Goal: Task Accomplishment & Management: Complete application form

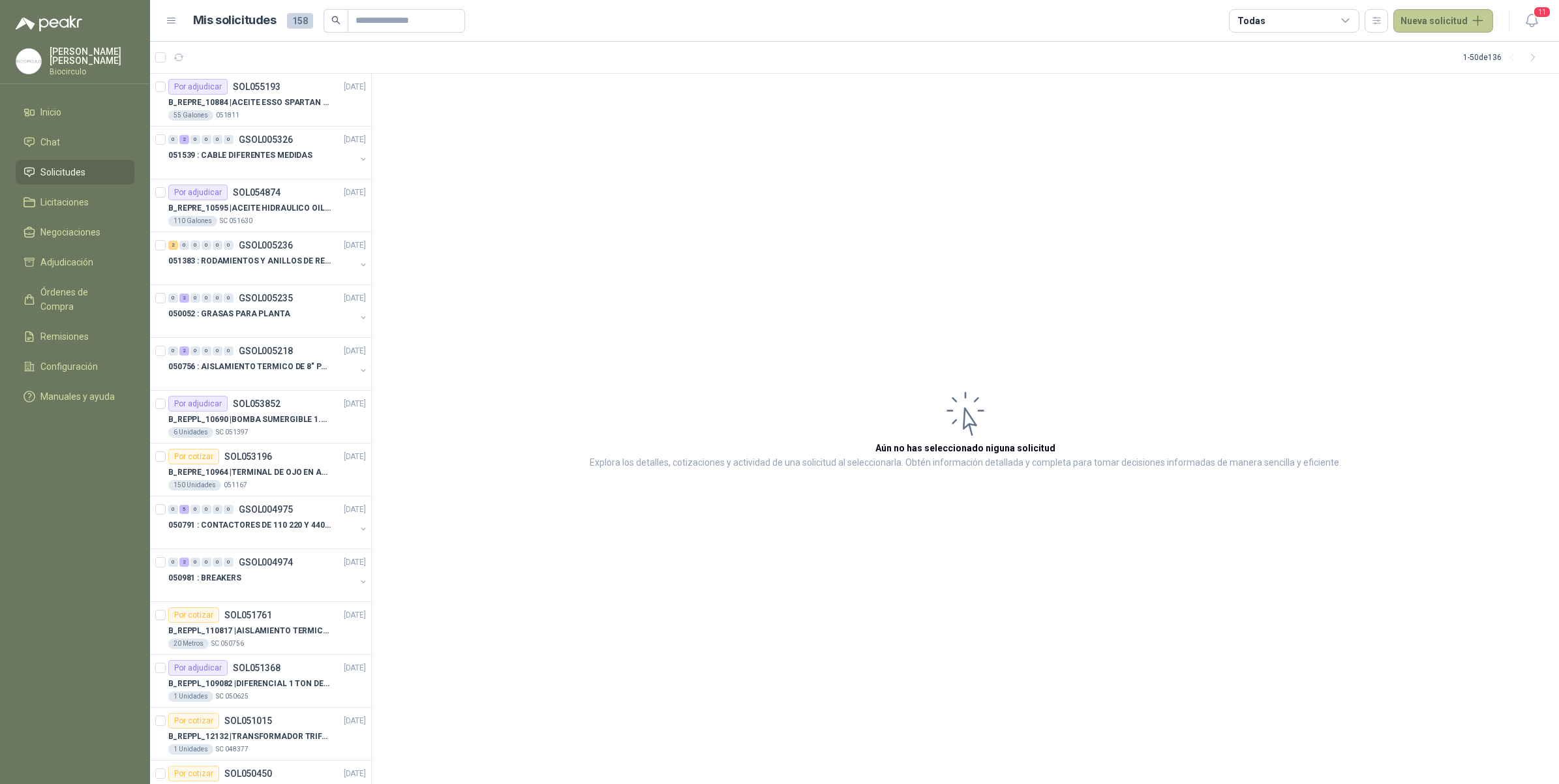
click at [1443, 23] on button "Nueva solicitud" at bounding box center [1443, 21] width 99 height 23
click at [1436, 72] on link "Solicitud grupal" at bounding box center [1458, 74] width 111 height 23
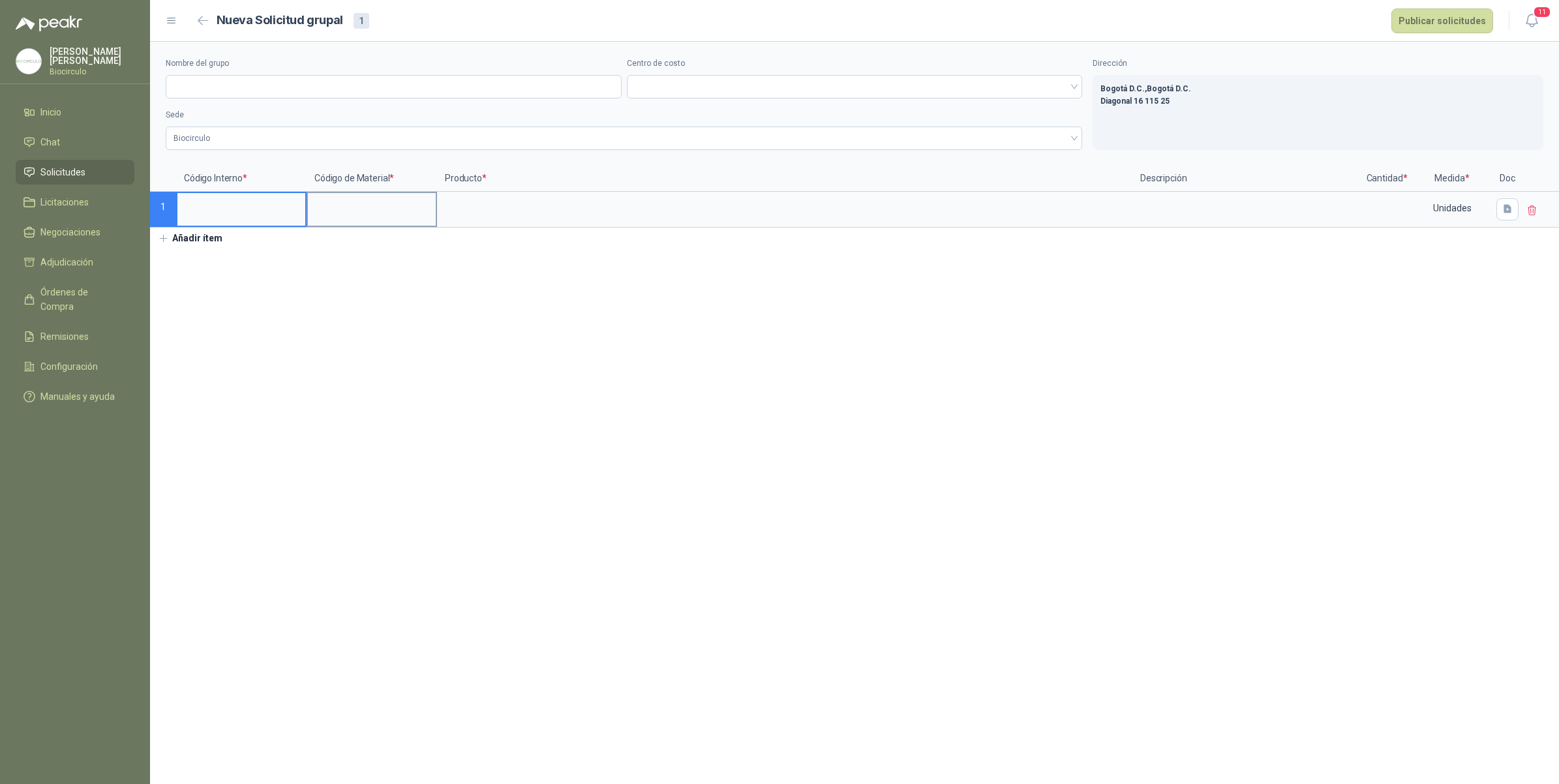
click at [320, 197] on input at bounding box center [372, 205] width 128 height 25
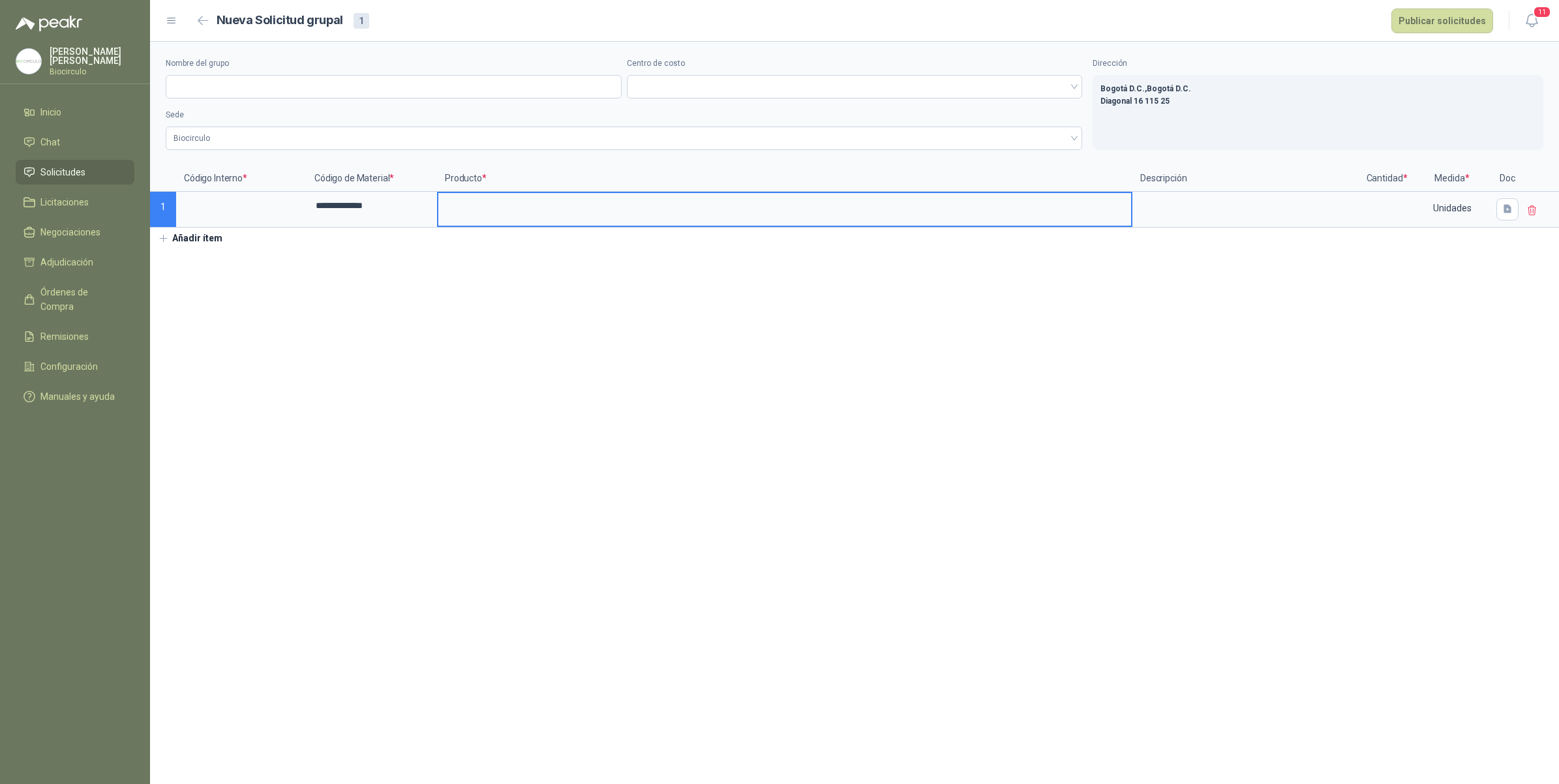
click at [540, 214] on input at bounding box center [785, 205] width 693 height 25
click at [223, 237] on button "Añadir ítem" at bounding box center [190, 238] width 80 height 23
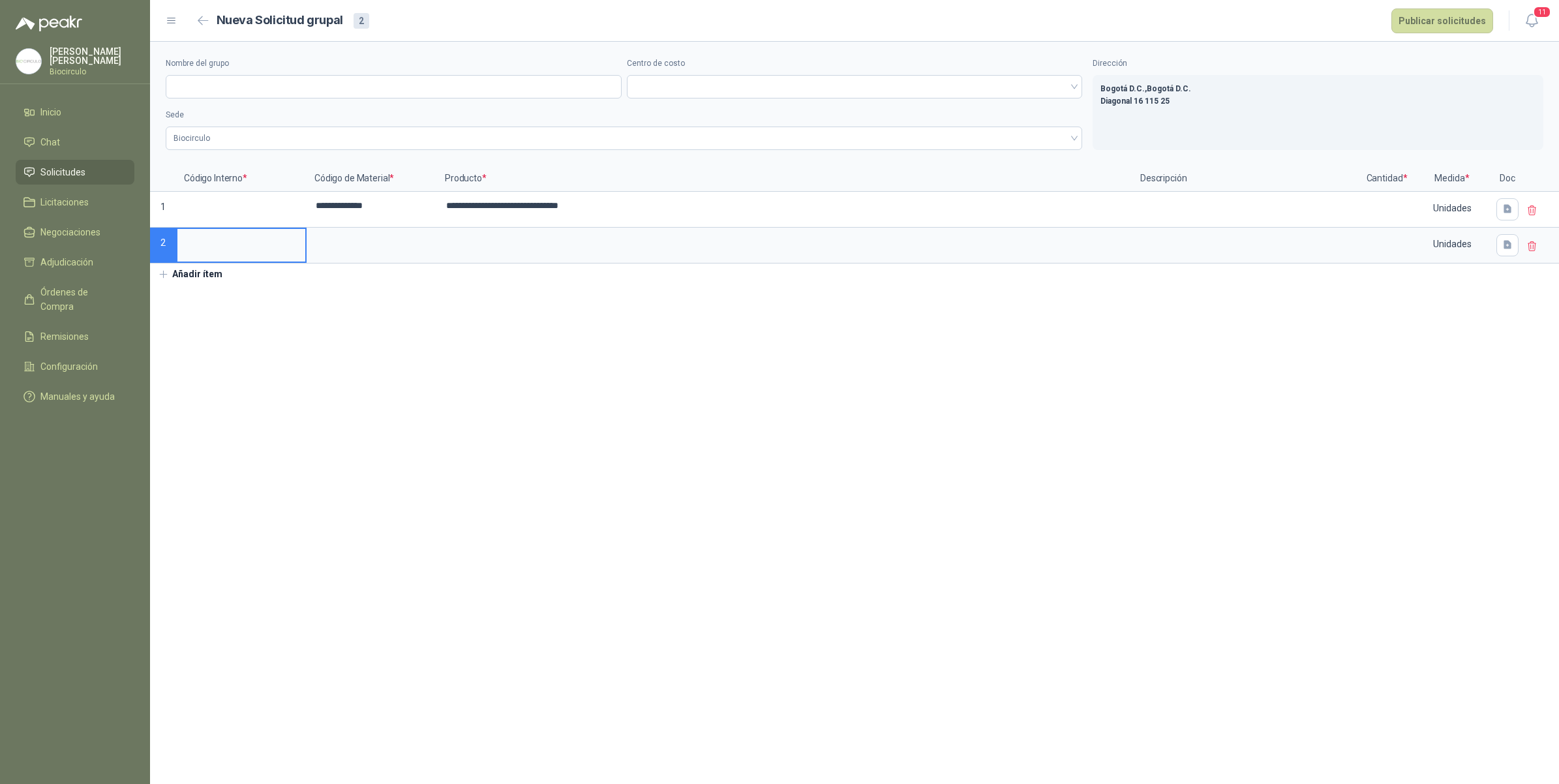
click at [205, 288] on section "**********" at bounding box center [855, 412] width 1409 height 742
click at [205, 280] on button "Añadir ítem" at bounding box center [190, 274] width 80 height 23
click at [215, 309] on button "Añadir ítem" at bounding box center [190, 310] width 80 height 23
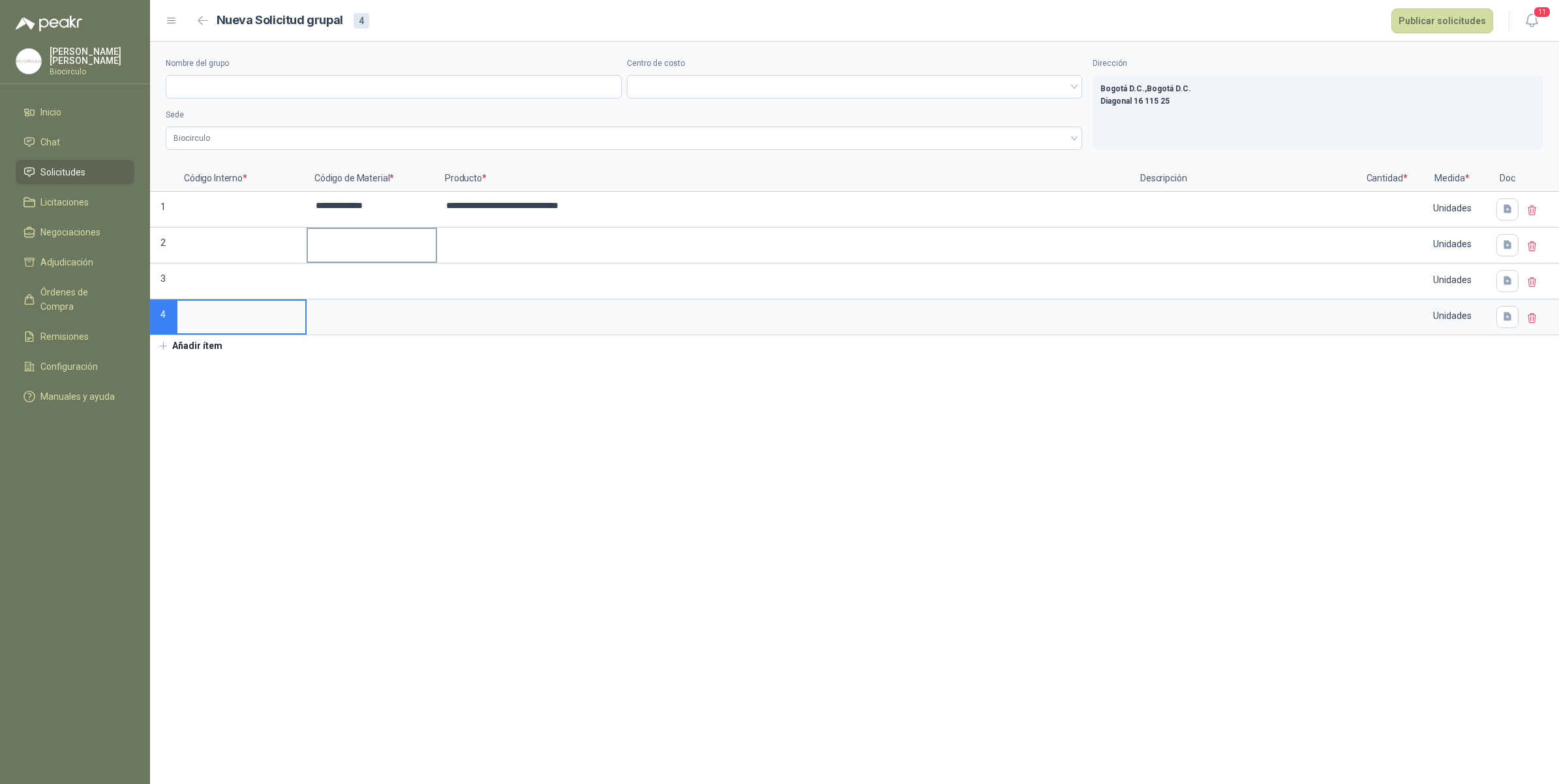
click at [373, 232] on input at bounding box center [372, 241] width 128 height 25
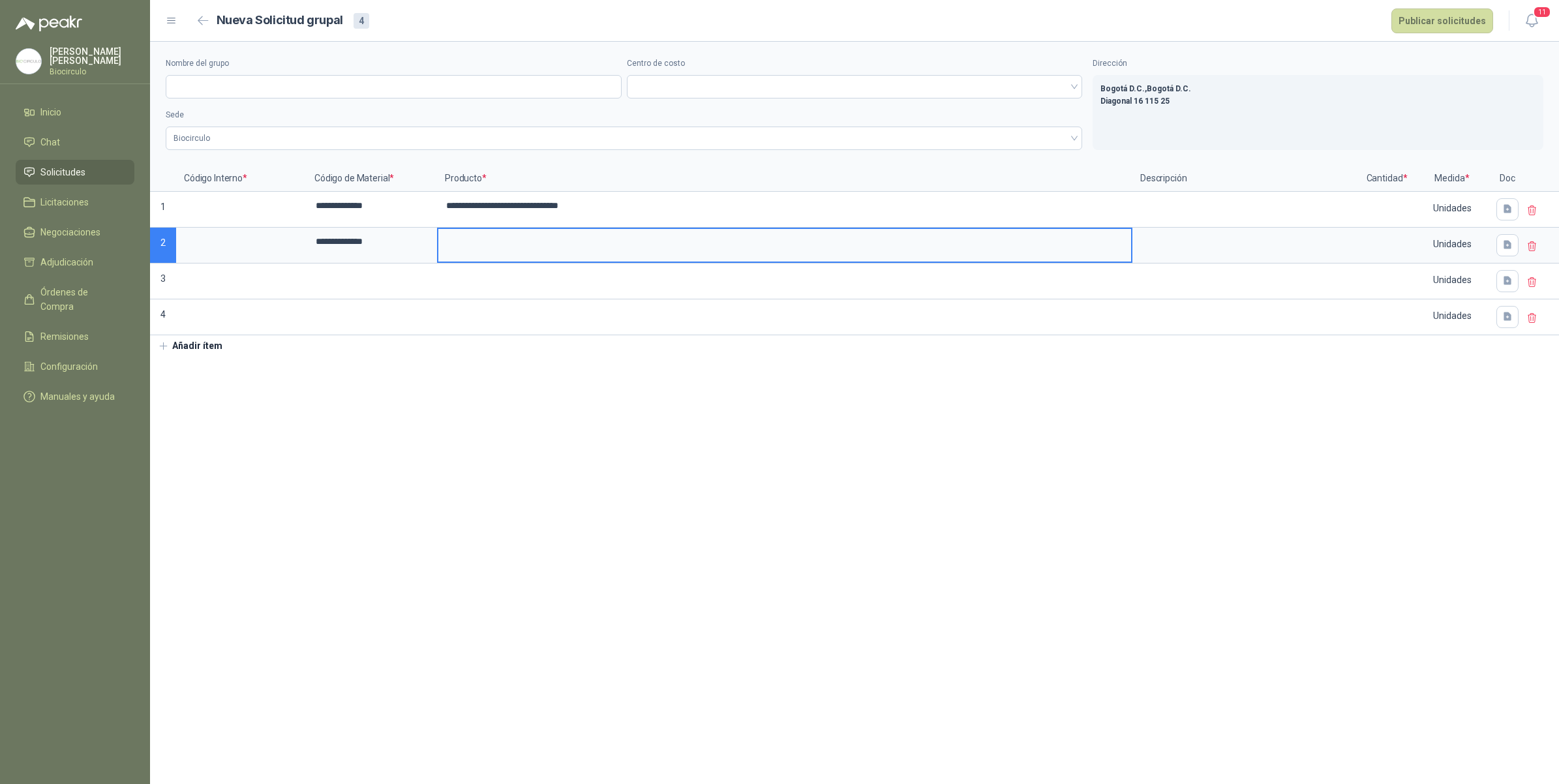
click at [491, 253] on input at bounding box center [785, 241] width 693 height 25
click at [367, 284] on input at bounding box center [372, 277] width 128 height 25
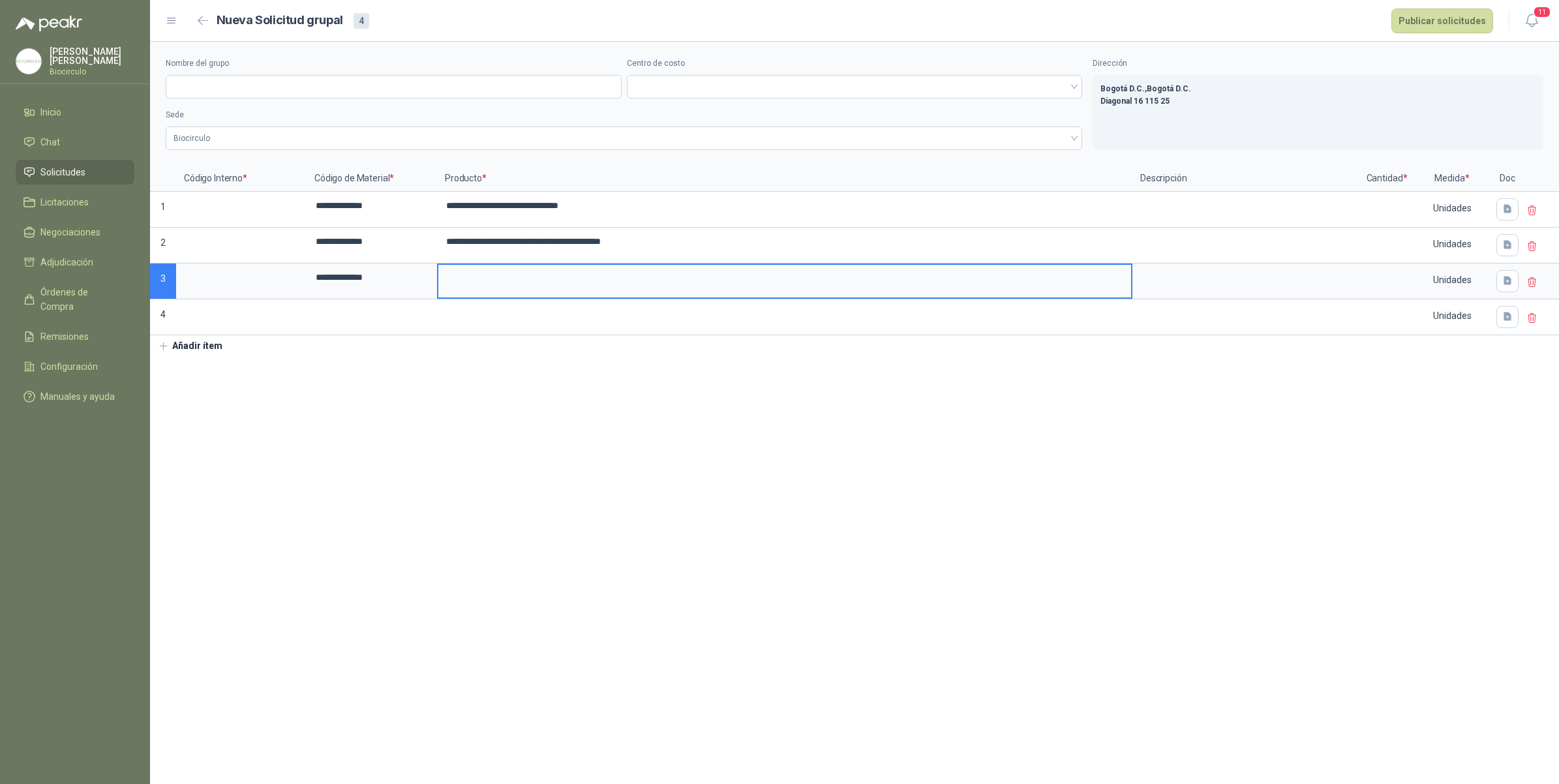
click at [478, 279] on input at bounding box center [785, 277] width 693 height 25
click at [367, 339] on div "**********" at bounding box center [855, 199] width 1409 height 315
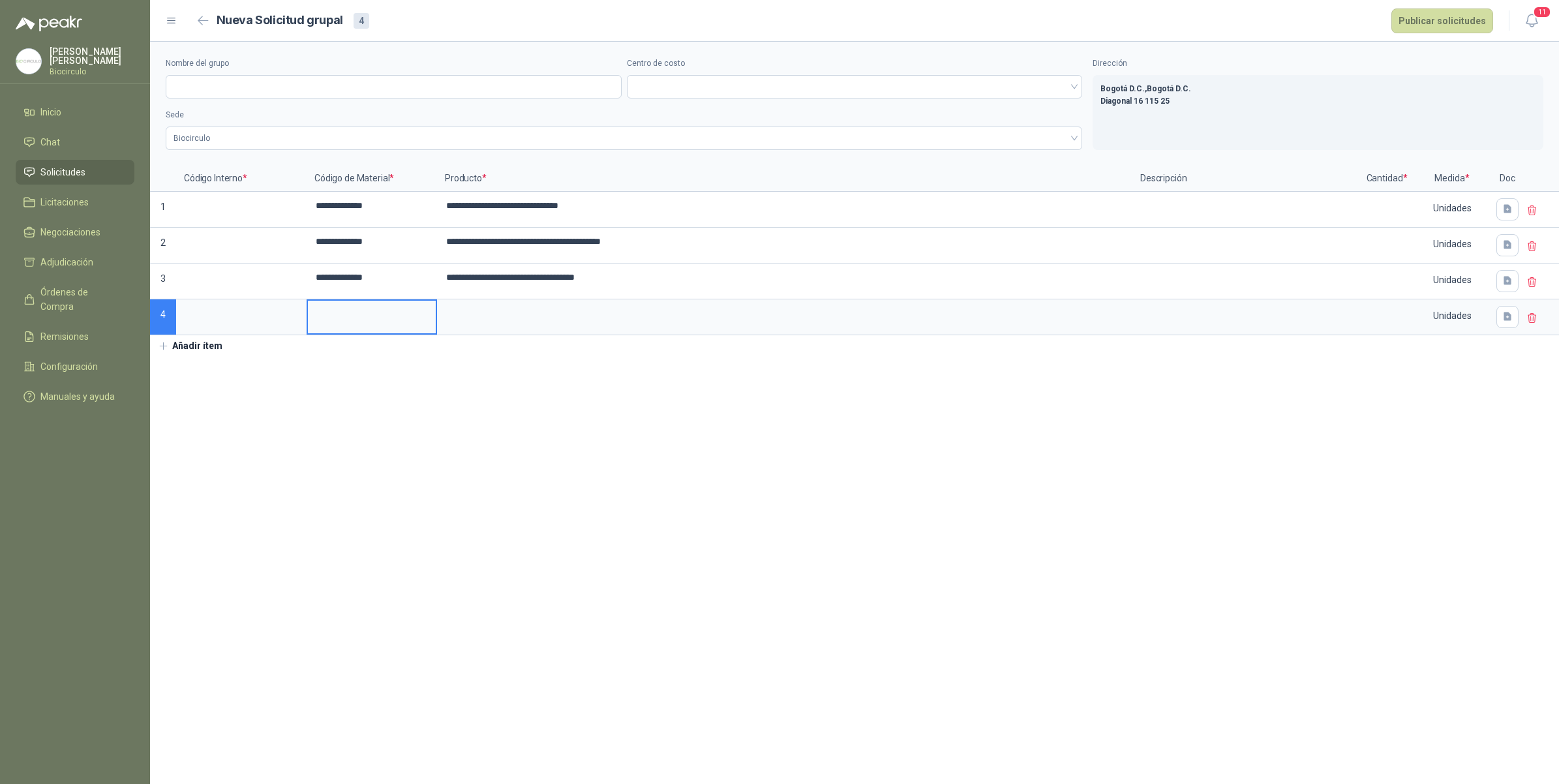
click at [365, 326] on input at bounding box center [372, 313] width 128 height 25
click at [578, 330] on label at bounding box center [785, 317] width 693 height 33
click at [578, 326] on input at bounding box center [785, 313] width 693 height 25
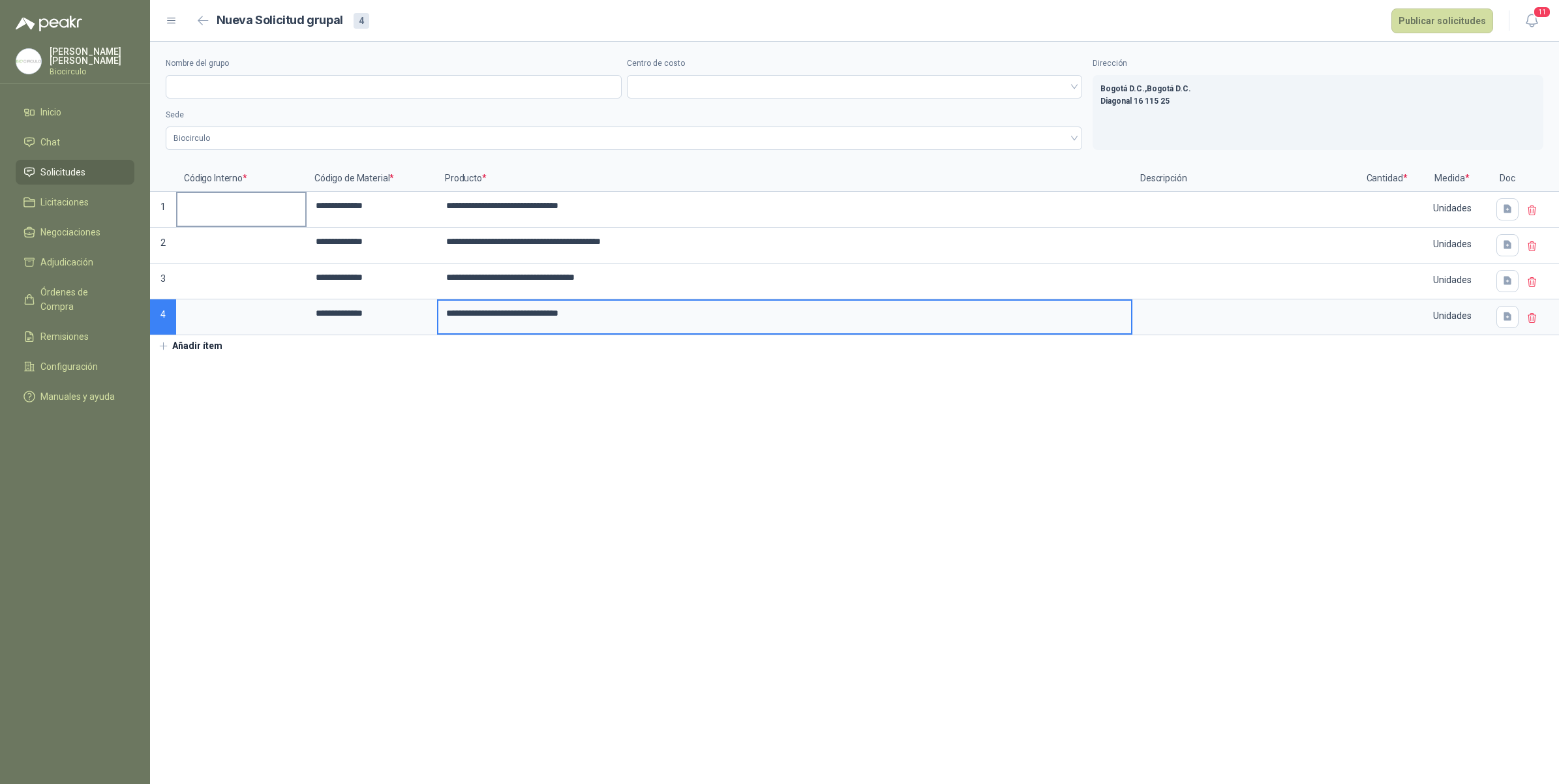
click at [222, 221] on label at bounding box center [241, 209] width 128 height 33
click at [222, 219] on input at bounding box center [241, 205] width 128 height 25
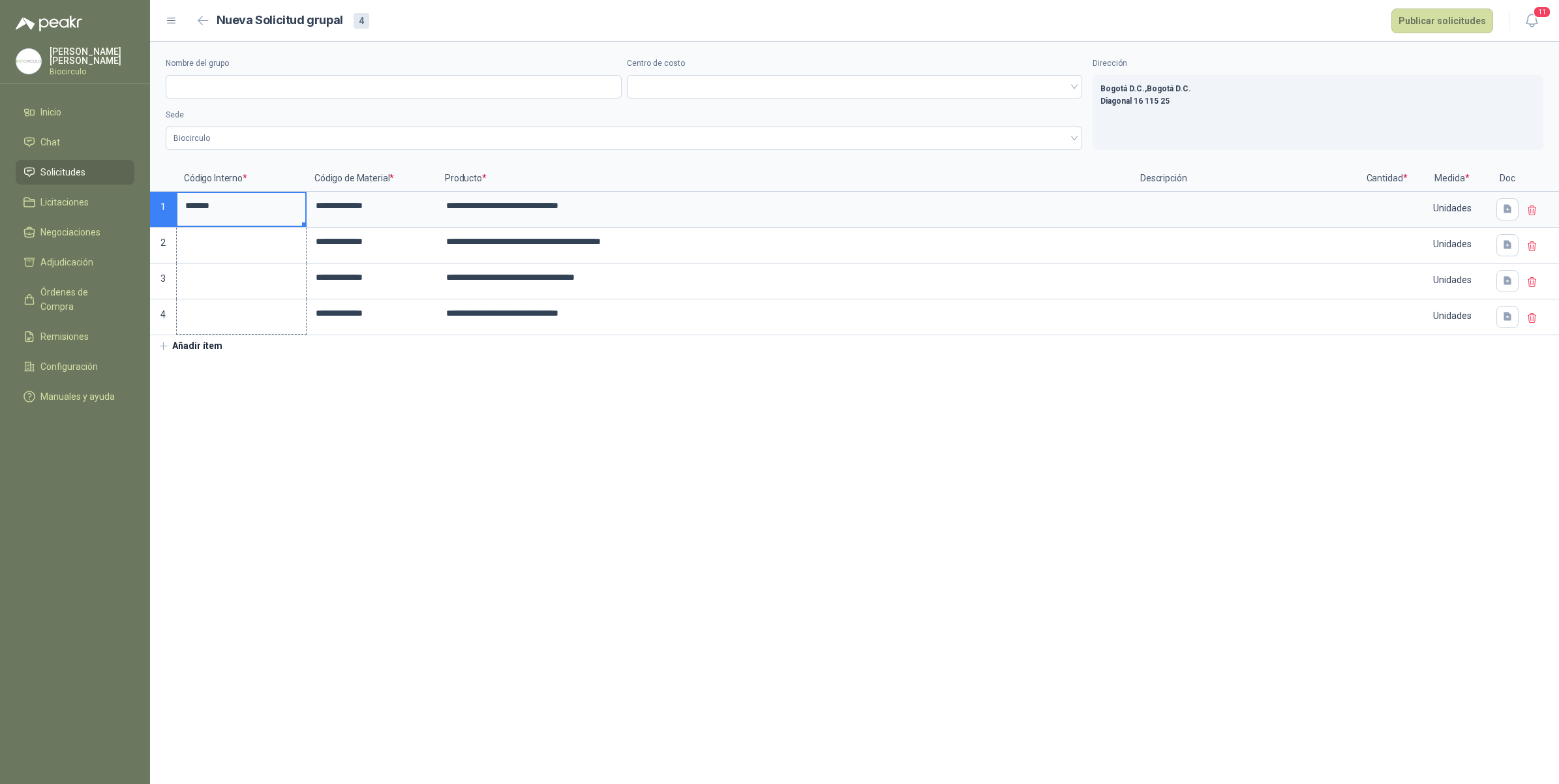
drag, startPoint x: 301, startPoint y: 221, endPoint x: 288, endPoint y: 324, distance: 103.8
click at [1181, 211] on textarea at bounding box center [1246, 208] width 226 height 30
click at [1394, 200] on input at bounding box center [1387, 205] width 49 height 25
type input "*"
click at [1446, 217] on div "Unidades" at bounding box center [1452, 208] width 76 height 30
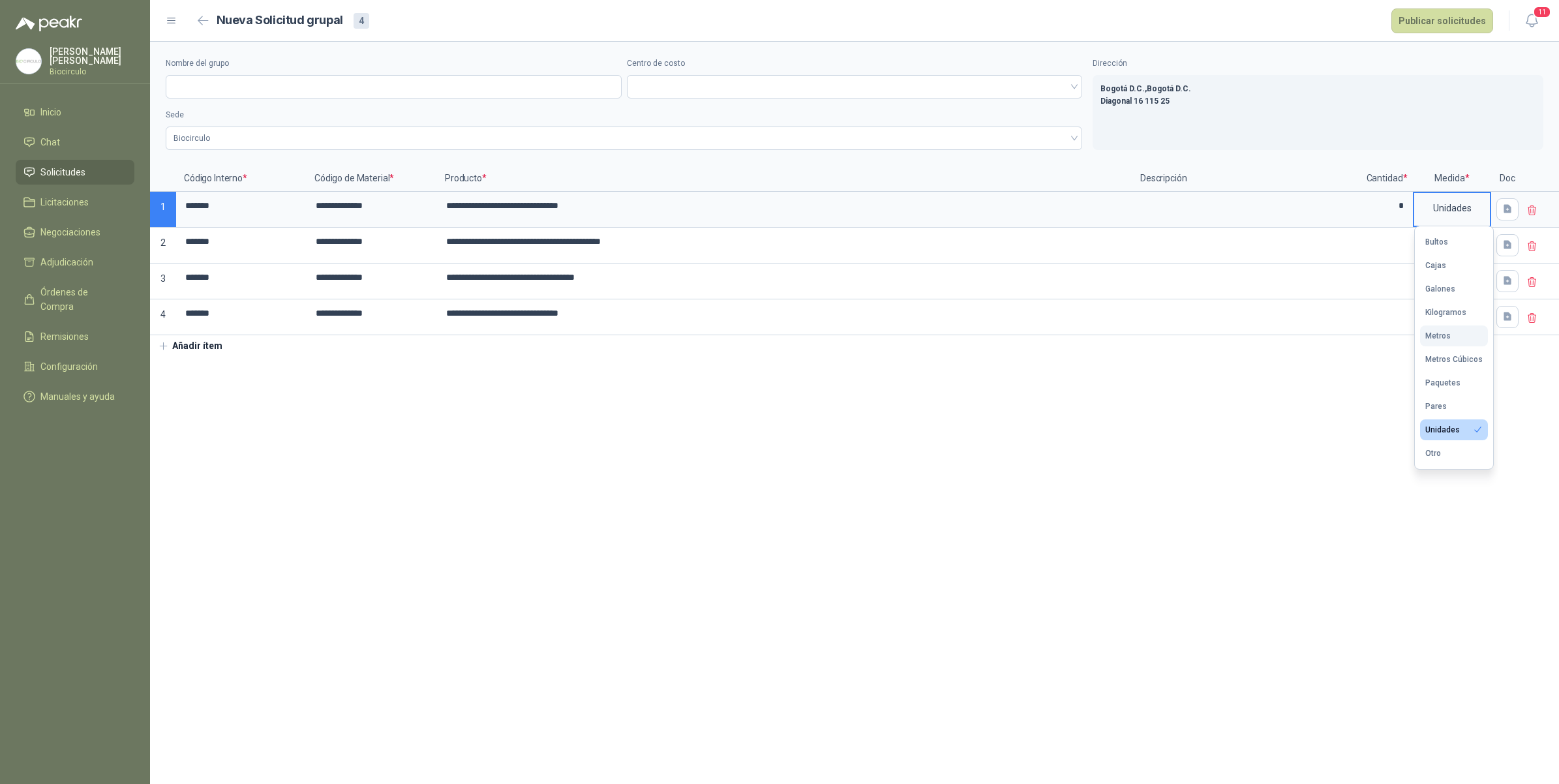
click at [1446, 336] on div "Metros" at bounding box center [1438, 335] width 25 height 9
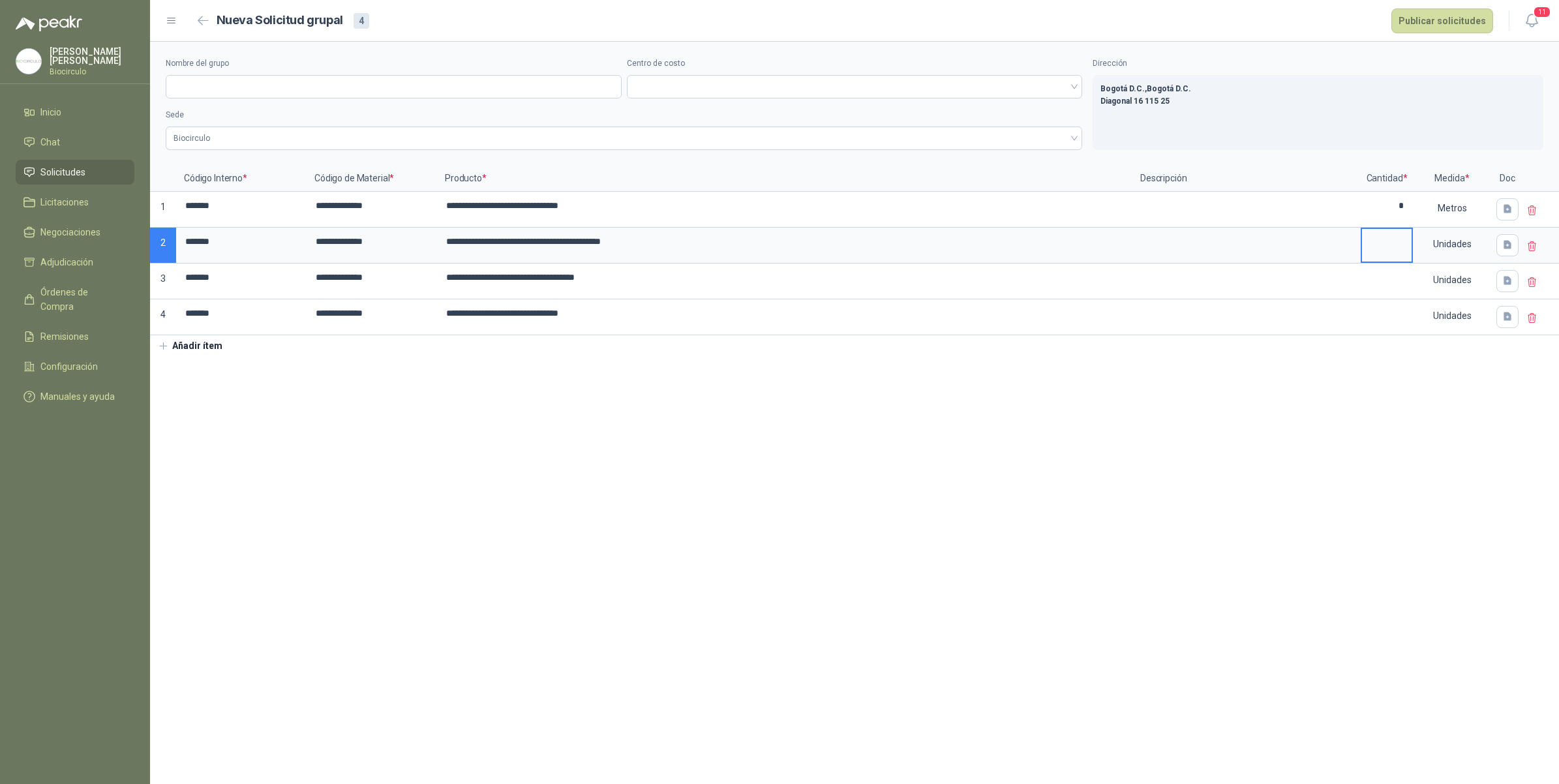
click at [1403, 234] on input at bounding box center [1387, 241] width 49 height 25
type input "*"
click at [1436, 240] on div "Unidades" at bounding box center [1452, 243] width 76 height 30
click at [1446, 378] on button "Metros" at bounding box center [1453, 372] width 68 height 21
click at [1398, 277] on input at bounding box center [1387, 277] width 49 height 25
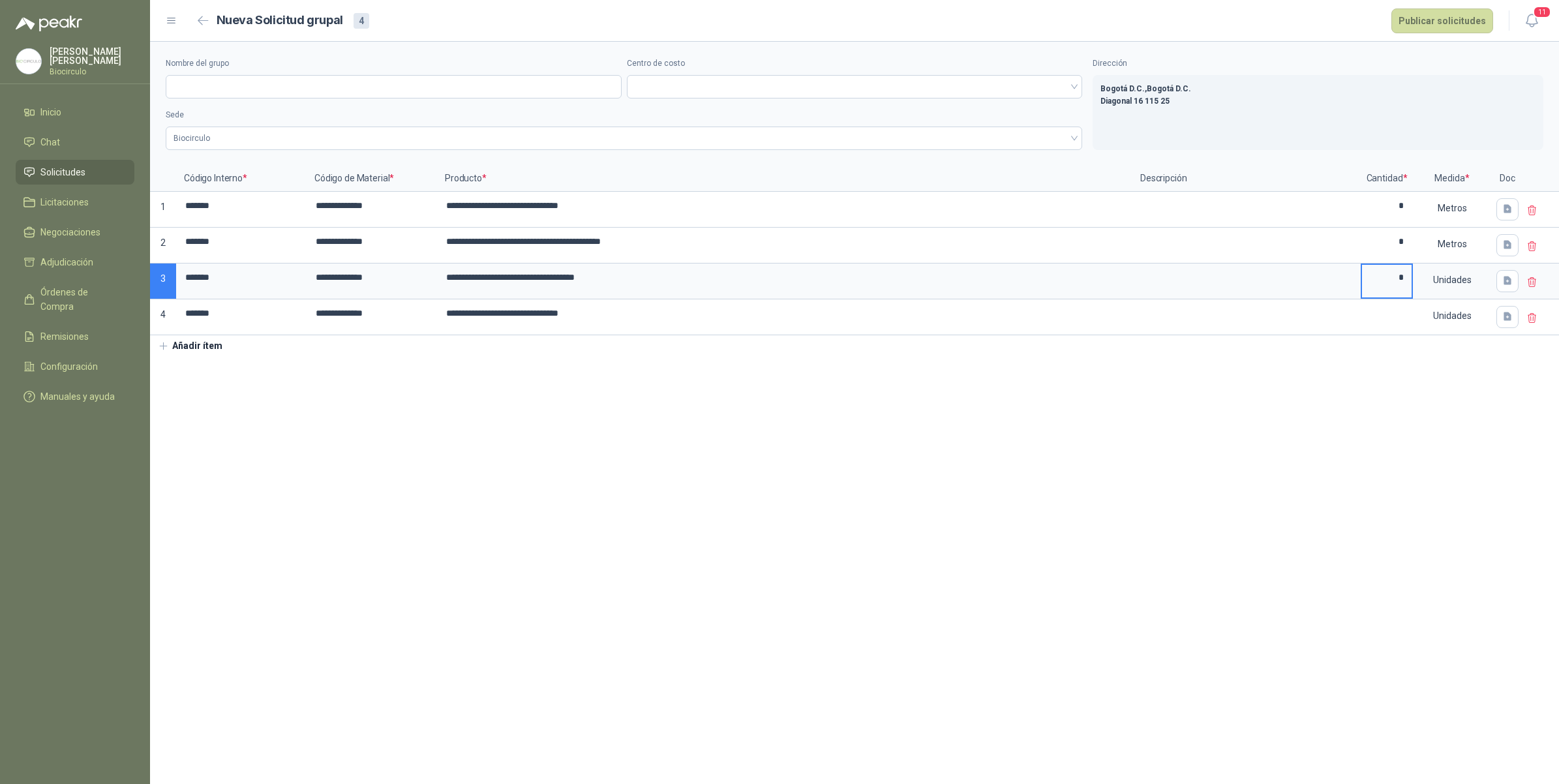
type input "*"
click at [1399, 319] on input at bounding box center [1387, 313] width 49 height 25
type input "*"
click at [1458, 281] on div "Unidades" at bounding box center [1452, 279] width 76 height 30
click at [1462, 417] on button "Metros" at bounding box center [1453, 408] width 68 height 21
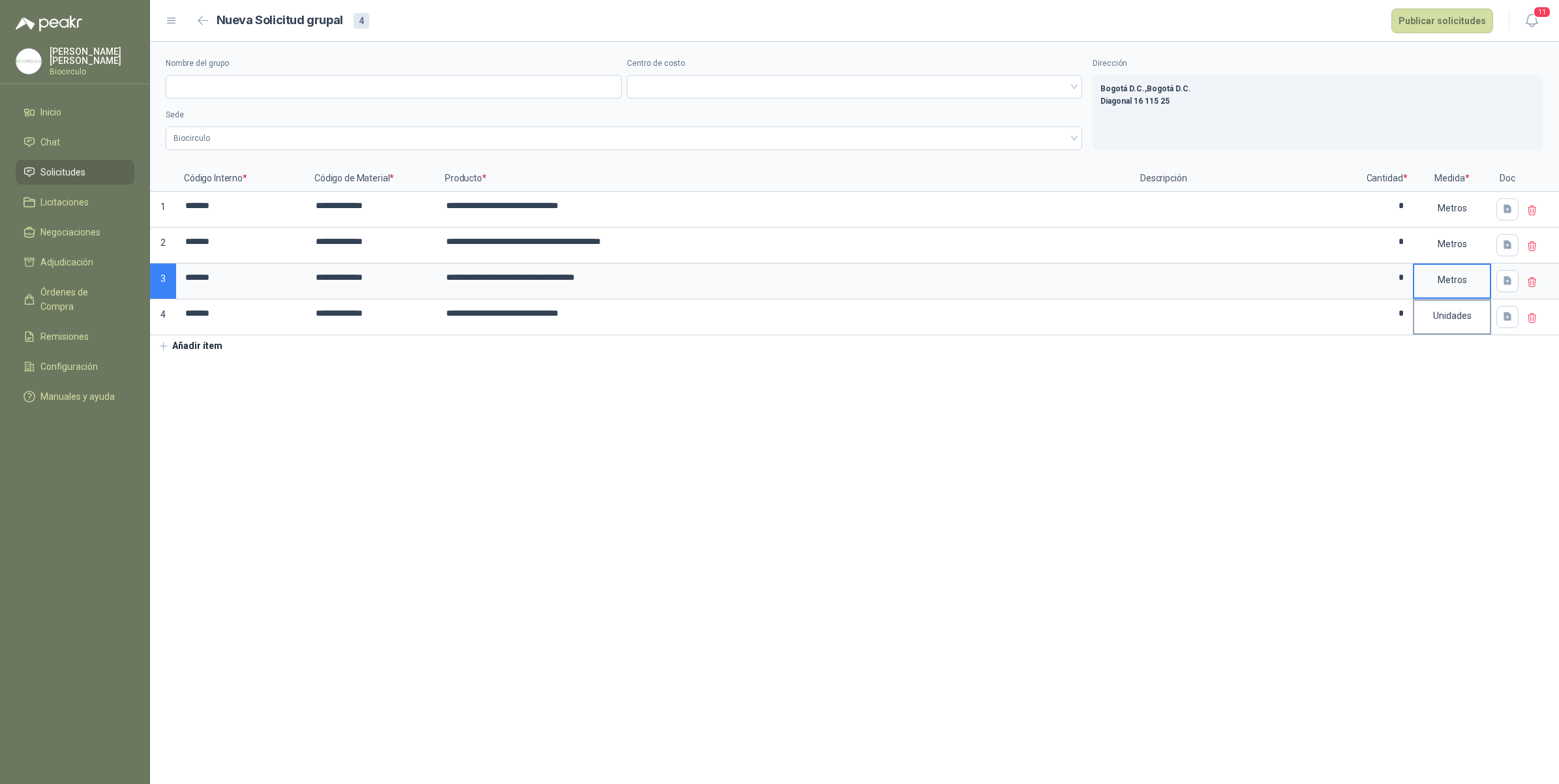
click at [1448, 310] on div "Unidades" at bounding box center [1452, 315] width 76 height 30
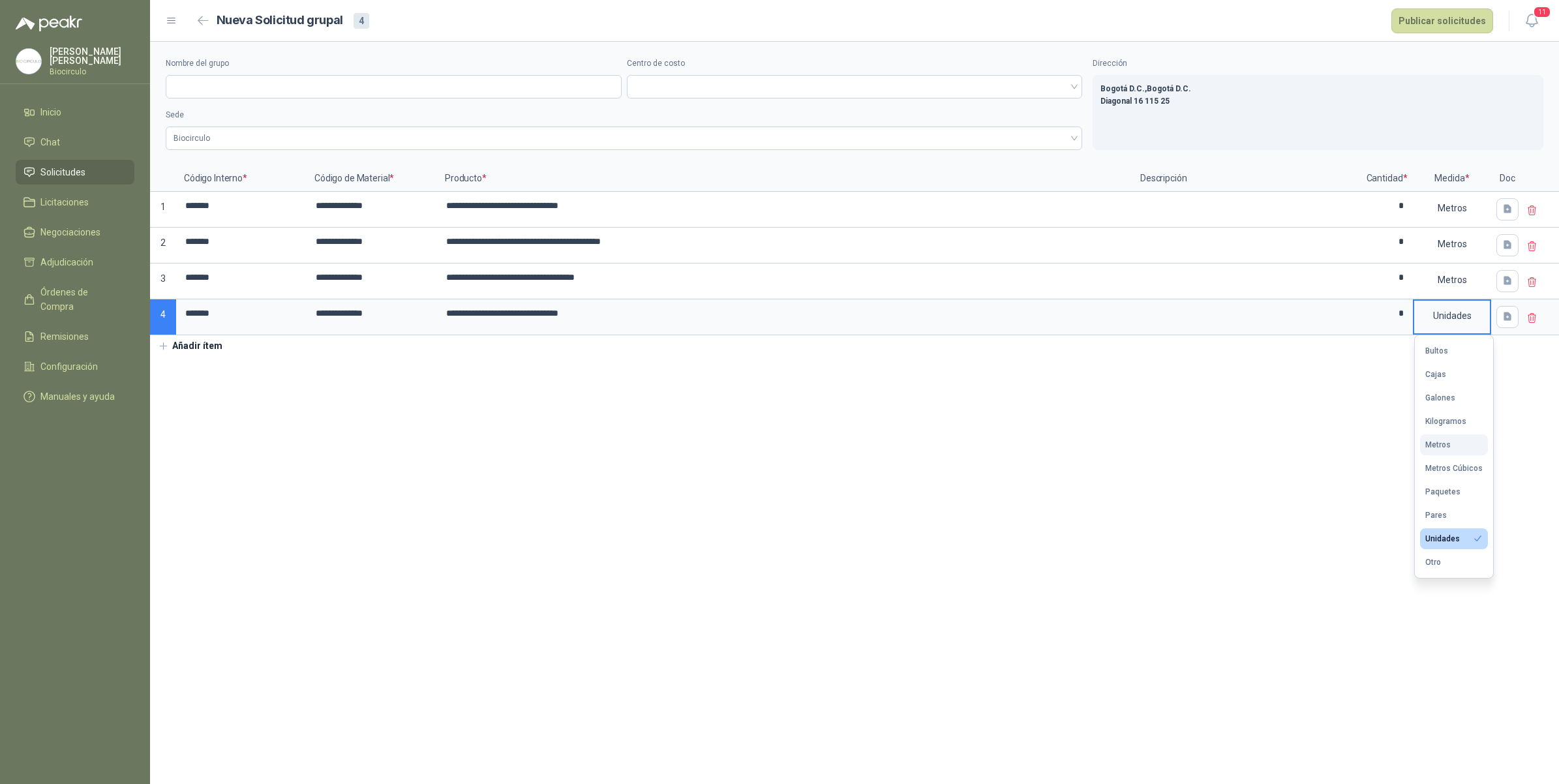
click at [1452, 445] on button "Metros" at bounding box center [1453, 444] width 68 height 21
click at [440, 86] on input "Nombre del grupo" at bounding box center [394, 86] width 456 height 23
click at [227, 86] on input "Nombre del grupo" at bounding box center [394, 86] width 456 height 23
paste input "**********"
type input "**********"
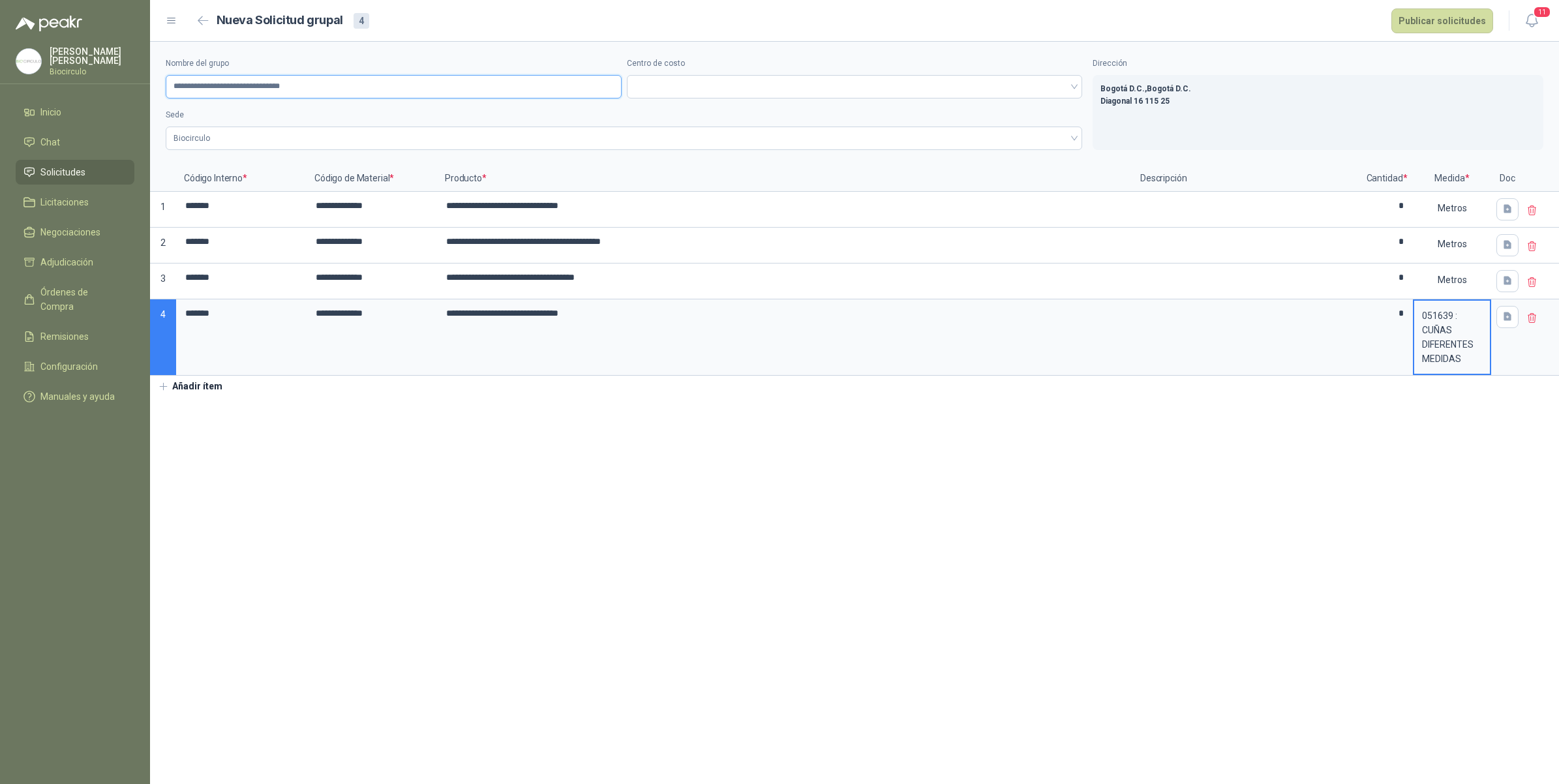
type input "**********"
click at [1453, 337] on div "051639 : CUÑAS DIFERENTES MEDIDAS" at bounding box center [1452, 337] width 76 height 73
click at [1445, 496] on button "Metros" at bounding box center [1466, 488] width 94 height 21
click at [1356, 412] on section "**********" at bounding box center [855, 412] width 1409 height 742
click at [653, 90] on span at bounding box center [855, 86] width 440 height 20
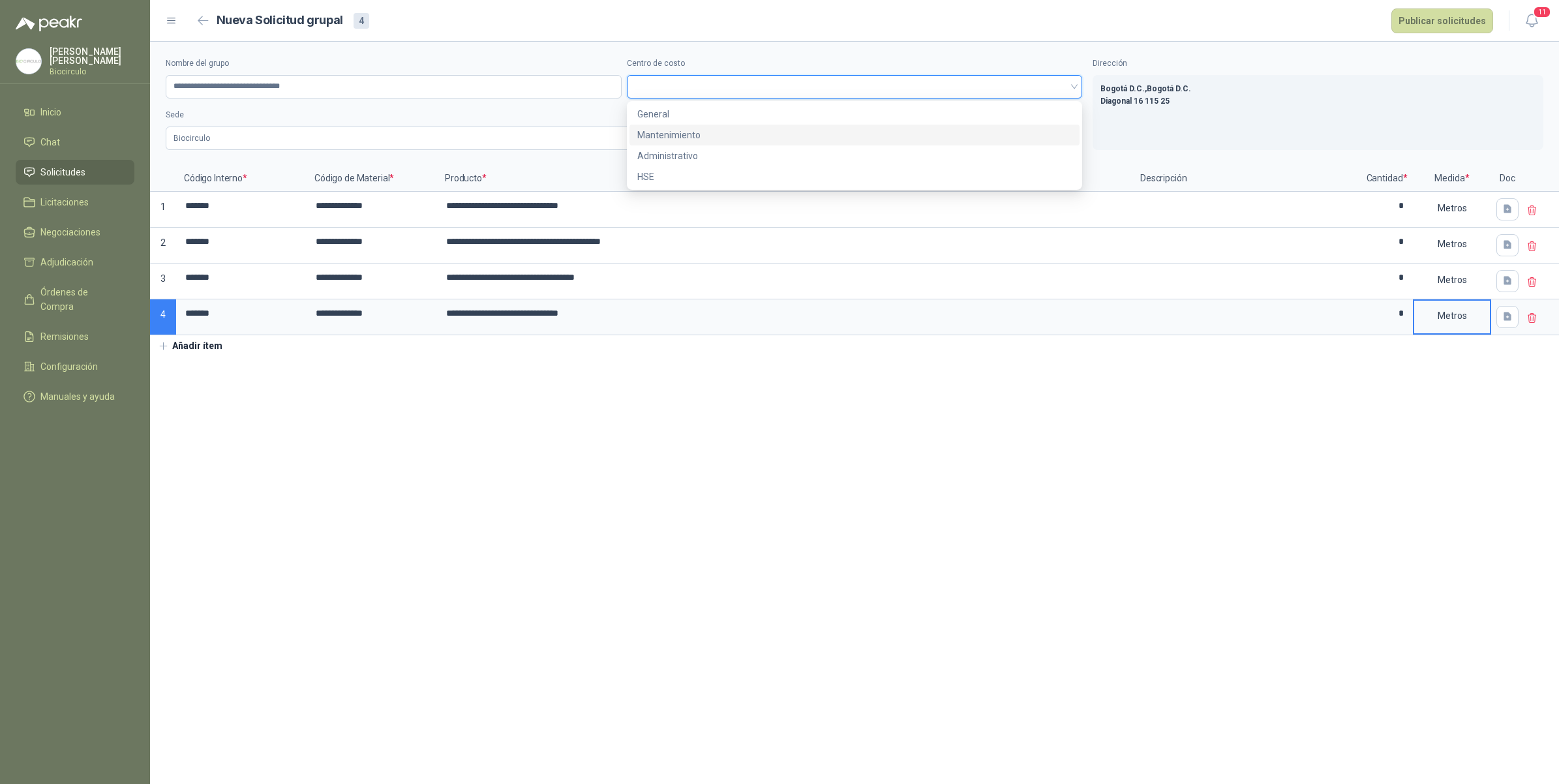
click at [680, 131] on div "Mantenimiento" at bounding box center [855, 135] width 435 height 15
click at [1462, 12] on button "Publicar solicitudes" at bounding box center [1442, 21] width 102 height 25
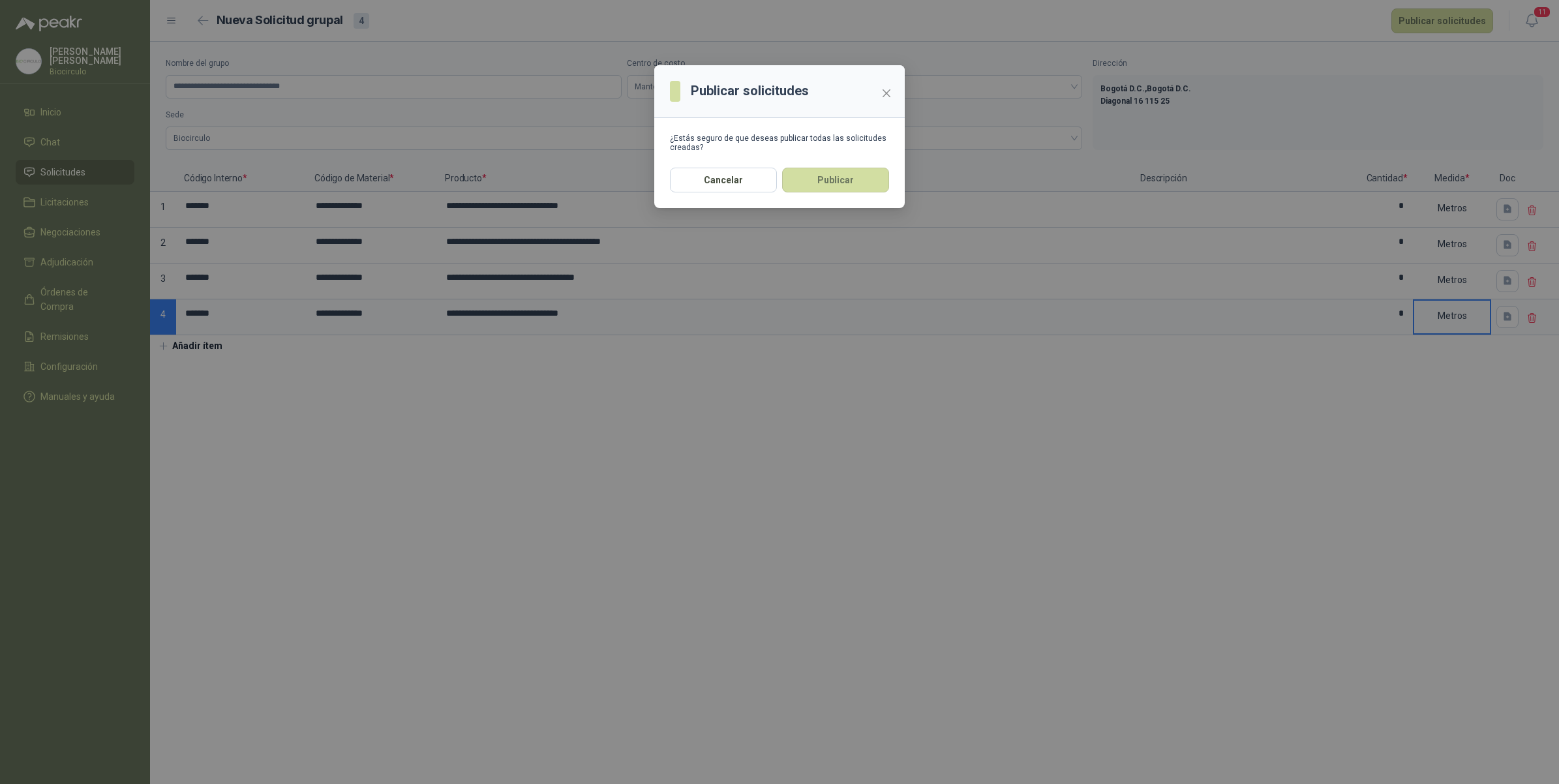
click at [842, 166] on section "¿Estás seguro de que deseas publicar todas las solicitudes creadas?" at bounding box center [779, 143] width 251 height 49
click at [847, 177] on button "Publicar" at bounding box center [835, 180] width 107 height 25
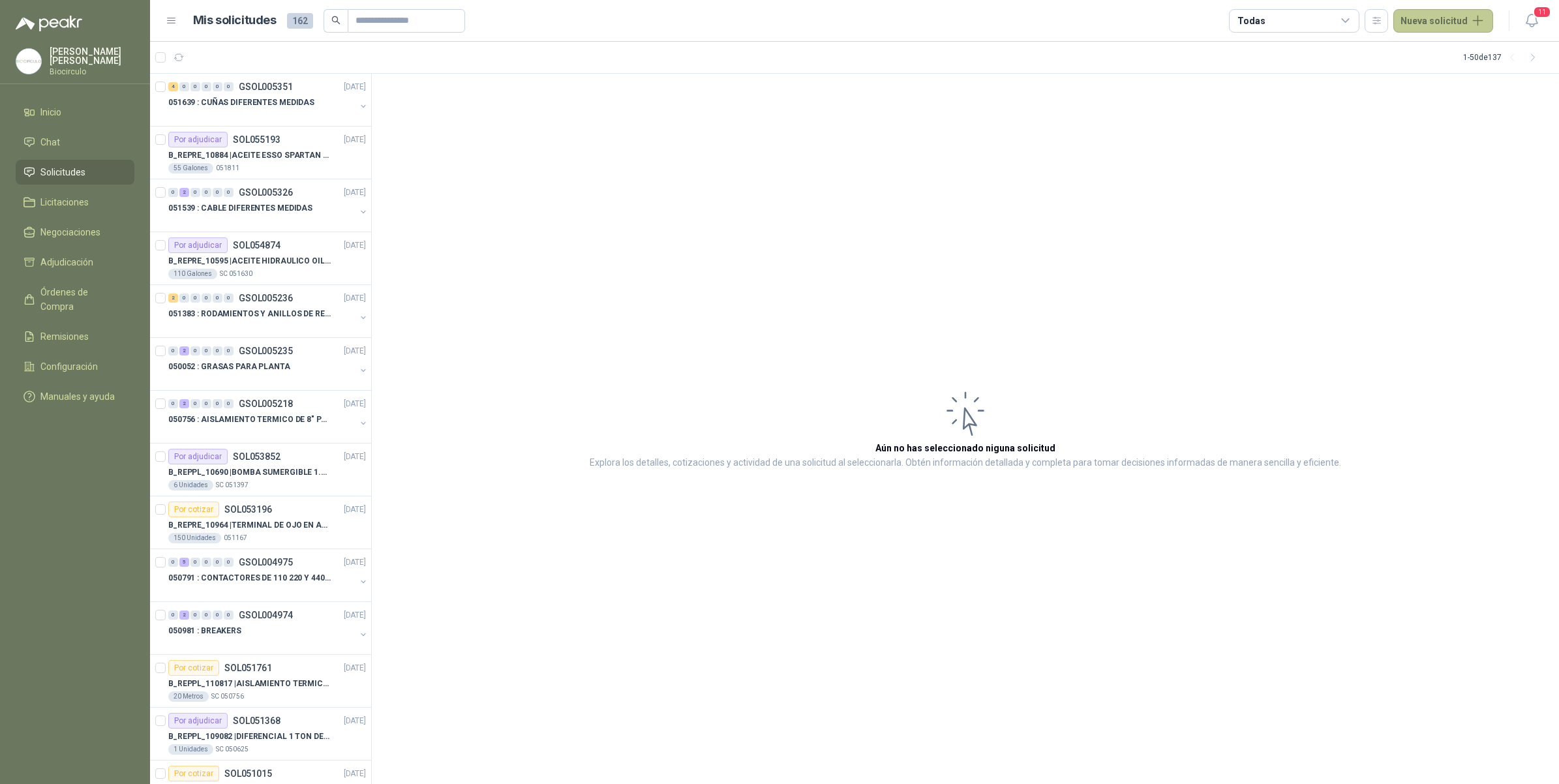
click at [1446, 17] on button "Nueva solicitud" at bounding box center [1443, 21] width 99 height 23
click at [1452, 82] on link "Solicitud grupal" at bounding box center [1458, 74] width 111 height 23
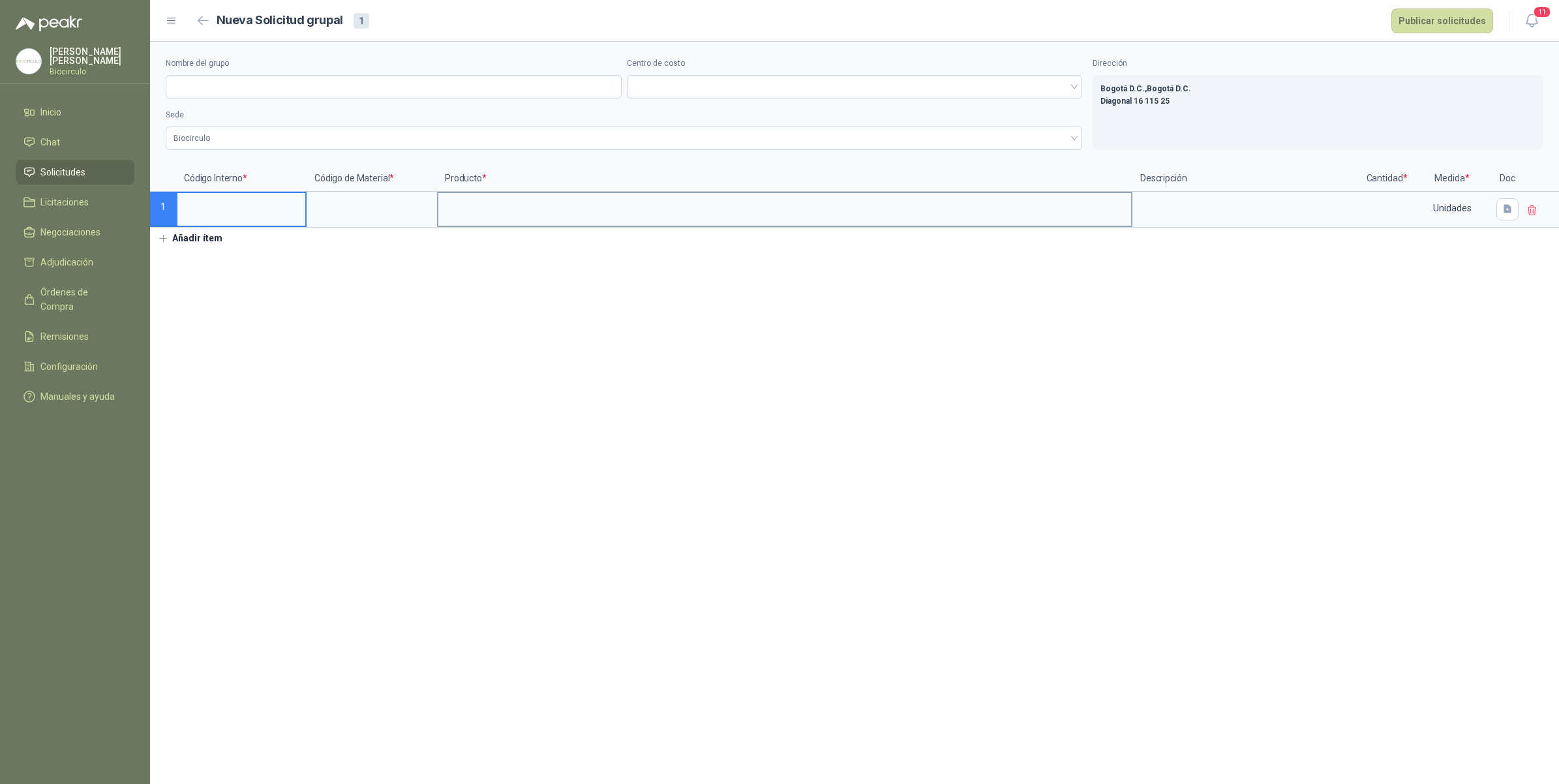
click at [490, 211] on input at bounding box center [785, 205] width 693 height 25
click at [200, 249] on button "Añadir ítem" at bounding box center [190, 238] width 80 height 23
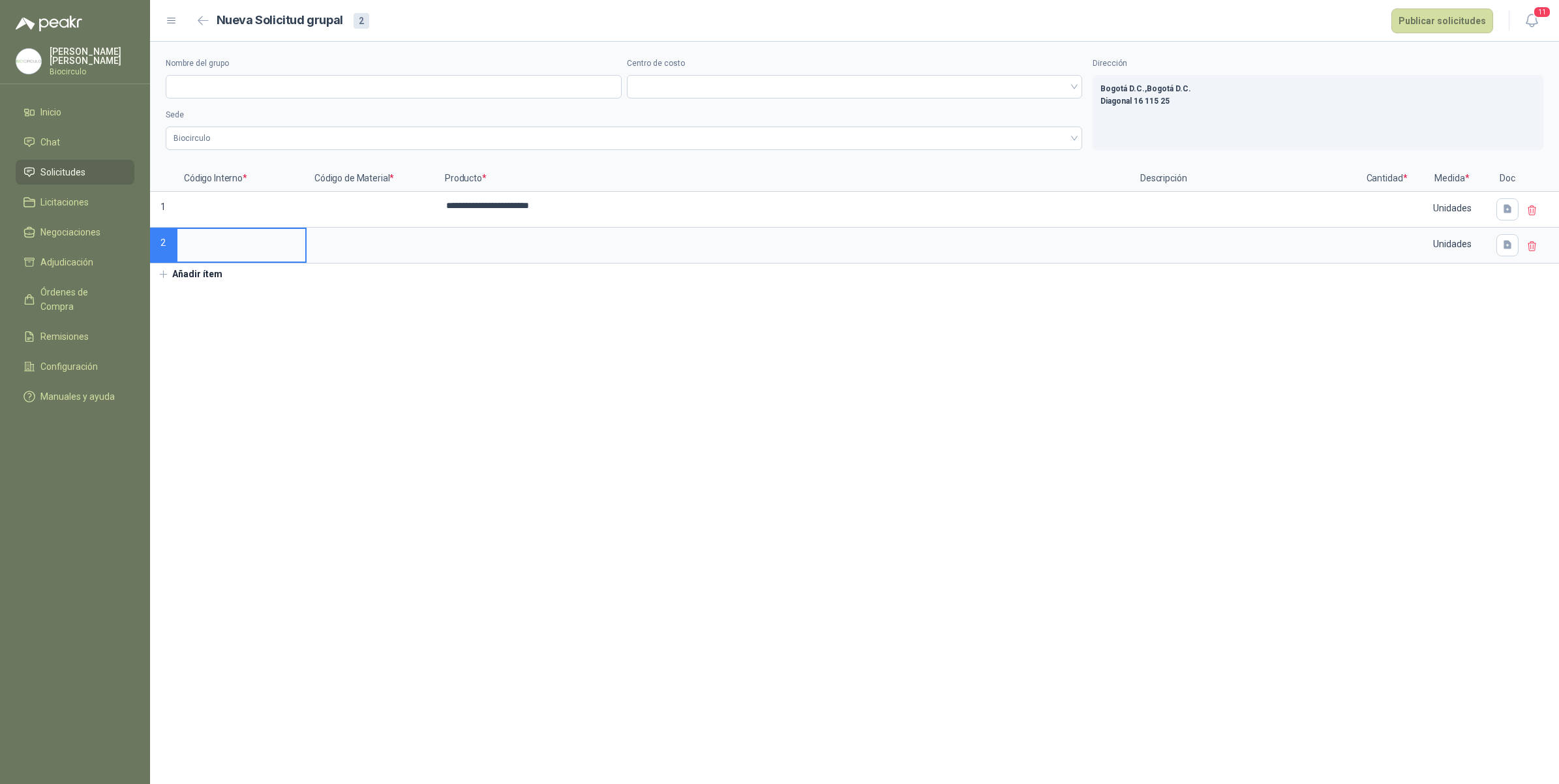
click at [206, 282] on button "Añadir ítem" at bounding box center [190, 274] width 80 height 23
click at [208, 308] on button "Añadir ítem" at bounding box center [190, 310] width 80 height 23
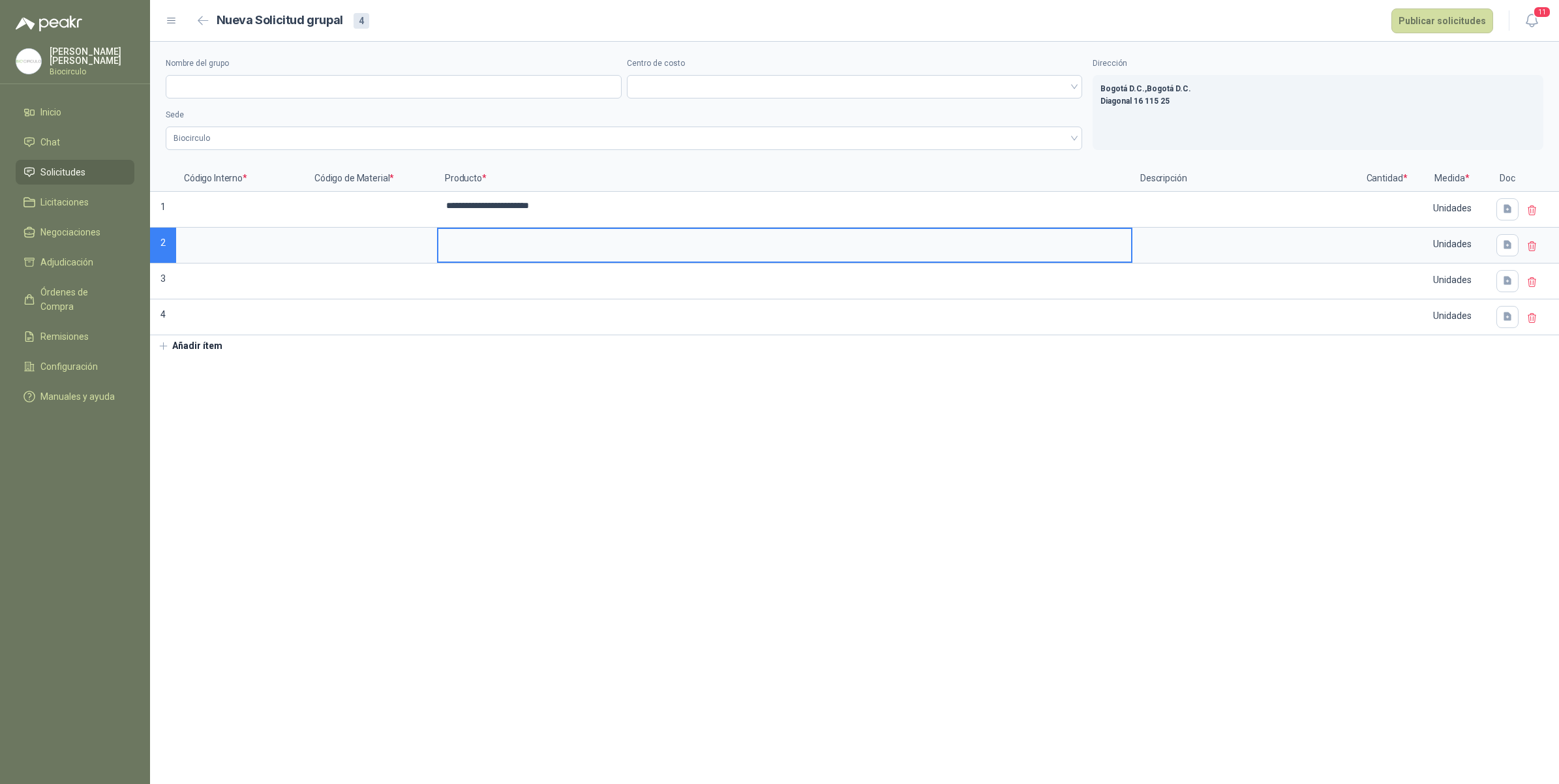
click at [523, 242] on input at bounding box center [785, 241] width 693 height 25
click at [593, 277] on input at bounding box center [785, 277] width 693 height 25
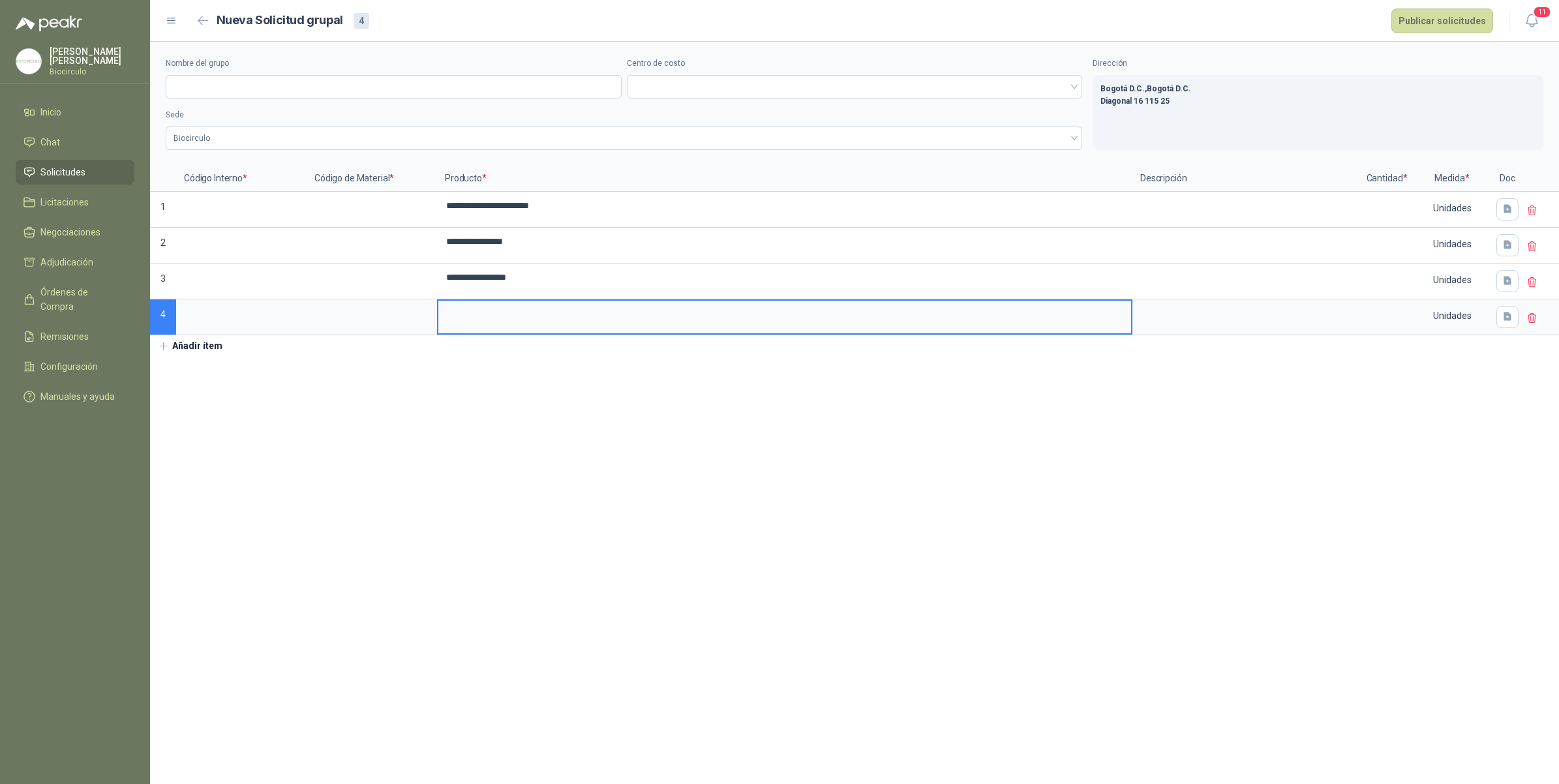
click at [566, 324] on input at bounding box center [785, 313] width 693 height 25
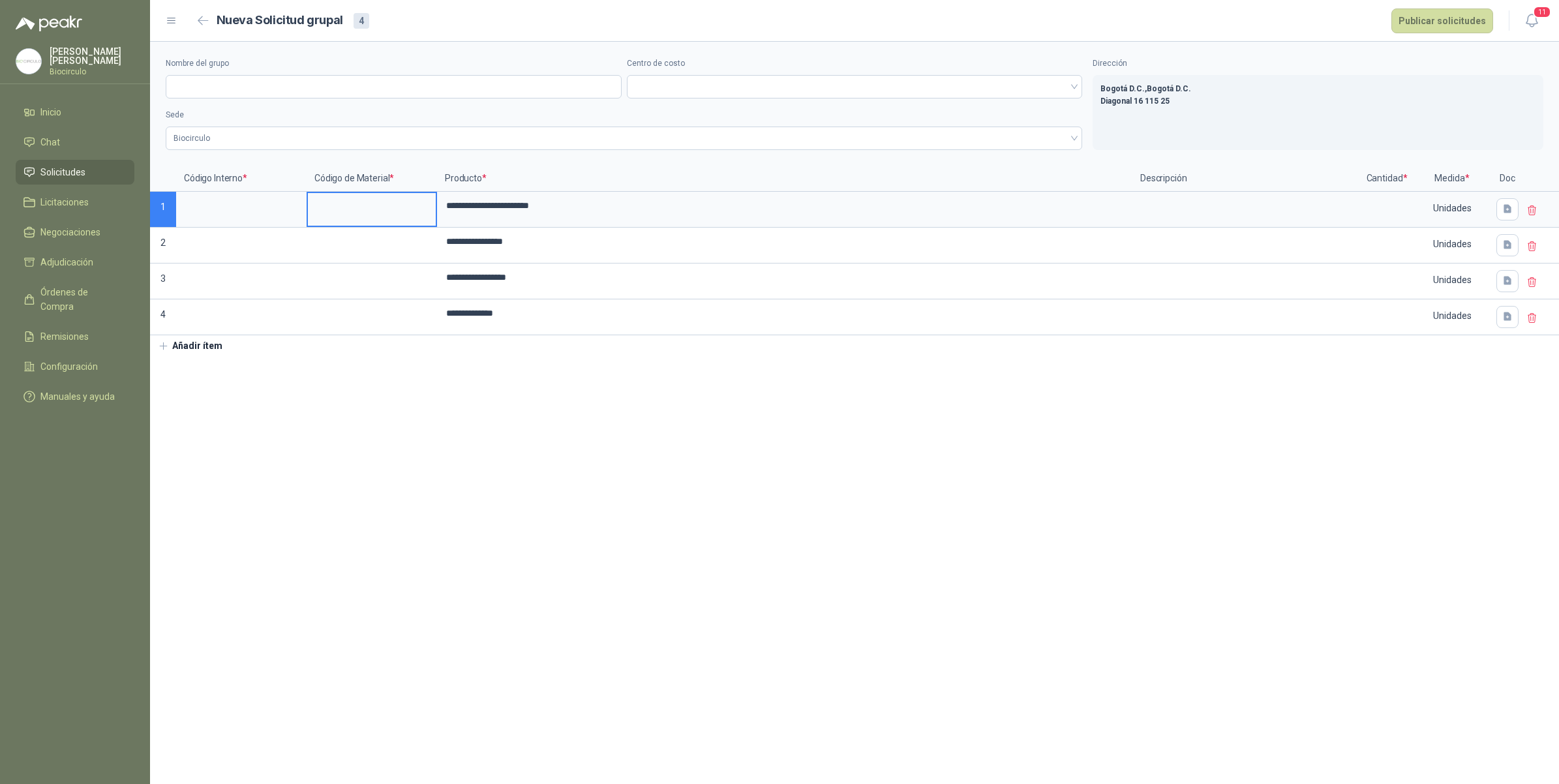
click at [372, 207] on input at bounding box center [372, 205] width 128 height 25
click at [365, 254] on input at bounding box center [372, 241] width 128 height 25
click at [367, 274] on input at bounding box center [372, 277] width 128 height 25
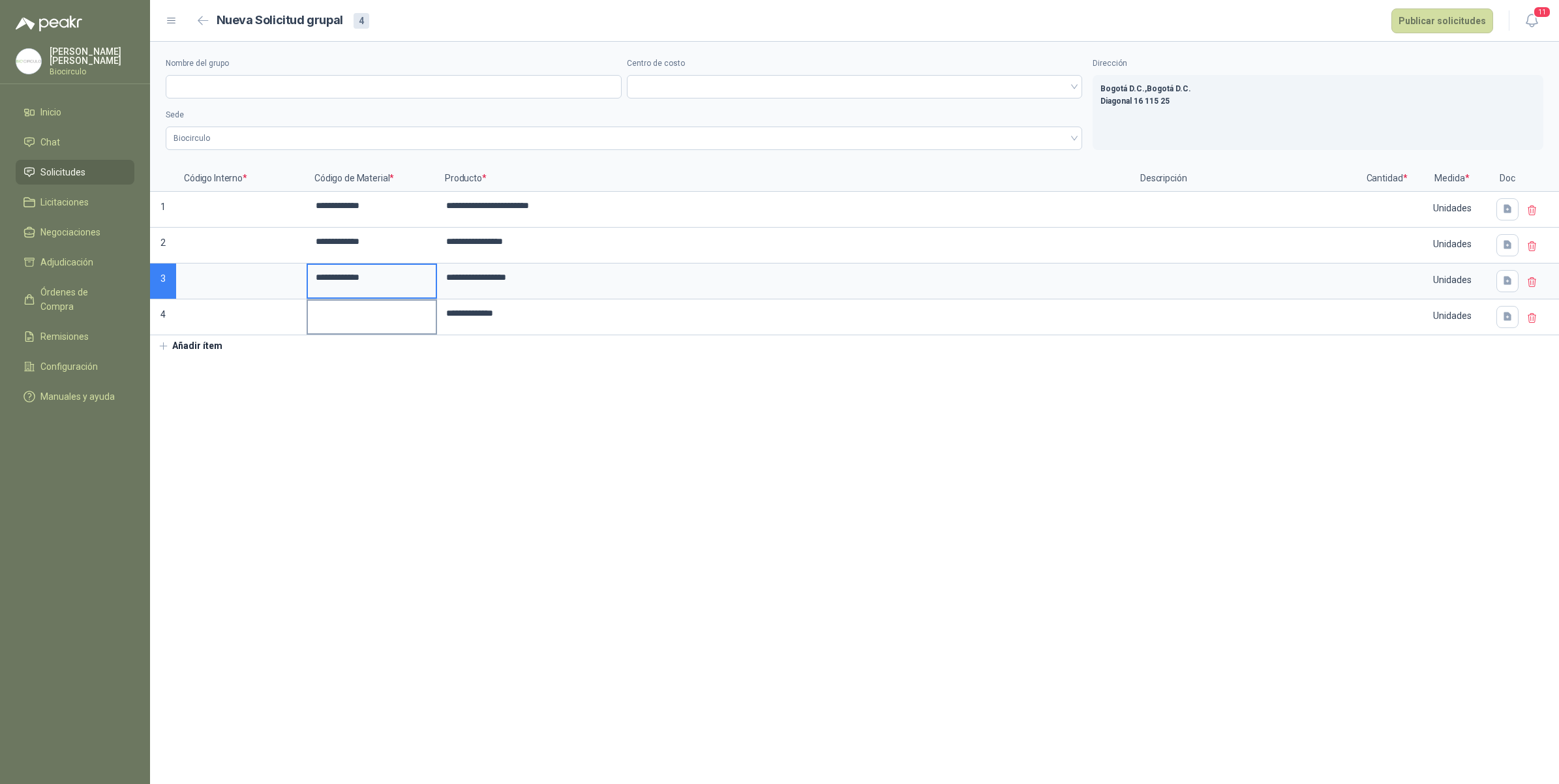
click at [330, 307] on input at bounding box center [372, 313] width 128 height 25
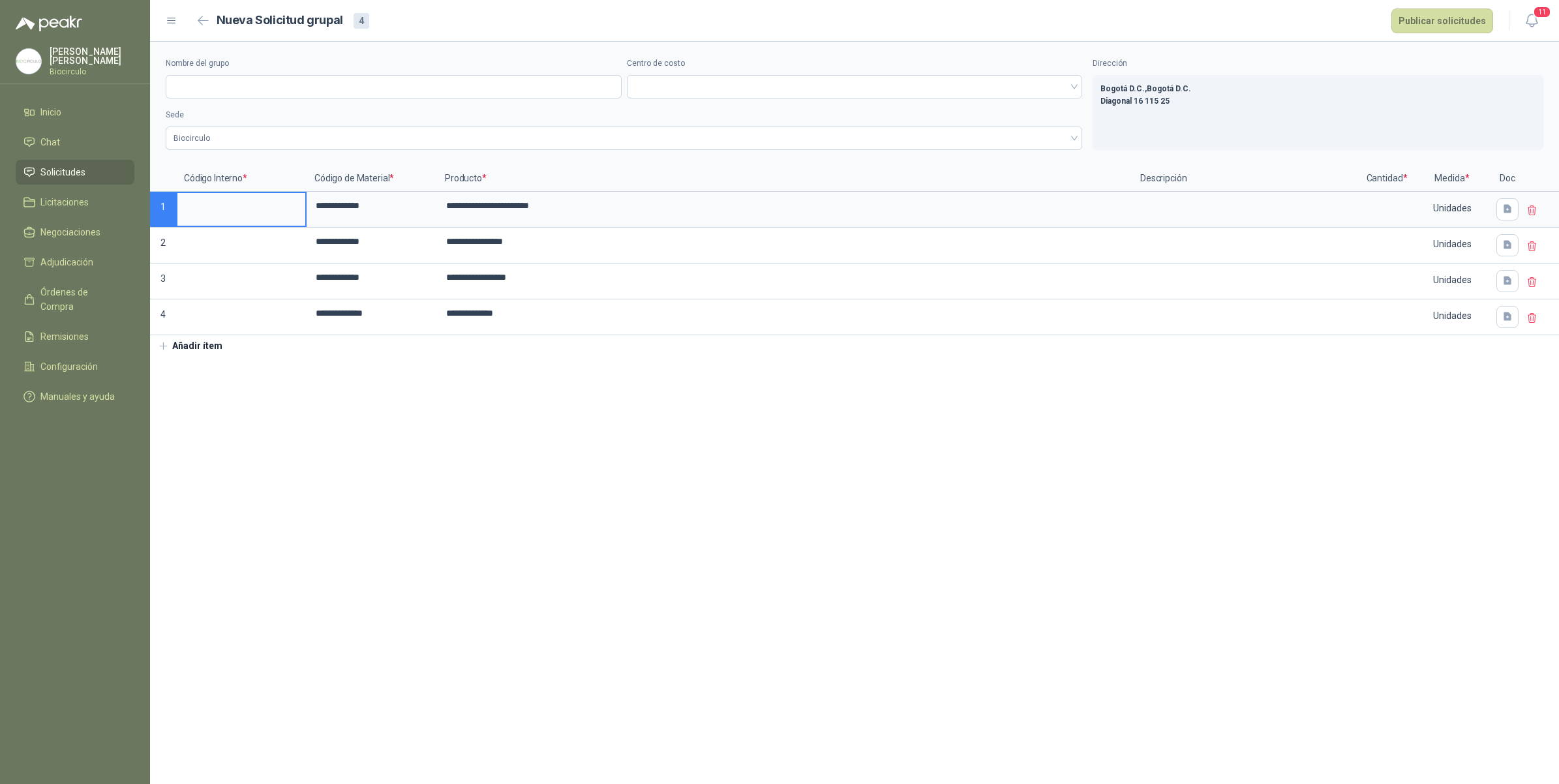
click at [229, 216] on input at bounding box center [241, 205] width 128 height 25
click at [239, 247] on input at bounding box center [241, 241] width 128 height 25
drag, startPoint x: 281, startPoint y: 223, endPoint x: 293, endPoint y: 219, distance: 12.6
click at [281, 223] on label "******" at bounding box center [241, 209] width 128 height 33
click at [281, 219] on input "******" at bounding box center [241, 205] width 128 height 25
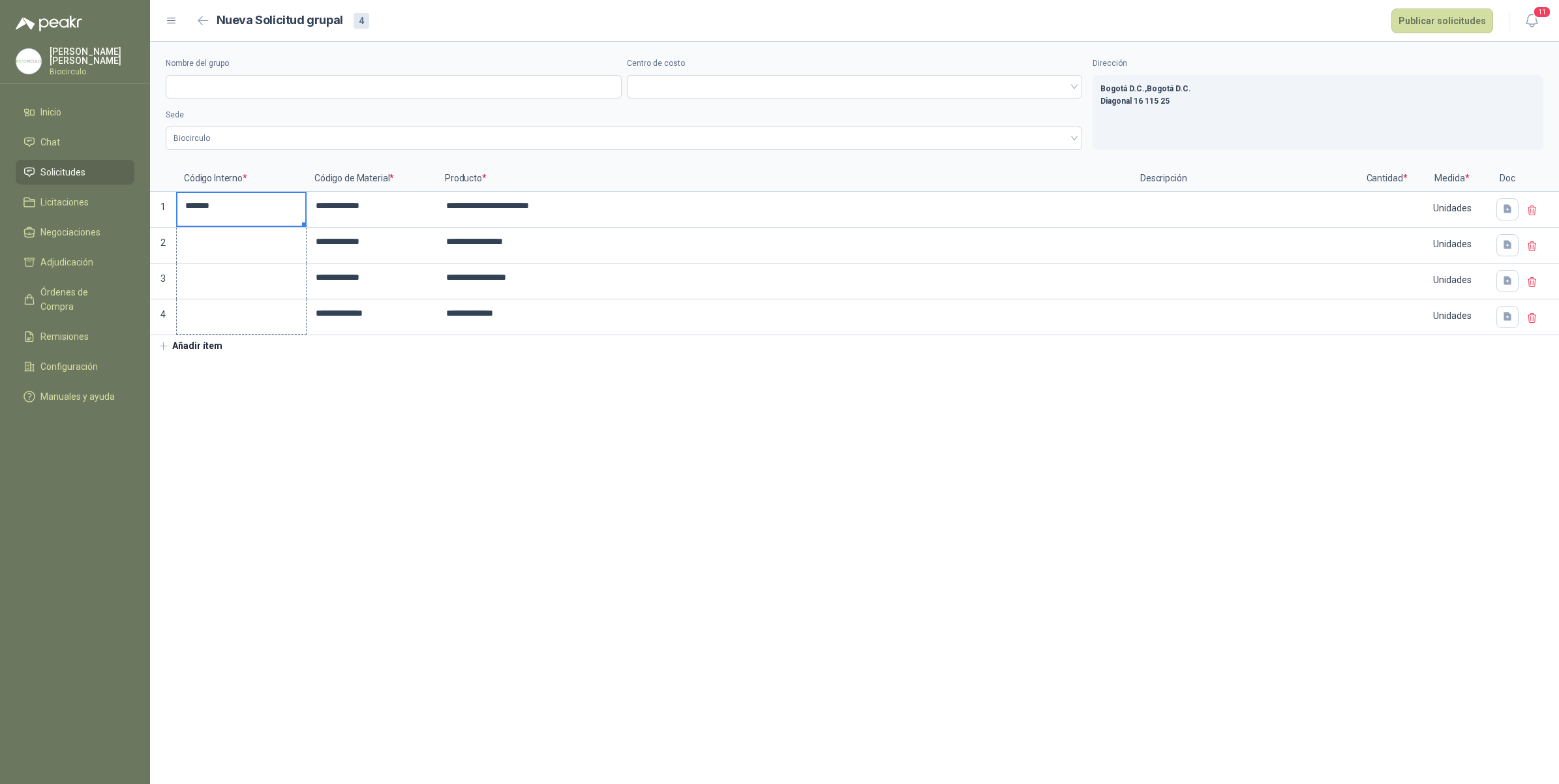
drag, startPoint x: 300, startPoint y: 226, endPoint x: 295, endPoint y: 330, distance: 104.1
click at [1375, 209] on input at bounding box center [1387, 205] width 49 height 25
type input "***"
drag, startPoint x: 1411, startPoint y: 225, endPoint x: 1413, endPoint y: 318, distance: 93.0
click at [1404, 271] on input "***" at bounding box center [1387, 277] width 49 height 25
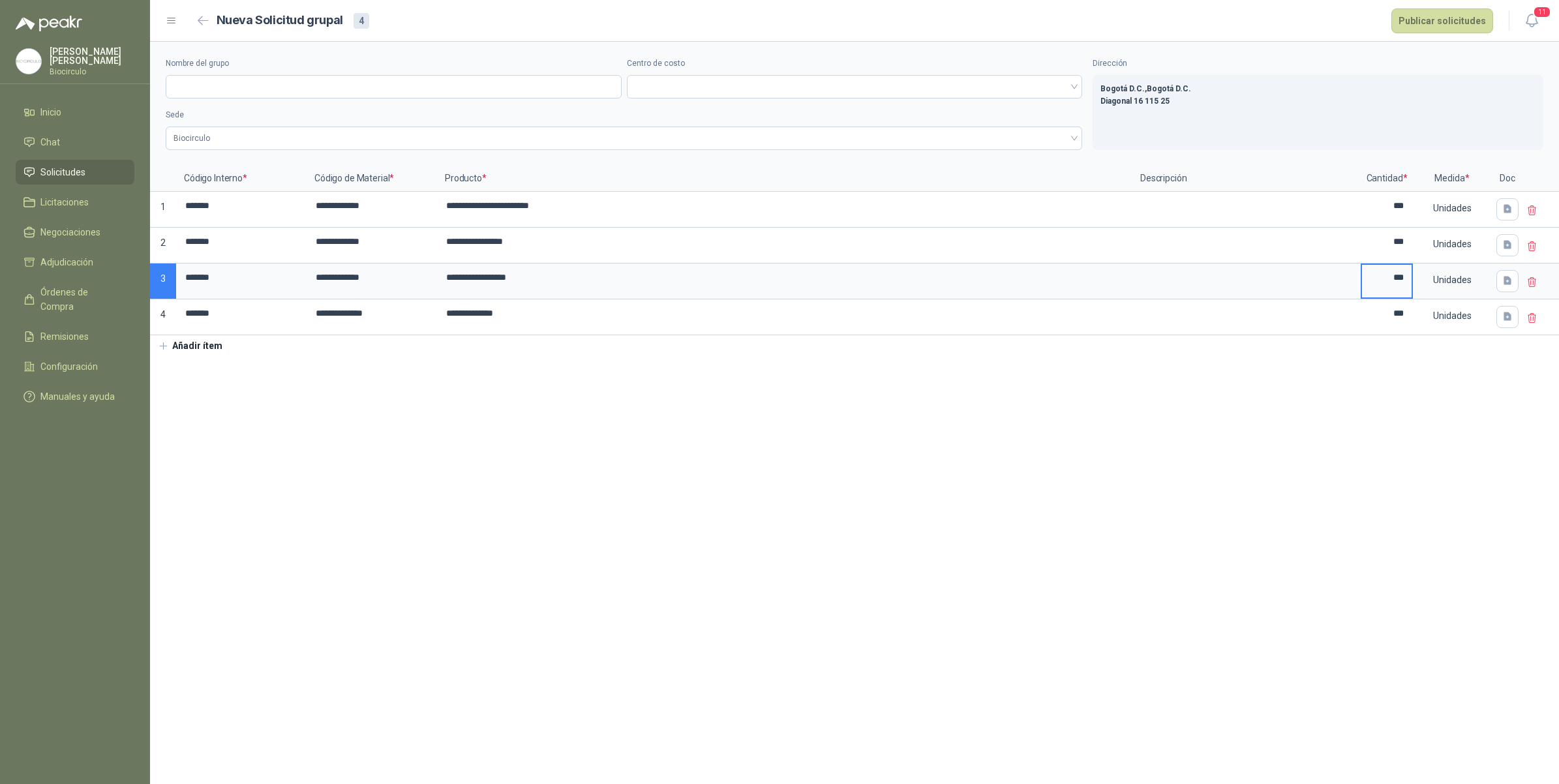
click at [1404, 271] on input "***" at bounding box center [1387, 277] width 49 height 25
type input "***"
click at [275, 97] on input "Nombre del grupo" at bounding box center [394, 86] width 456 height 23
click at [477, 86] on input "Nombre del grupo" at bounding box center [394, 86] width 456 height 23
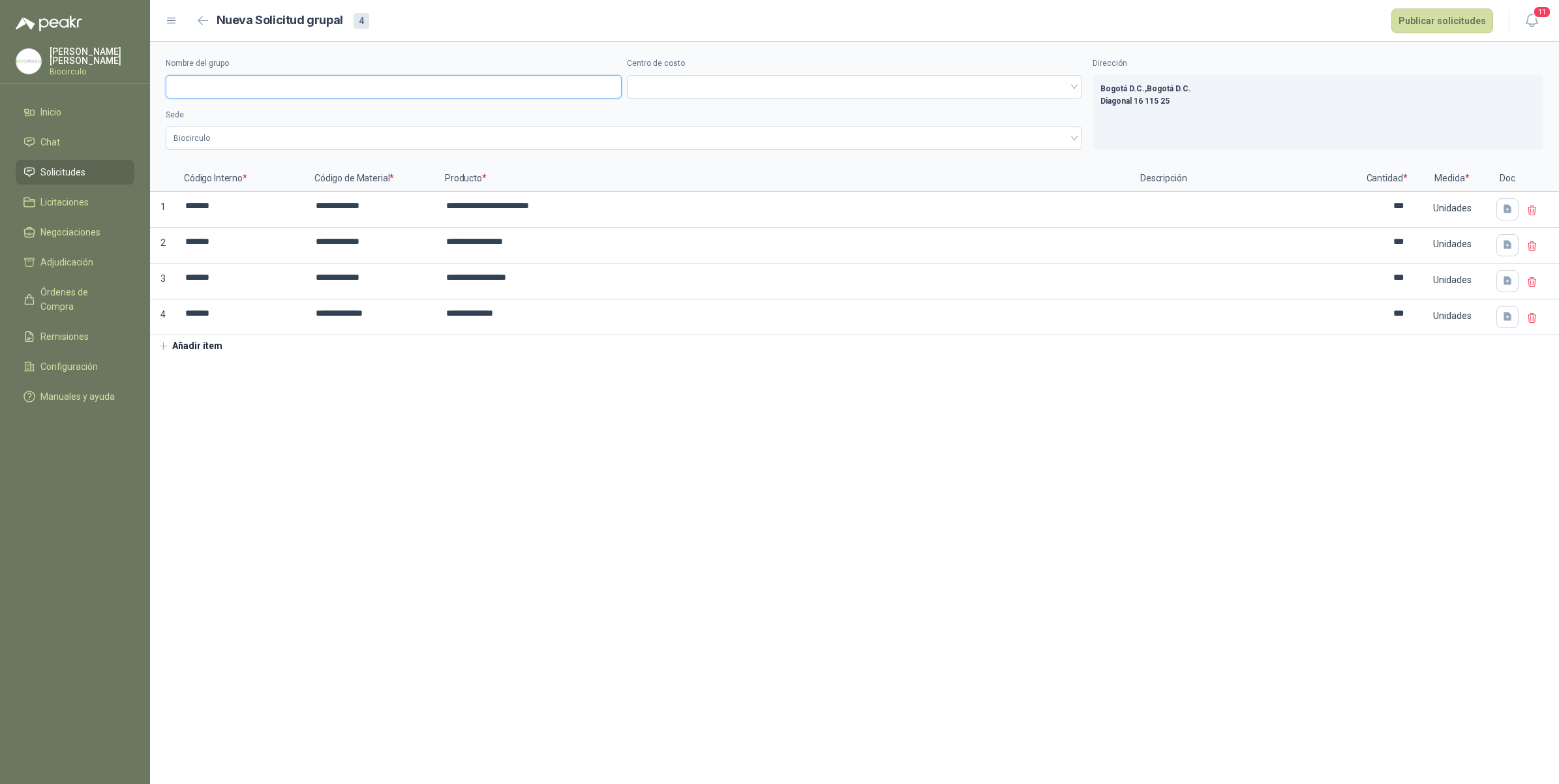
click at [477, 86] on input "Nombre del grupo" at bounding box center [394, 86] width 456 height 23
click at [259, 89] on input "Nombre del grupo" at bounding box center [394, 86] width 456 height 23
paste input "**********"
click at [713, 79] on span at bounding box center [855, 86] width 440 height 20
type input "**********"
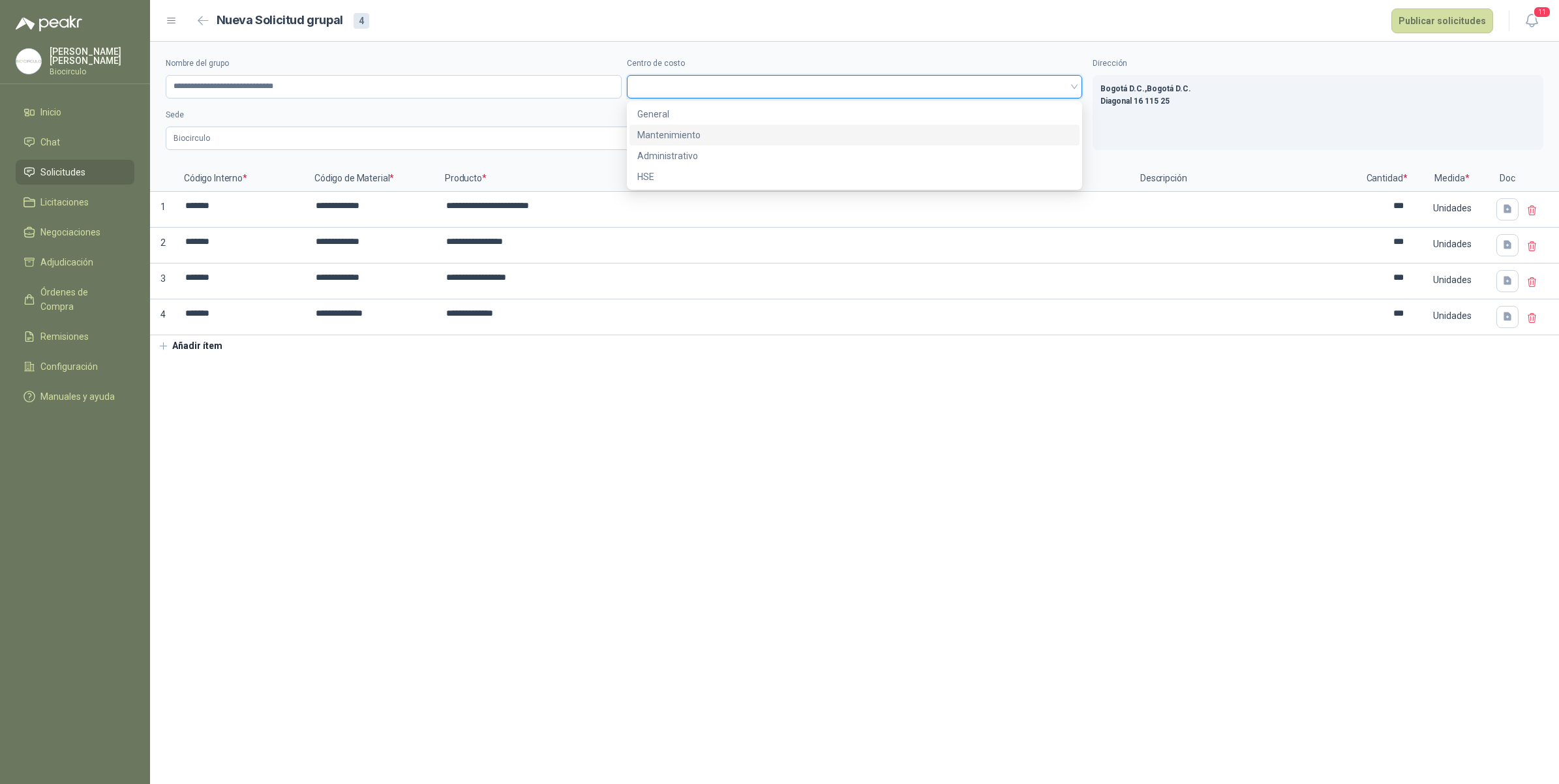
click at [696, 138] on div "Mantenimiento" at bounding box center [855, 135] width 435 height 15
click at [1420, 20] on button "Publicar solicitudes" at bounding box center [1442, 21] width 102 height 25
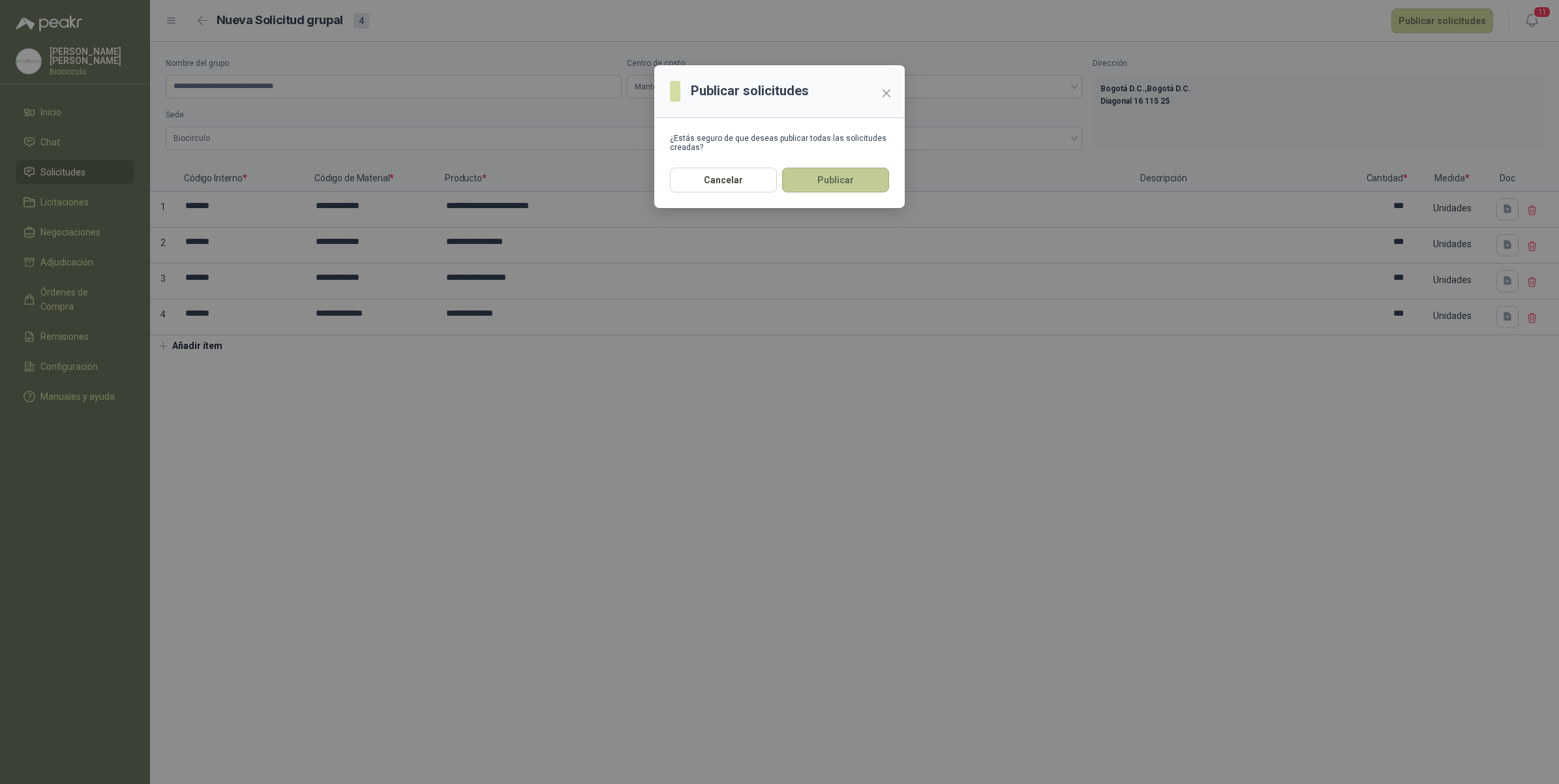
click at [846, 189] on button "Publicar" at bounding box center [835, 180] width 107 height 25
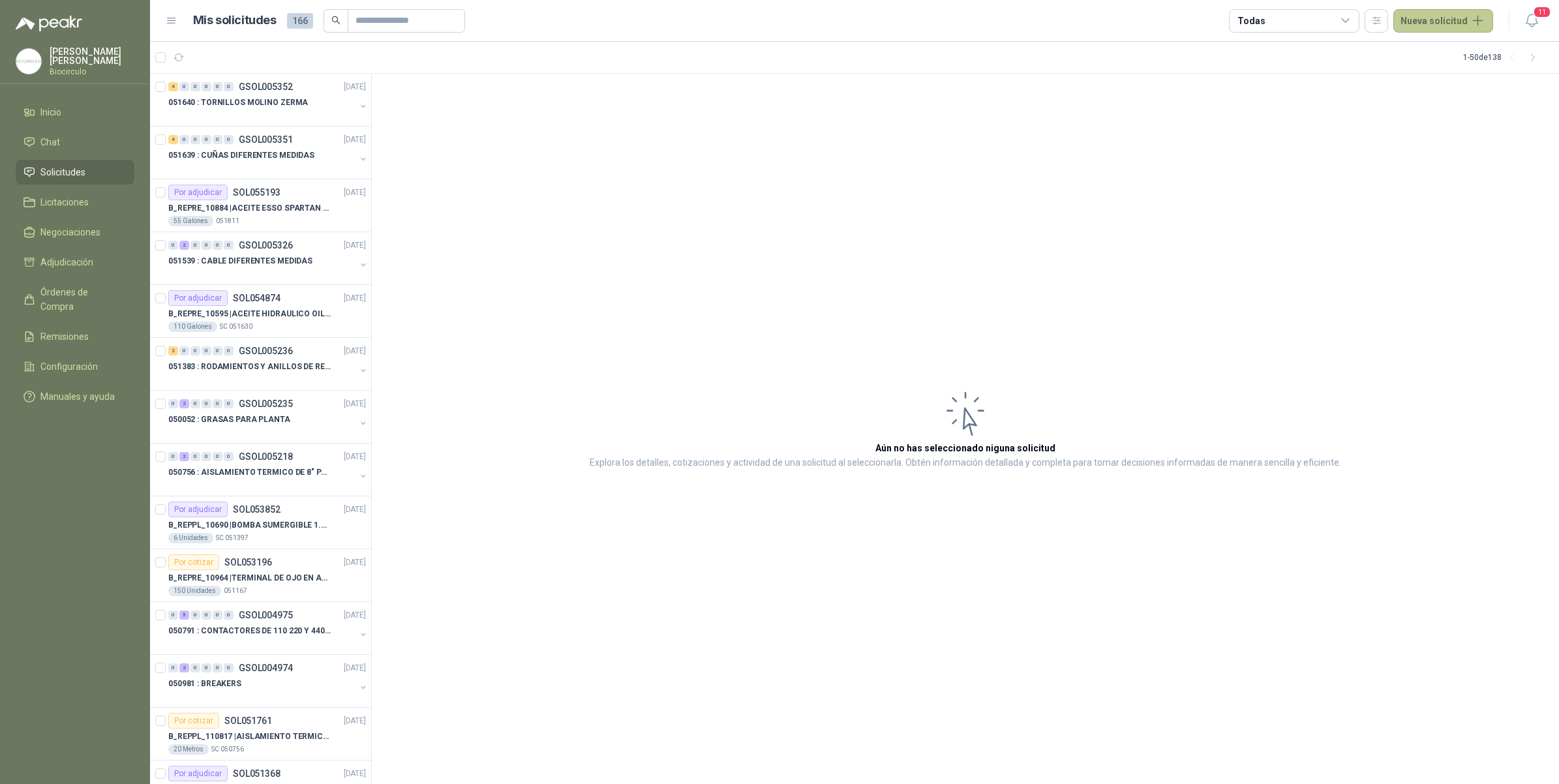
click at [1430, 10] on button "Nueva solicitud" at bounding box center [1443, 21] width 99 height 23
click at [1430, 59] on link "Solicitud" at bounding box center [1458, 52] width 111 height 23
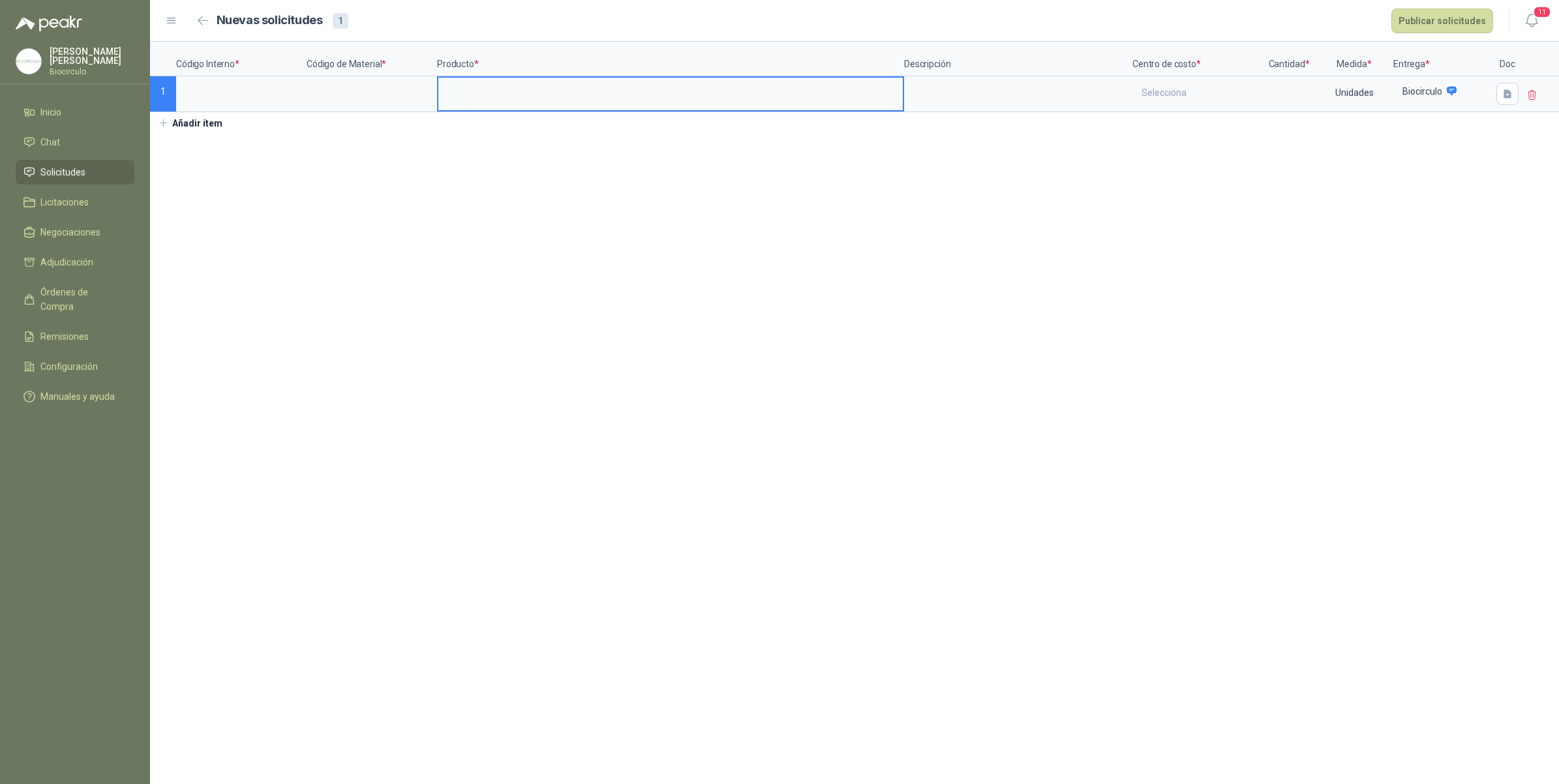
click at [566, 86] on input at bounding box center [671, 90] width 465 height 25
click at [463, 89] on input "**********" at bounding box center [671, 90] width 465 height 25
drag, startPoint x: 478, startPoint y: 90, endPoint x: 357, endPoint y: 80, distance: 121.4
click at [357, 80] on div "**********" at bounding box center [855, 76] width 1409 height 70
click at [586, 94] on input "**********" at bounding box center [671, 90] width 465 height 25
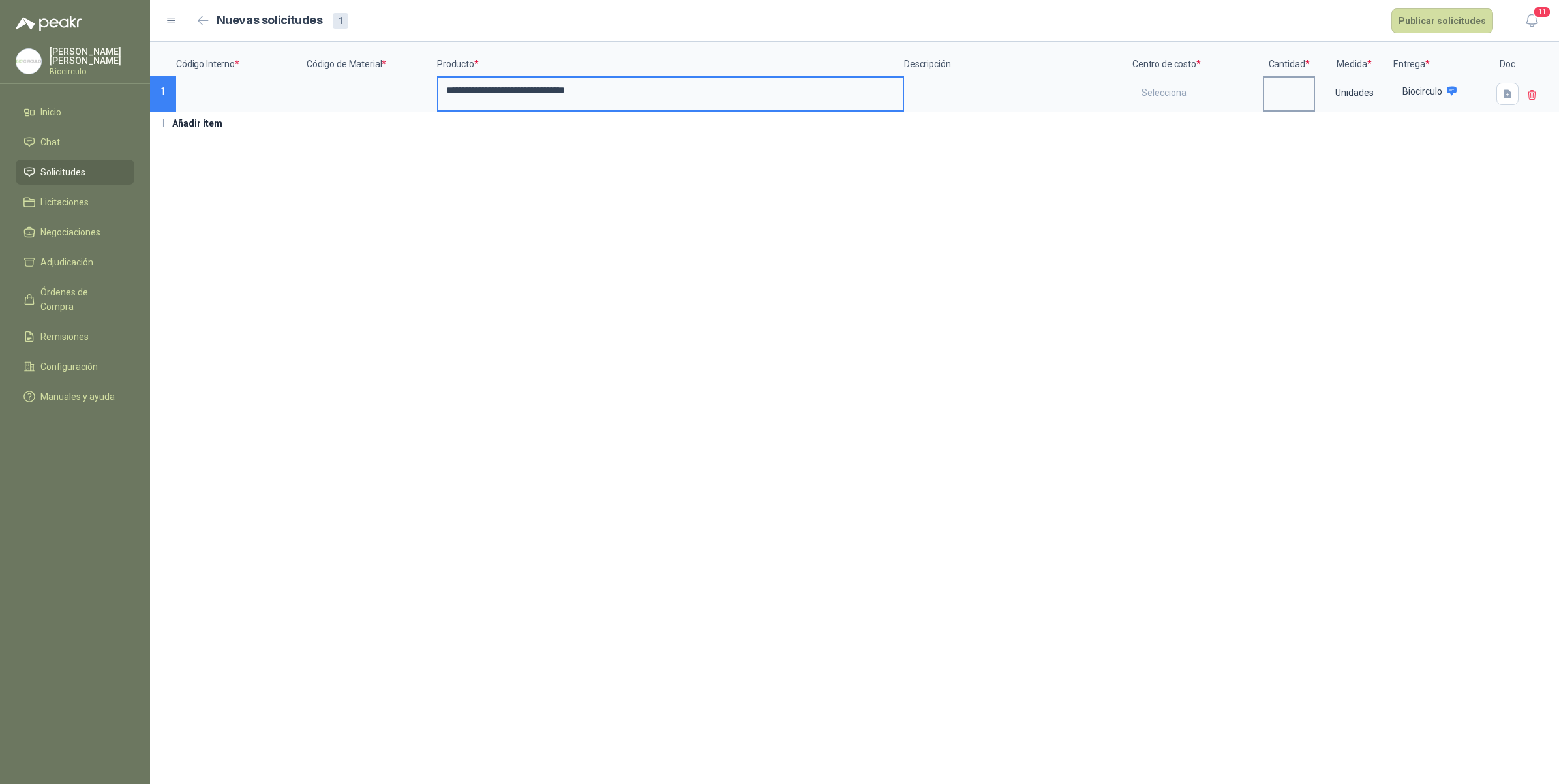
type input "**********"
click at [1293, 98] on input at bounding box center [1289, 90] width 49 height 25
type input "**"
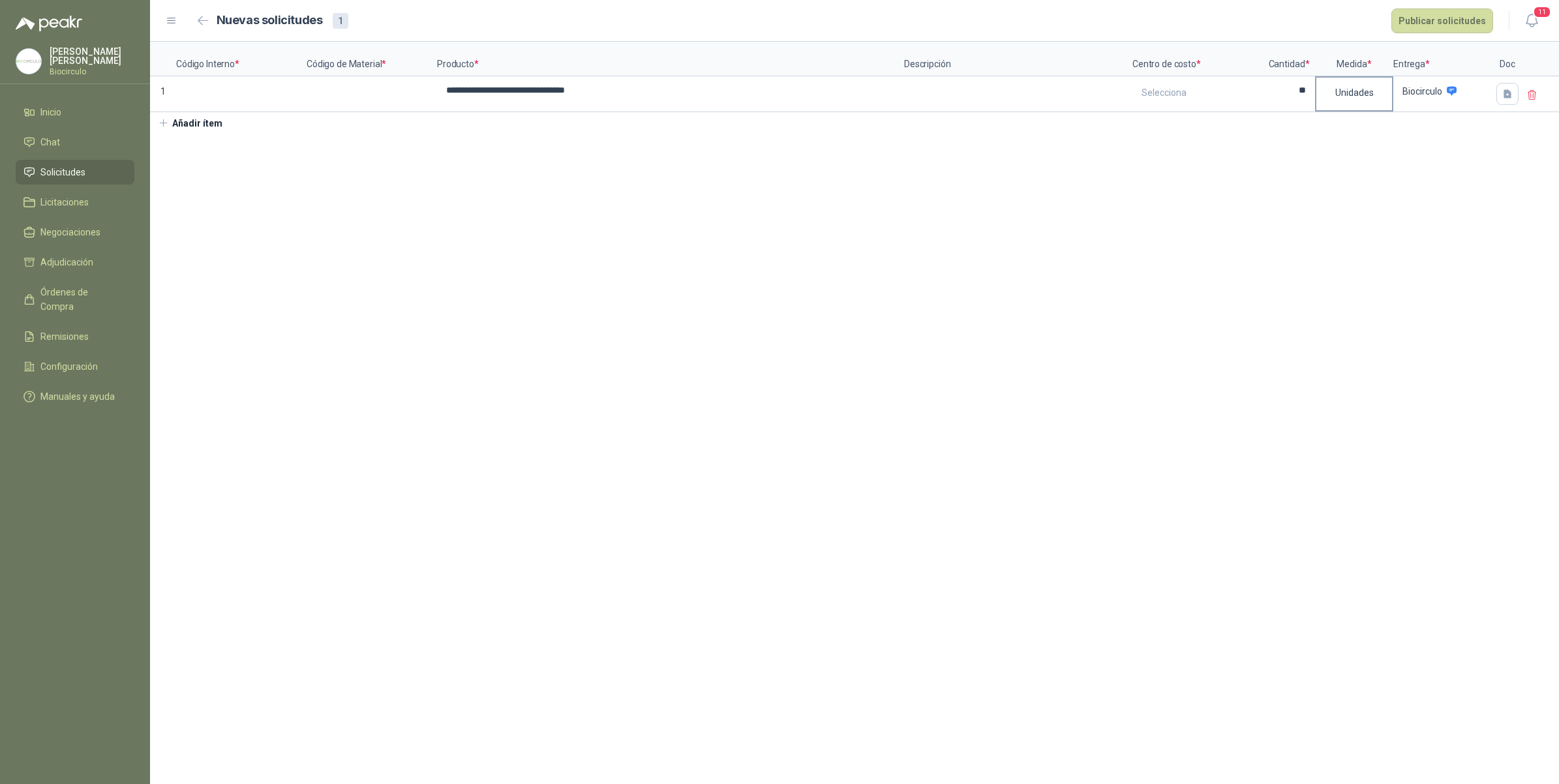
click at [1351, 98] on div "Unidades" at bounding box center [1354, 92] width 76 height 30
click at [1363, 213] on button "Metros" at bounding box center [1356, 220] width 68 height 21
click at [1195, 94] on div "Selecciona" at bounding box center [1197, 92] width 128 height 30
click at [1182, 144] on button "Mantenimiento" at bounding box center [1173, 150] width 67 height 21
click at [360, 83] on input at bounding box center [372, 90] width 128 height 25
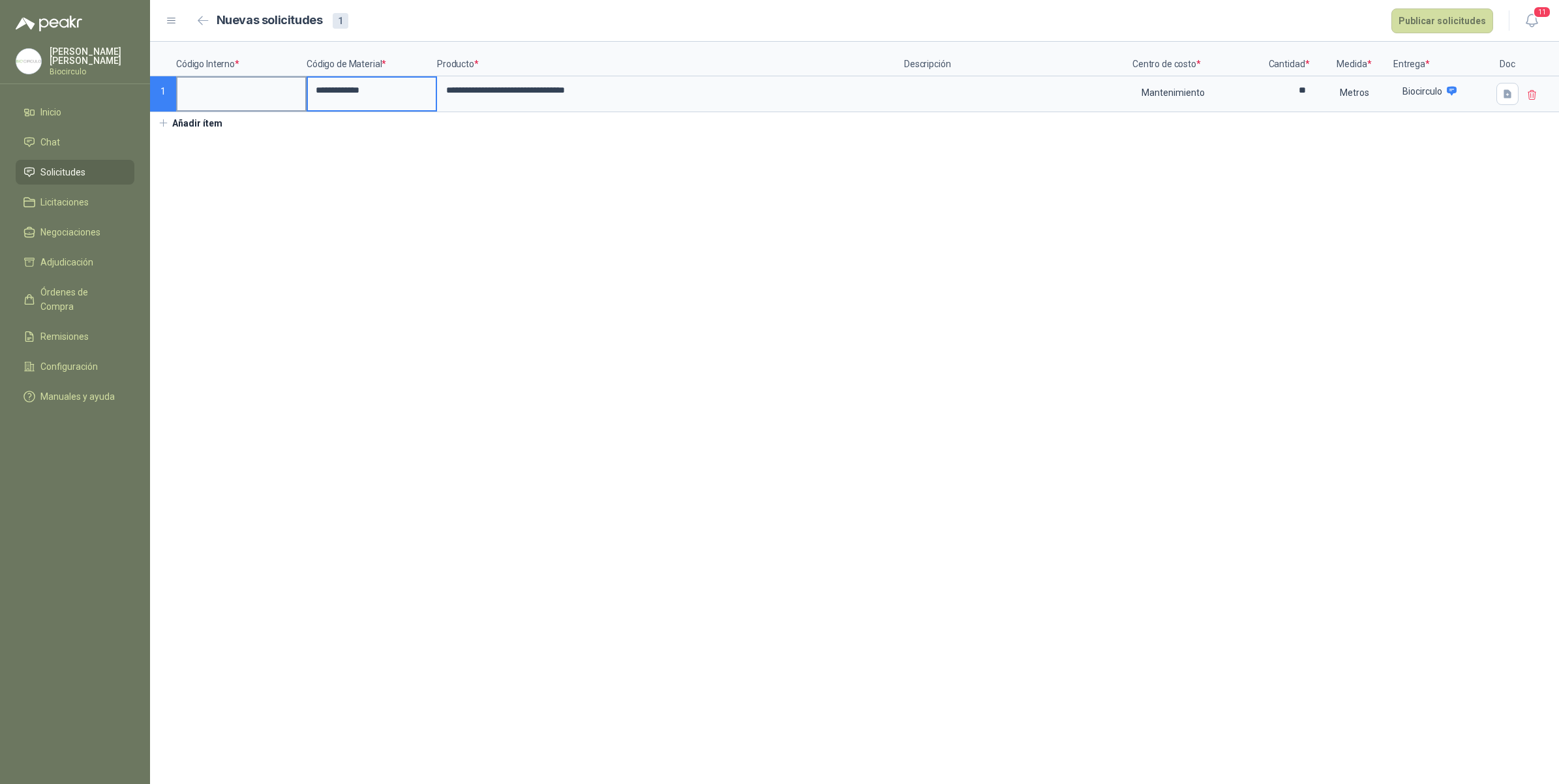
click at [234, 89] on input at bounding box center [241, 90] width 128 height 25
click at [183, 93] on input "******" at bounding box center [241, 90] width 128 height 25
type input "*********"
click at [1416, 22] on button "Publicar solicitudes" at bounding box center [1442, 21] width 102 height 25
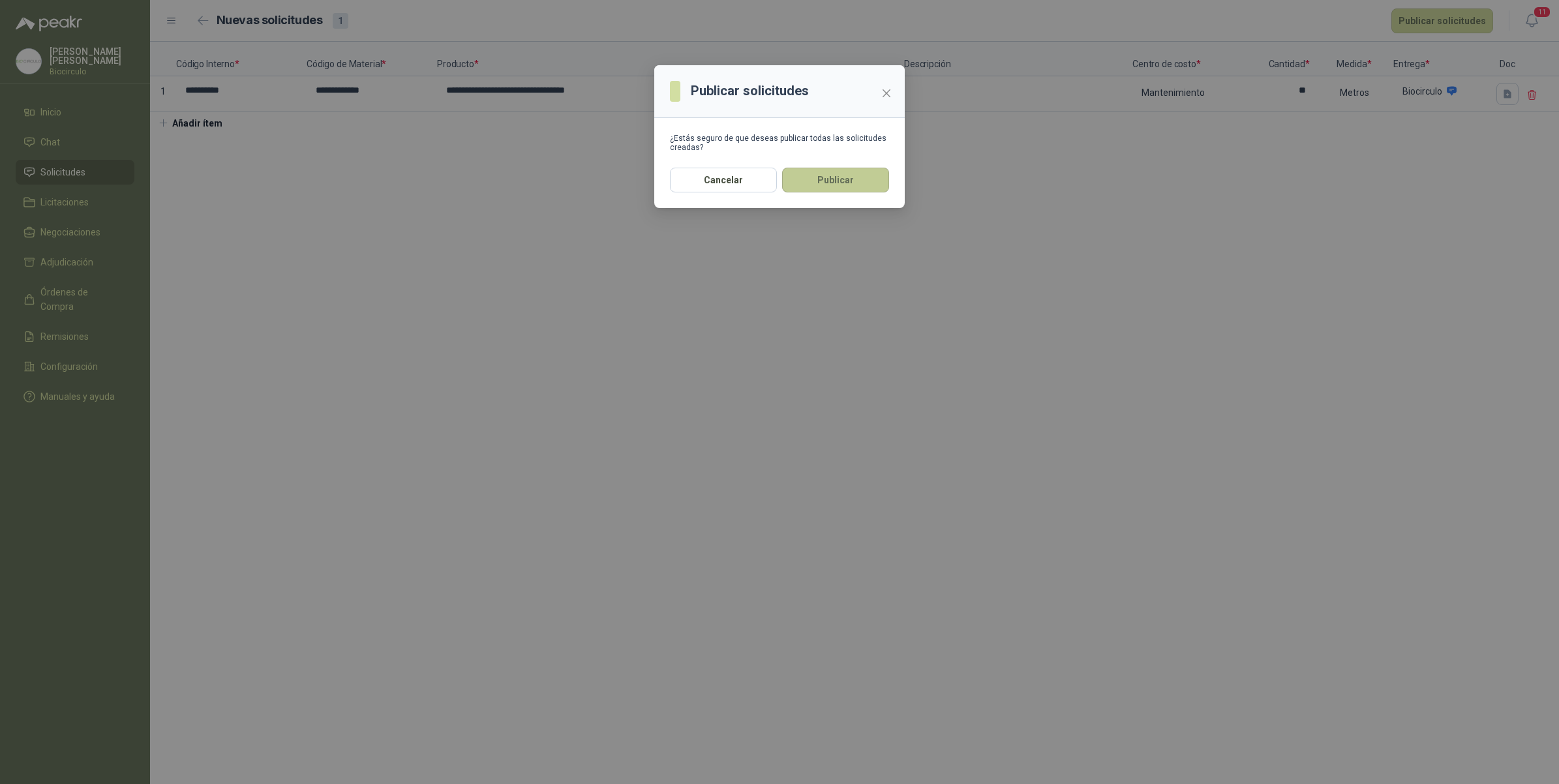
click at [818, 183] on button "Publicar" at bounding box center [835, 180] width 107 height 25
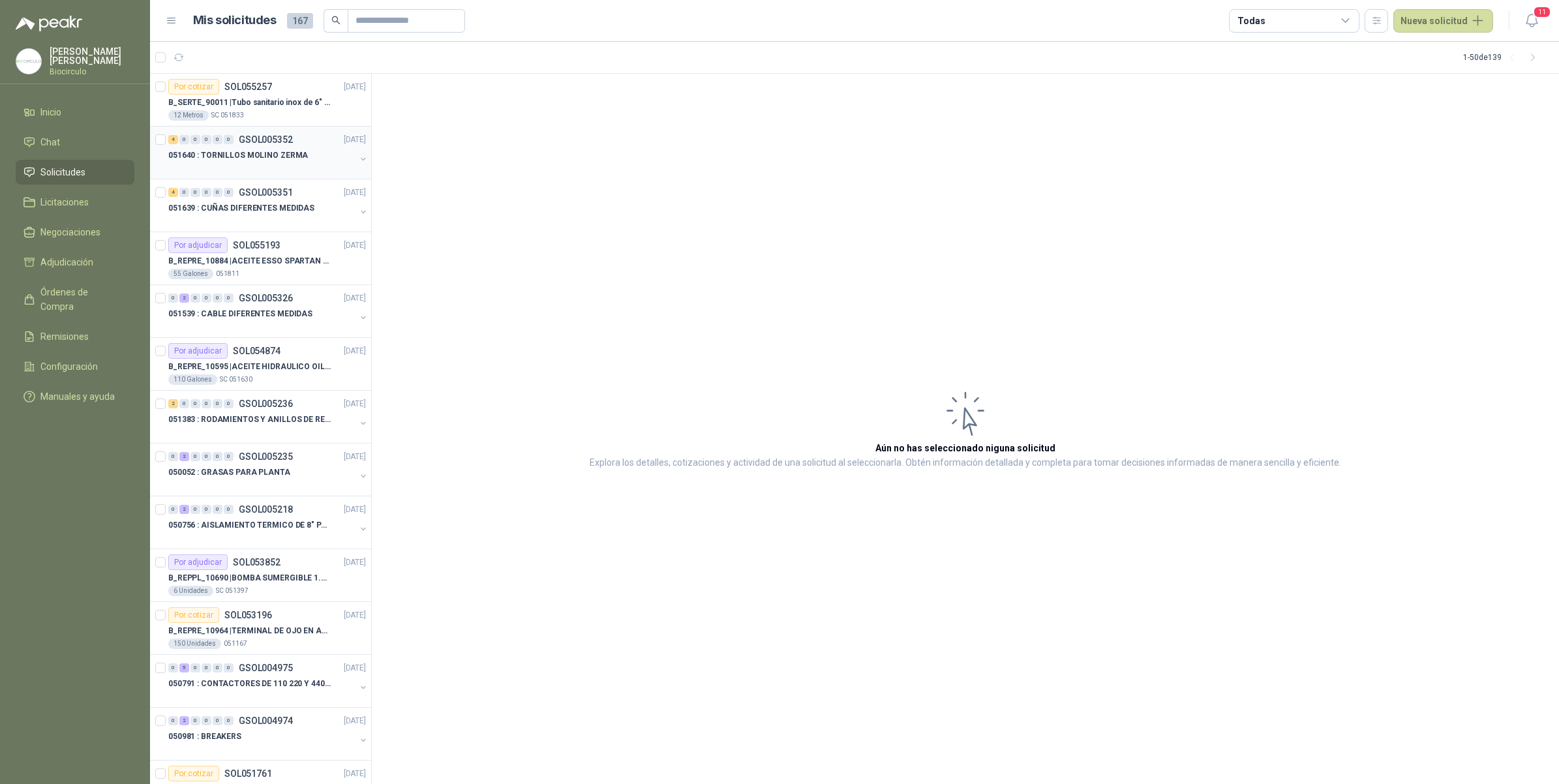
click at [298, 158] on p "051640 : TORNILLOS MOLINO ZERMA" at bounding box center [238, 155] width 139 height 12
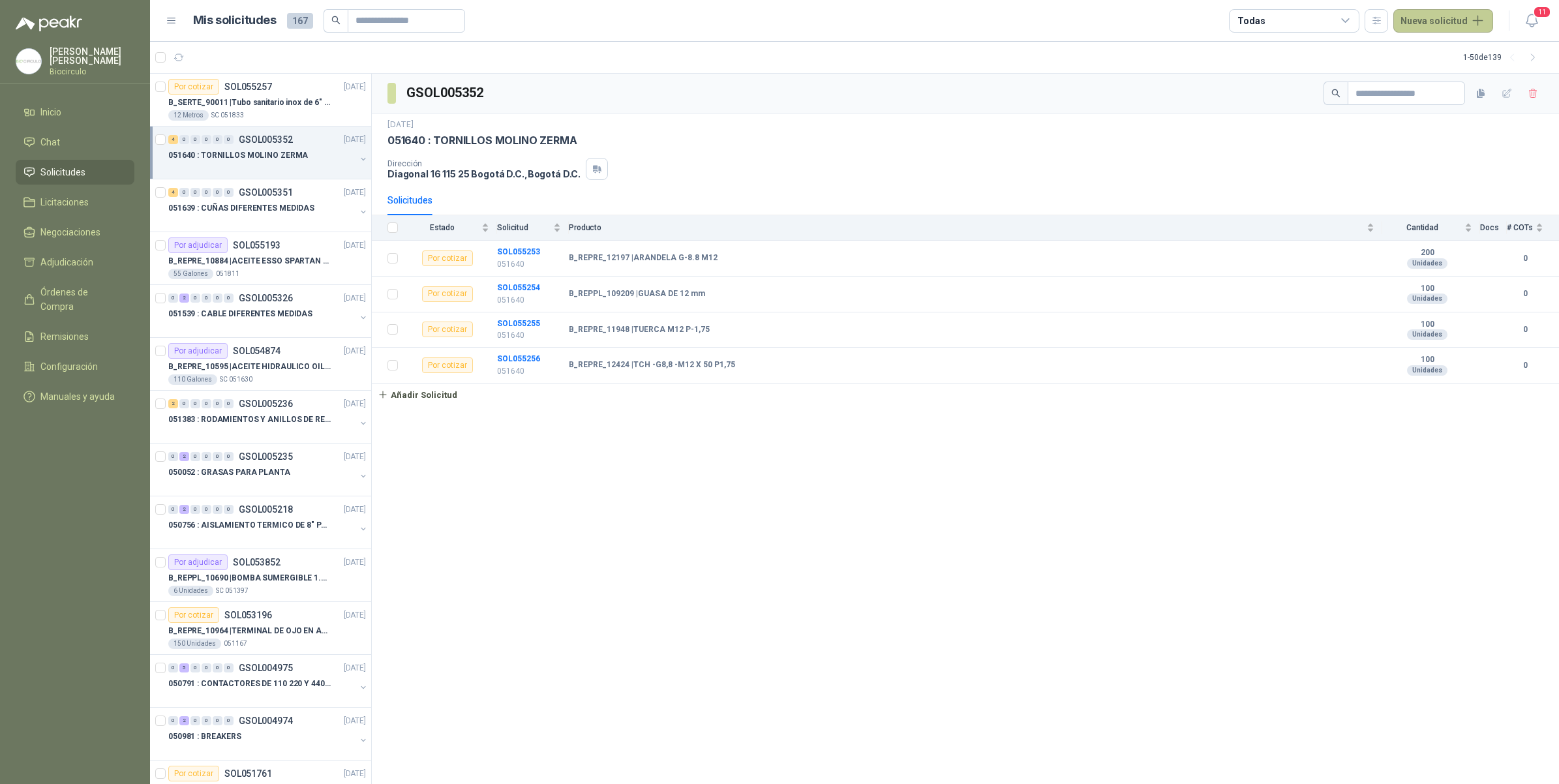
click at [1403, 25] on button "Nueva solicitud" at bounding box center [1443, 21] width 99 height 23
click at [1417, 73] on icon at bounding box center [1412, 74] width 9 height 9
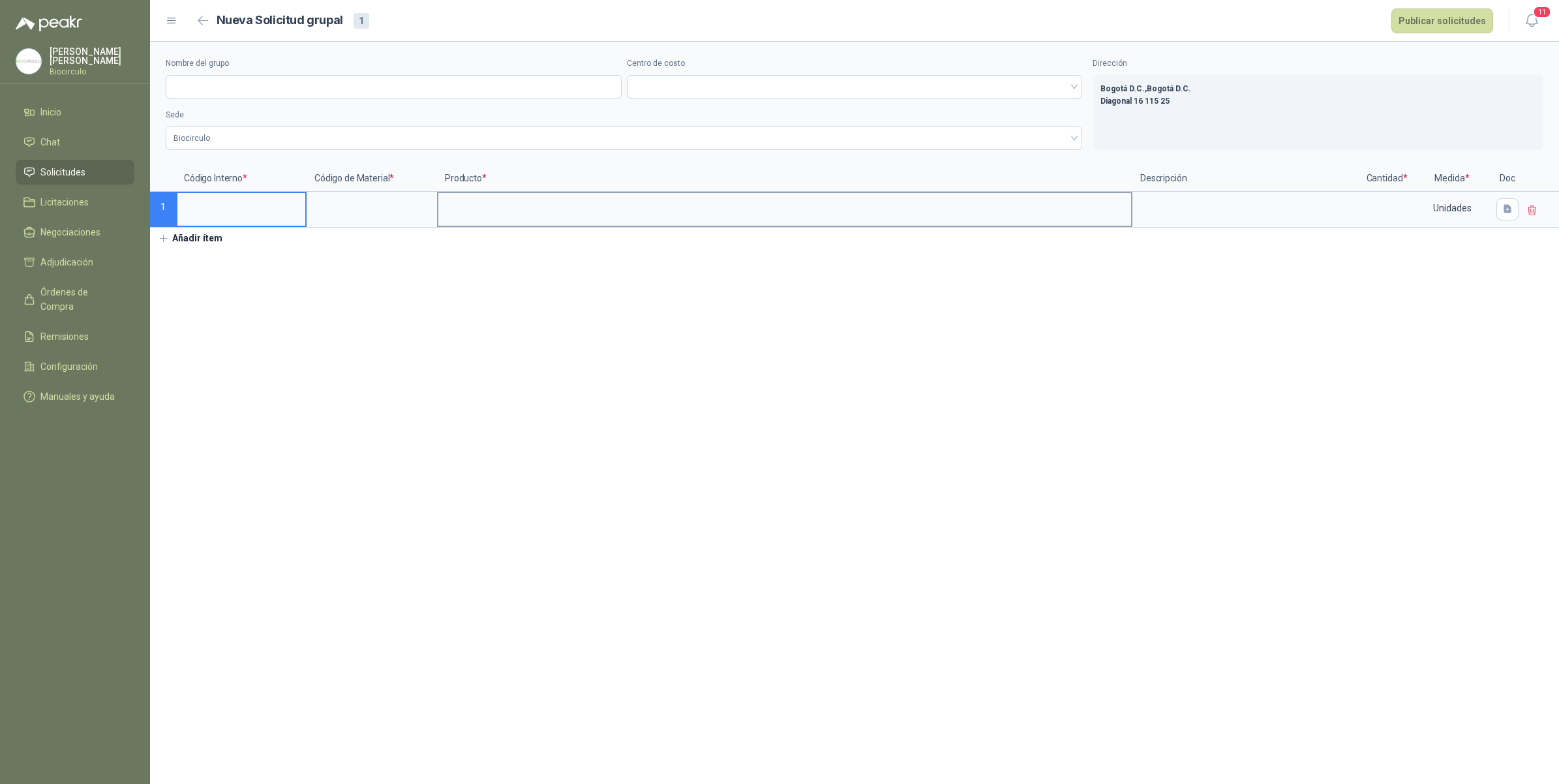
click at [606, 213] on input at bounding box center [785, 205] width 693 height 25
click at [373, 213] on input at bounding box center [372, 205] width 128 height 25
click at [186, 240] on button "Añadir ítem" at bounding box center [190, 238] width 80 height 23
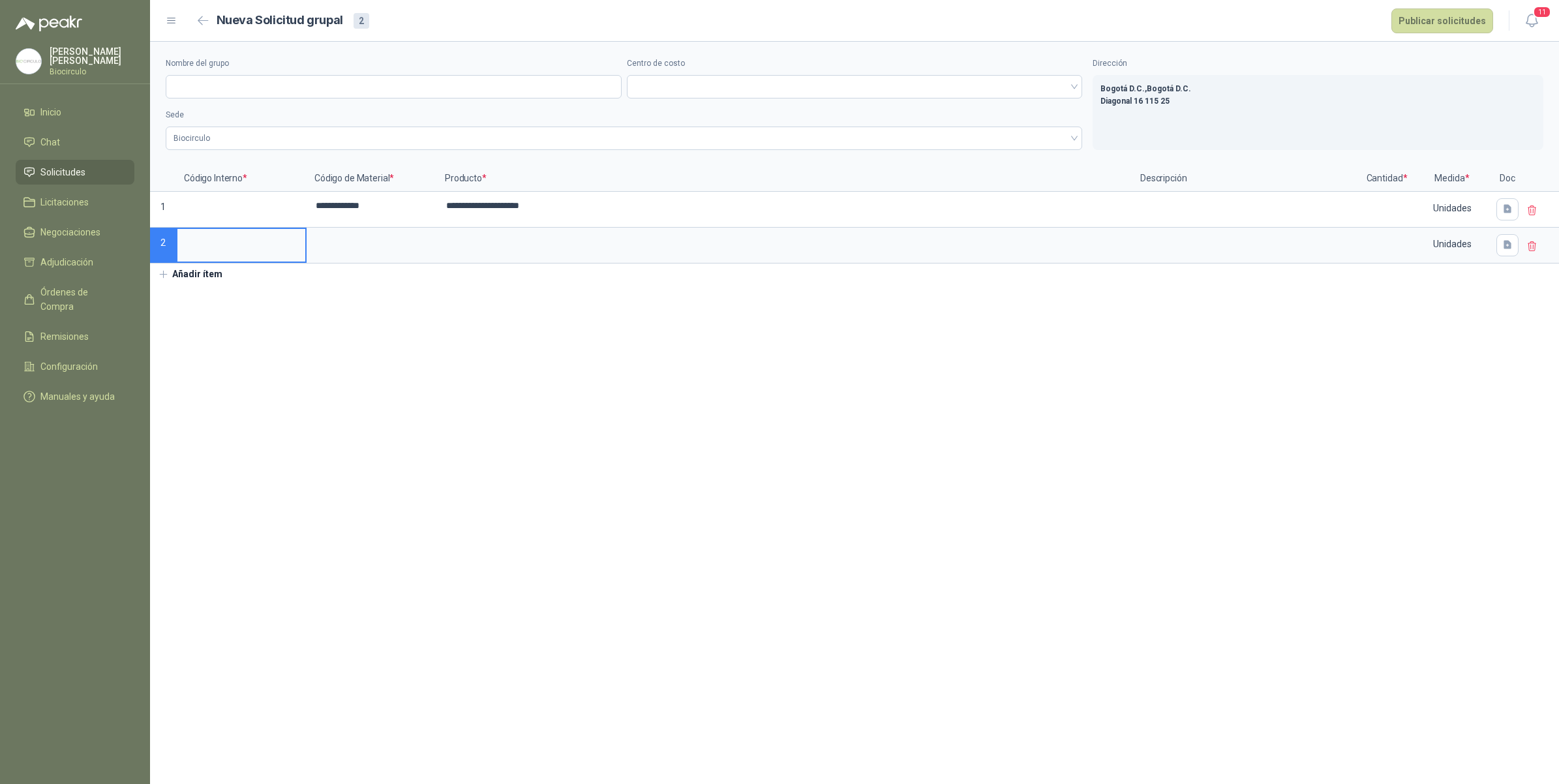
click at [194, 275] on button "Añadir ítem" at bounding box center [190, 274] width 80 height 23
click at [200, 317] on button "Añadir ítem" at bounding box center [190, 310] width 80 height 23
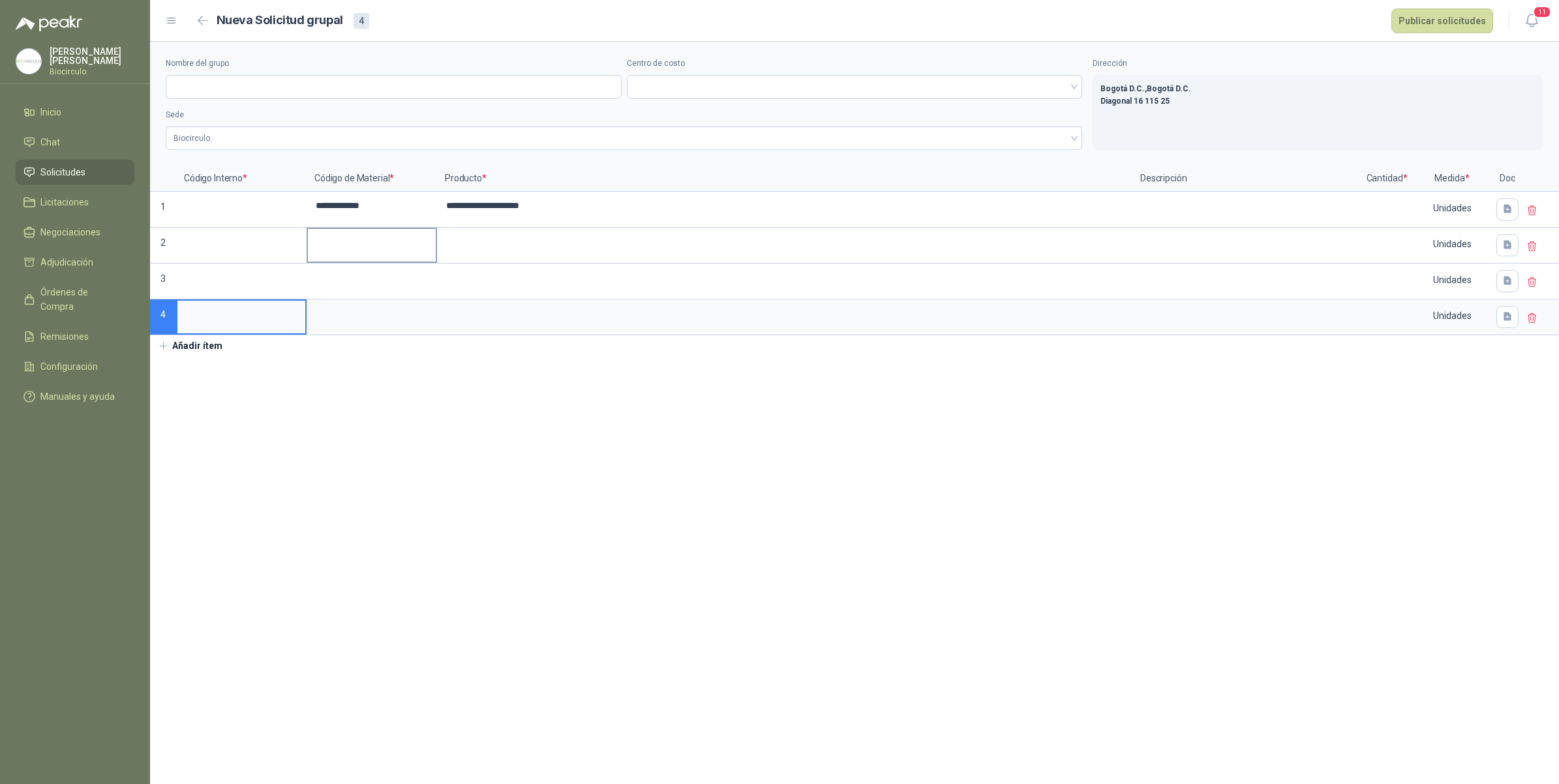
click at [336, 243] on input at bounding box center [372, 241] width 128 height 25
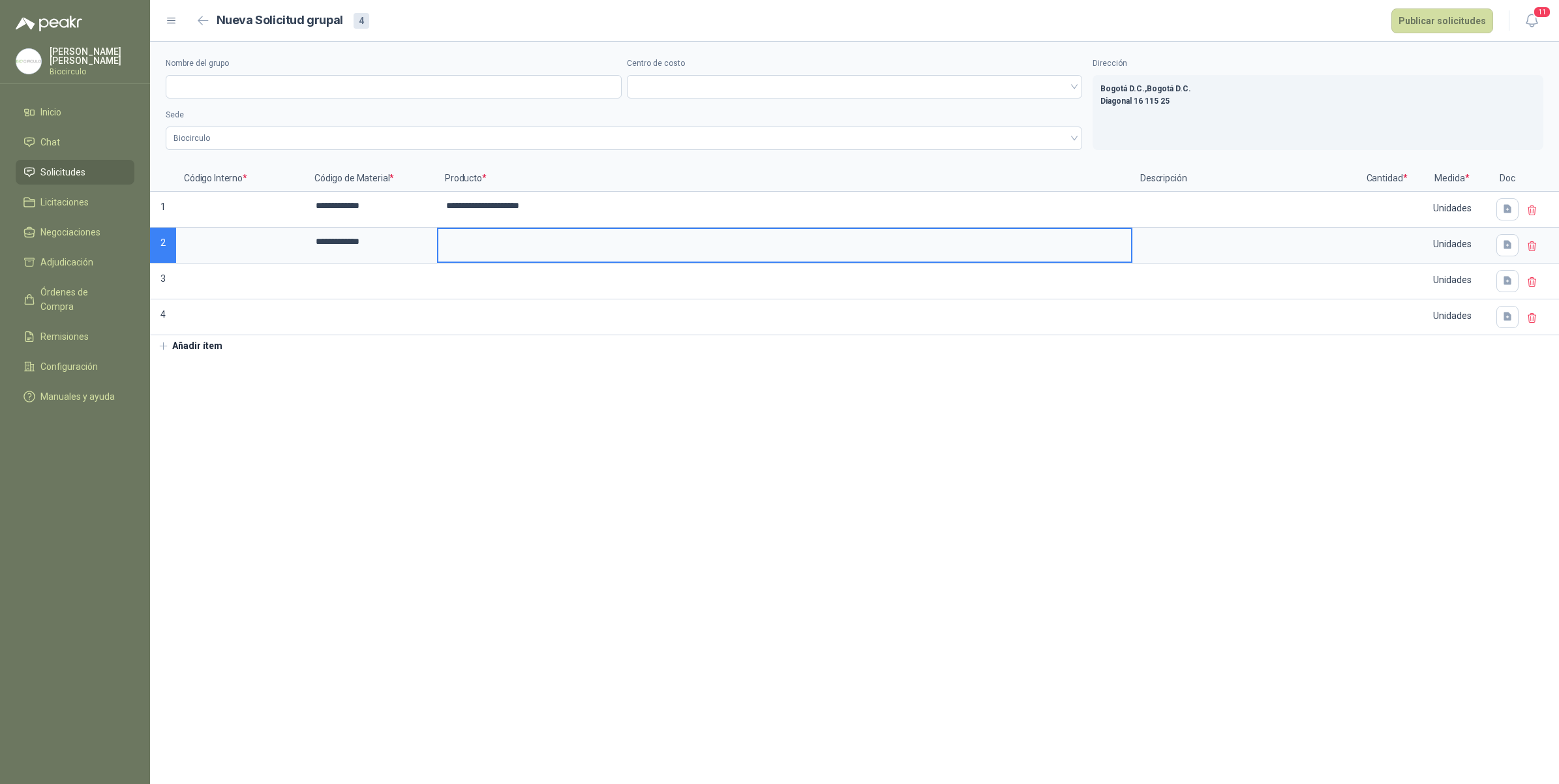
click at [533, 247] on input at bounding box center [785, 241] width 693 height 25
click at [374, 298] on div at bounding box center [372, 281] width 131 height 36
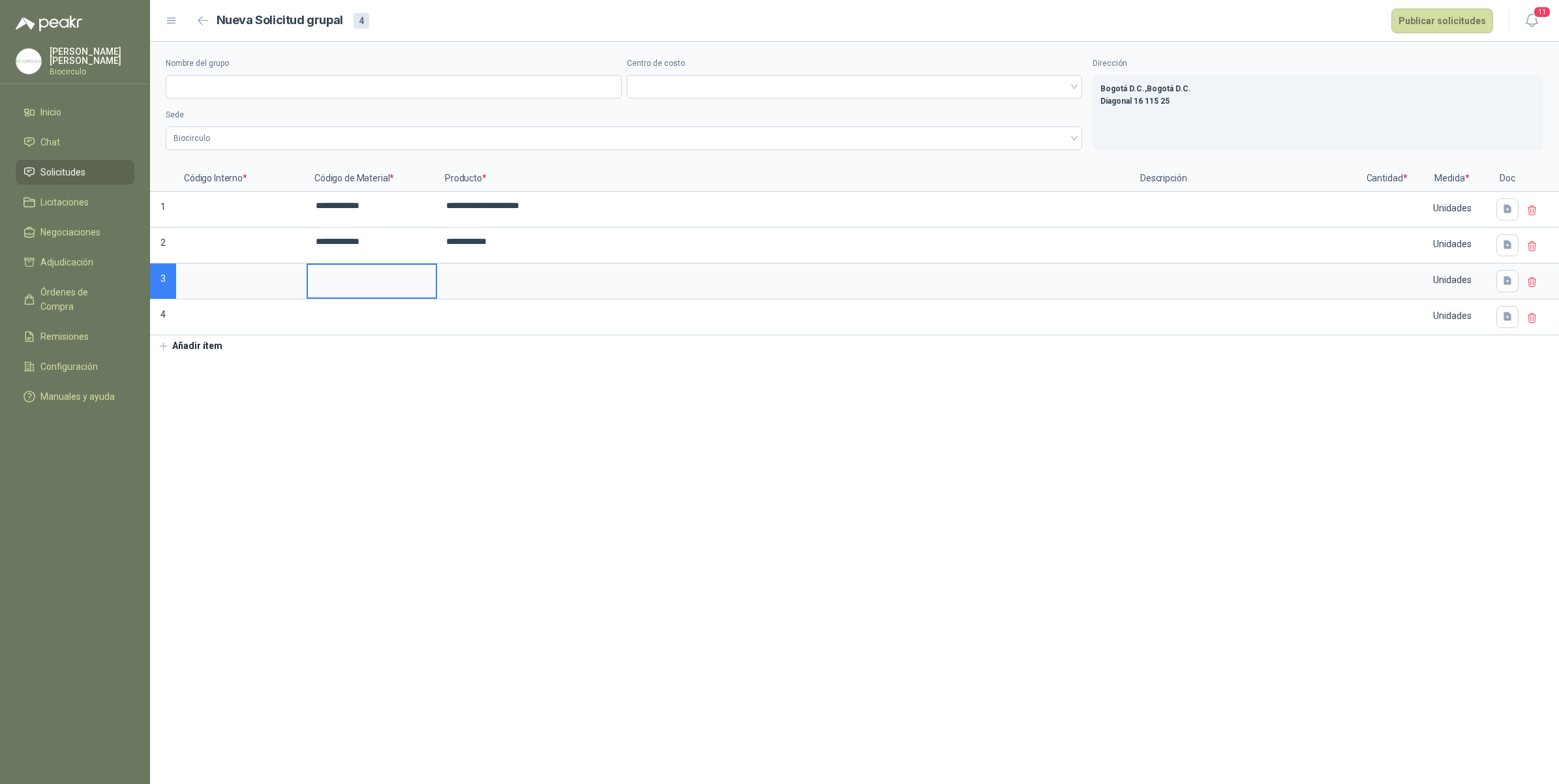
click at [386, 278] on input at bounding box center [372, 277] width 128 height 25
click at [480, 285] on input at bounding box center [785, 277] width 693 height 25
click at [406, 317] on input at bounding box center [372, 313] width 128 height 25
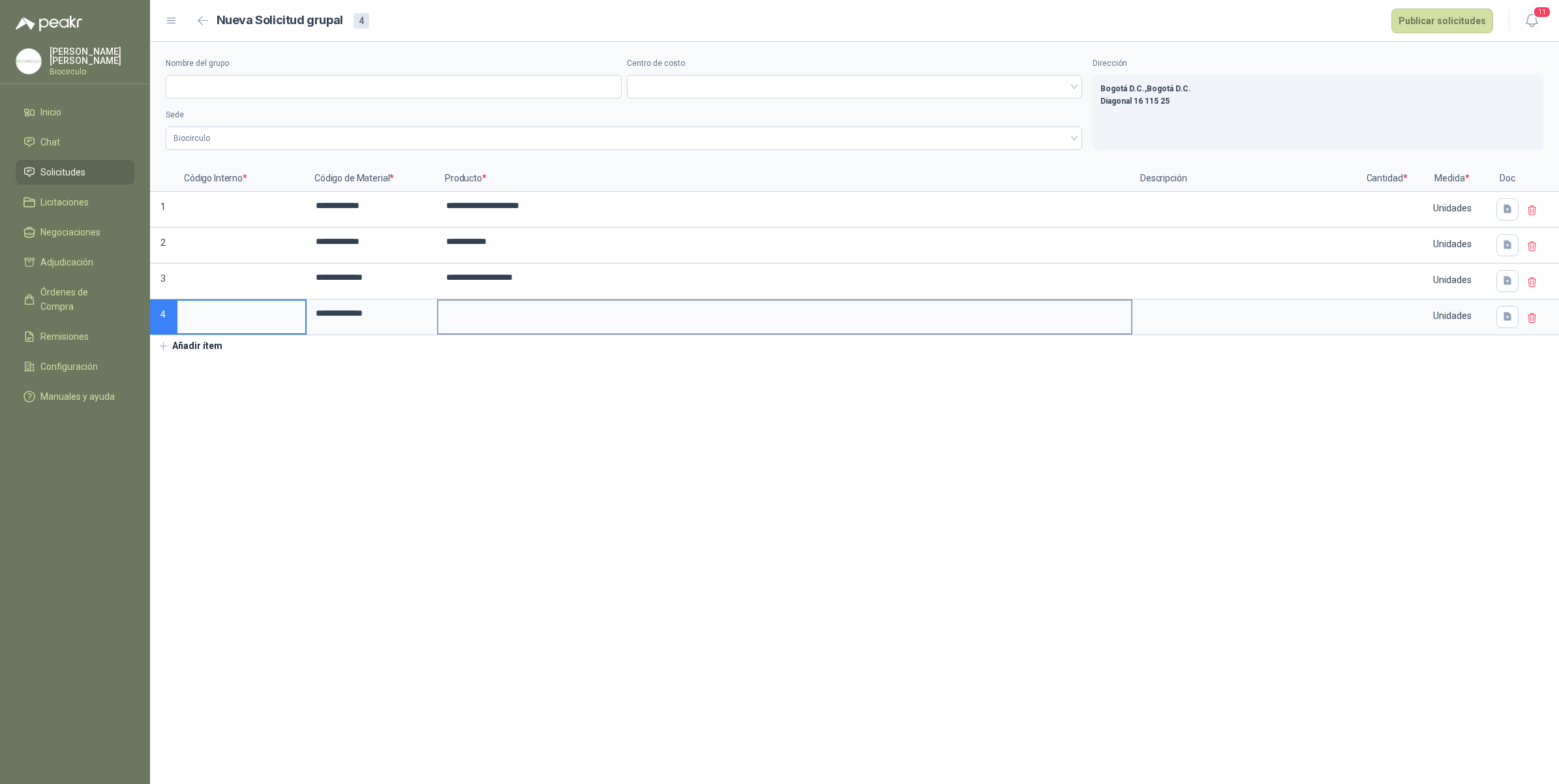
click at [471, 313] on input at bounding box center [785, 313] width 693 height 25
click at [193, 354] on button "Añadir ítem" at bounding box center [190, 346] width 80 height 23
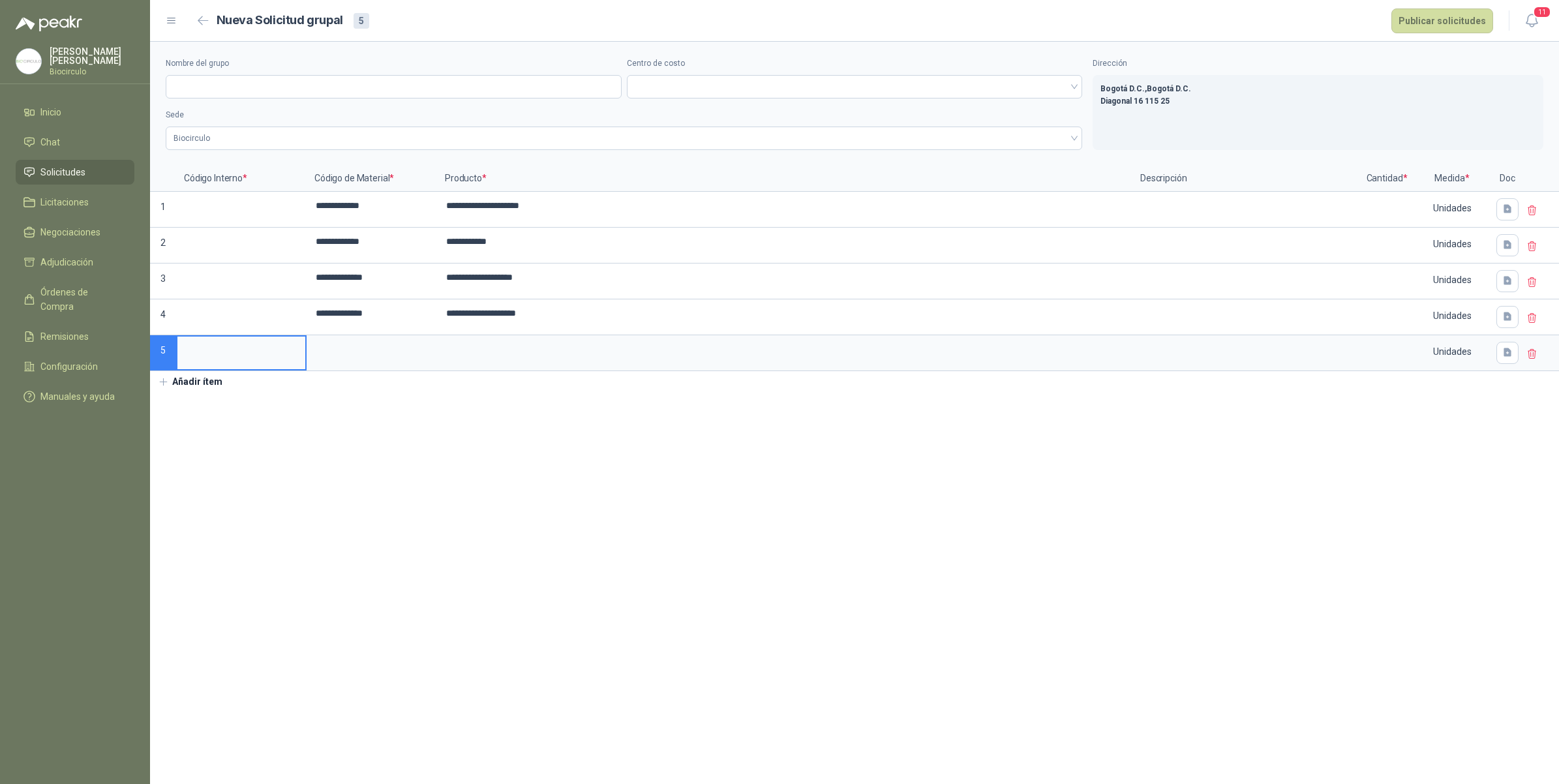
click at [190, 380] on button "Añadir ítem" at bounding box center [190, 382] width 80 height 23
click at [199, 419] on button "Añadir ítem" at bounding box center [190, 418] width 80 height 23
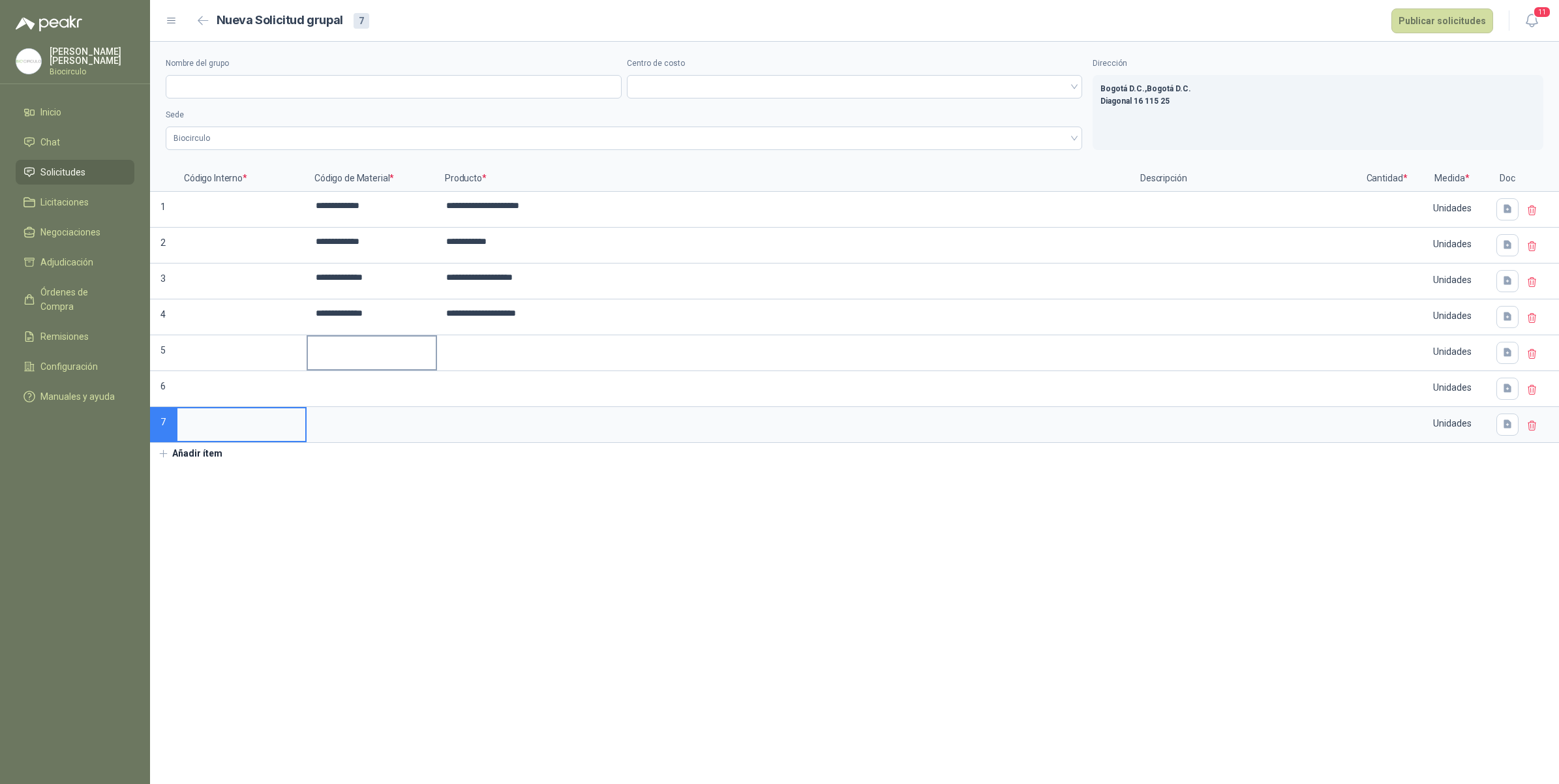
click at [356, 349] on input at bounding box center [372, 348] width 128 height 25
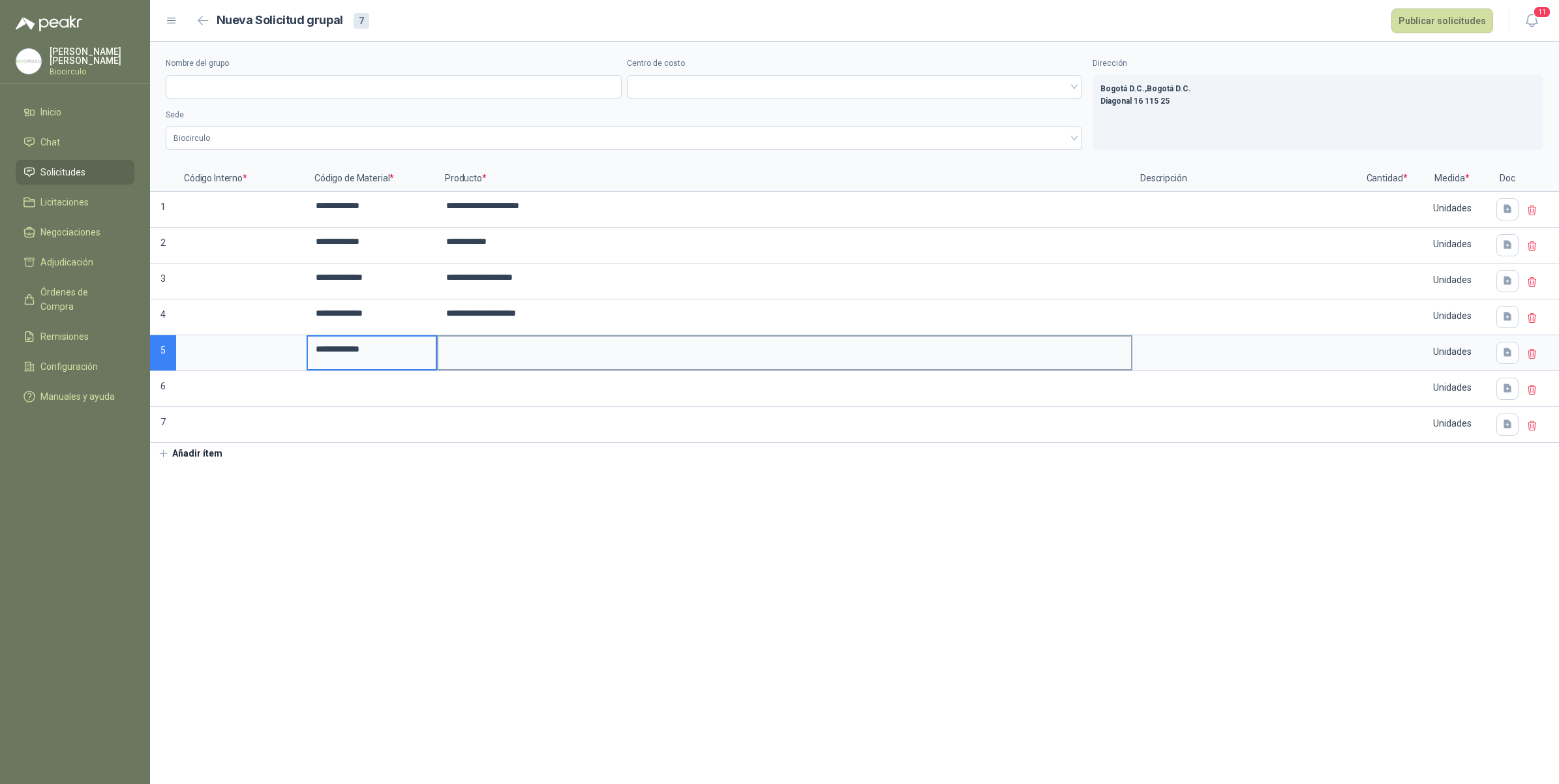
click at [481, 349] on input at bounding box center [785, 348] width 693 height 25
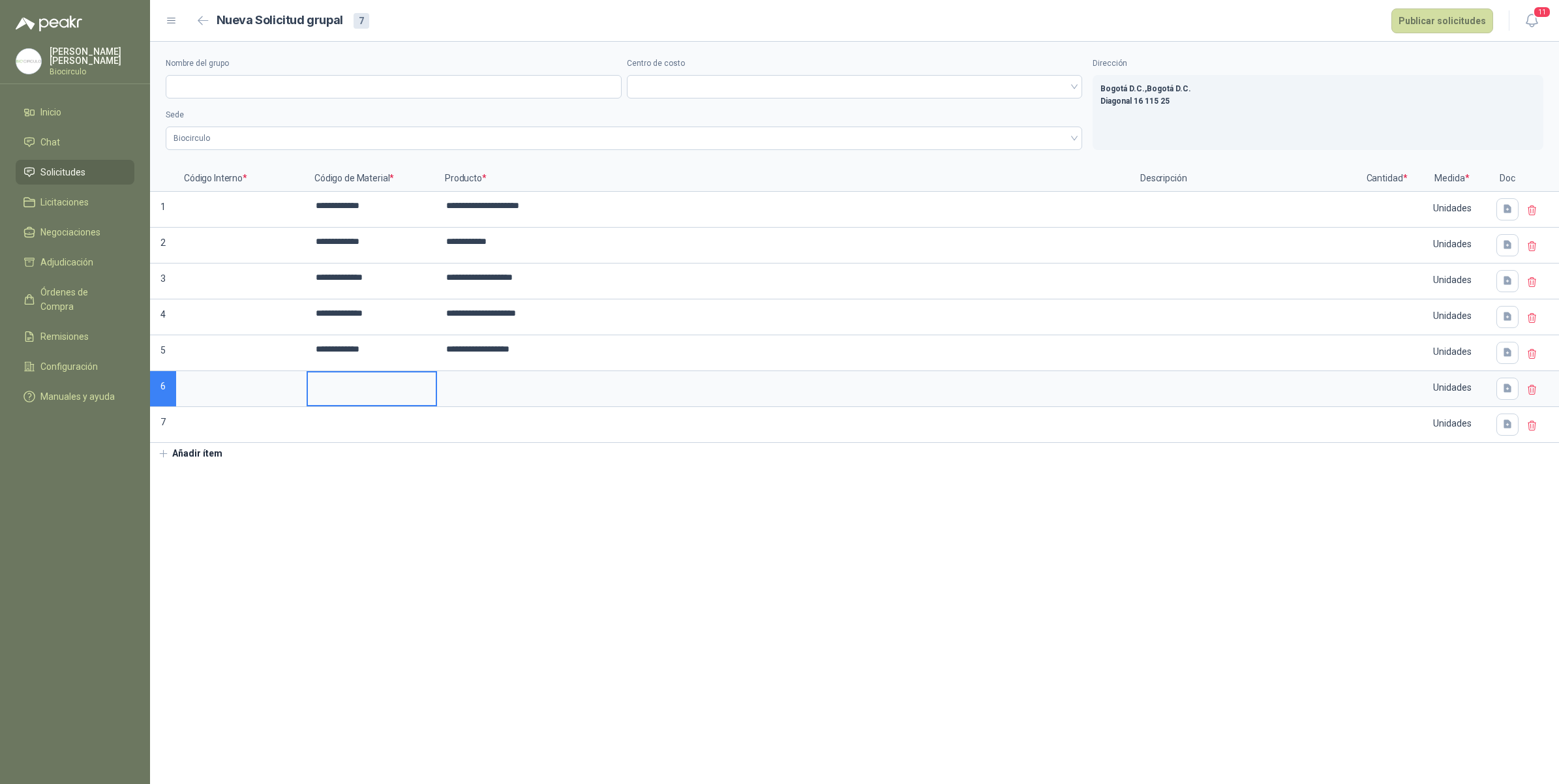
click at [360, 398] on input at bounding box center [372, 385] width 128 height 25
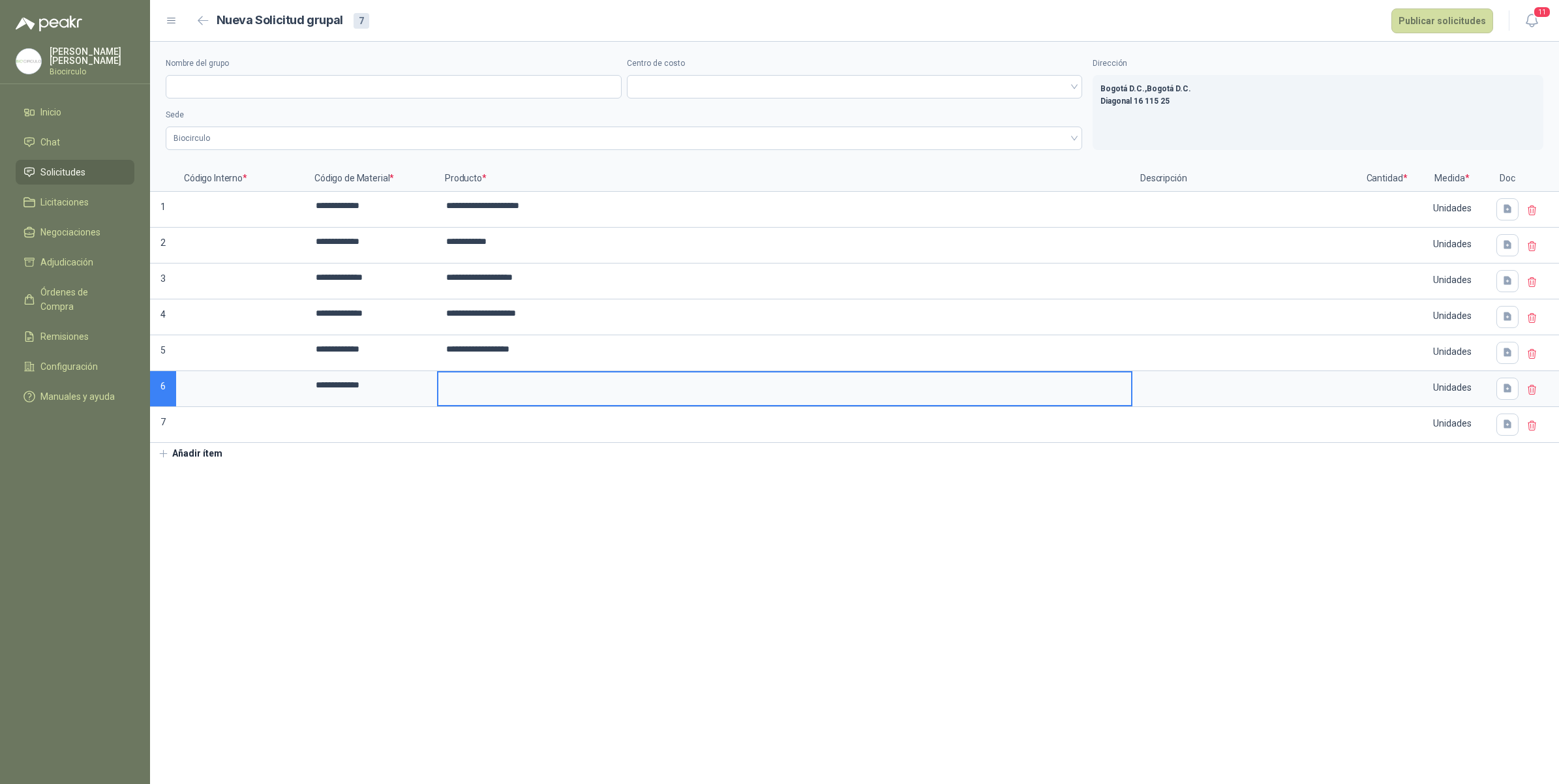
click at [478, 396] on input at bounding box center [785, 385] width 693 height 25
click at [362, 432] on input at bounding box center [372, 420] width 128 height 25
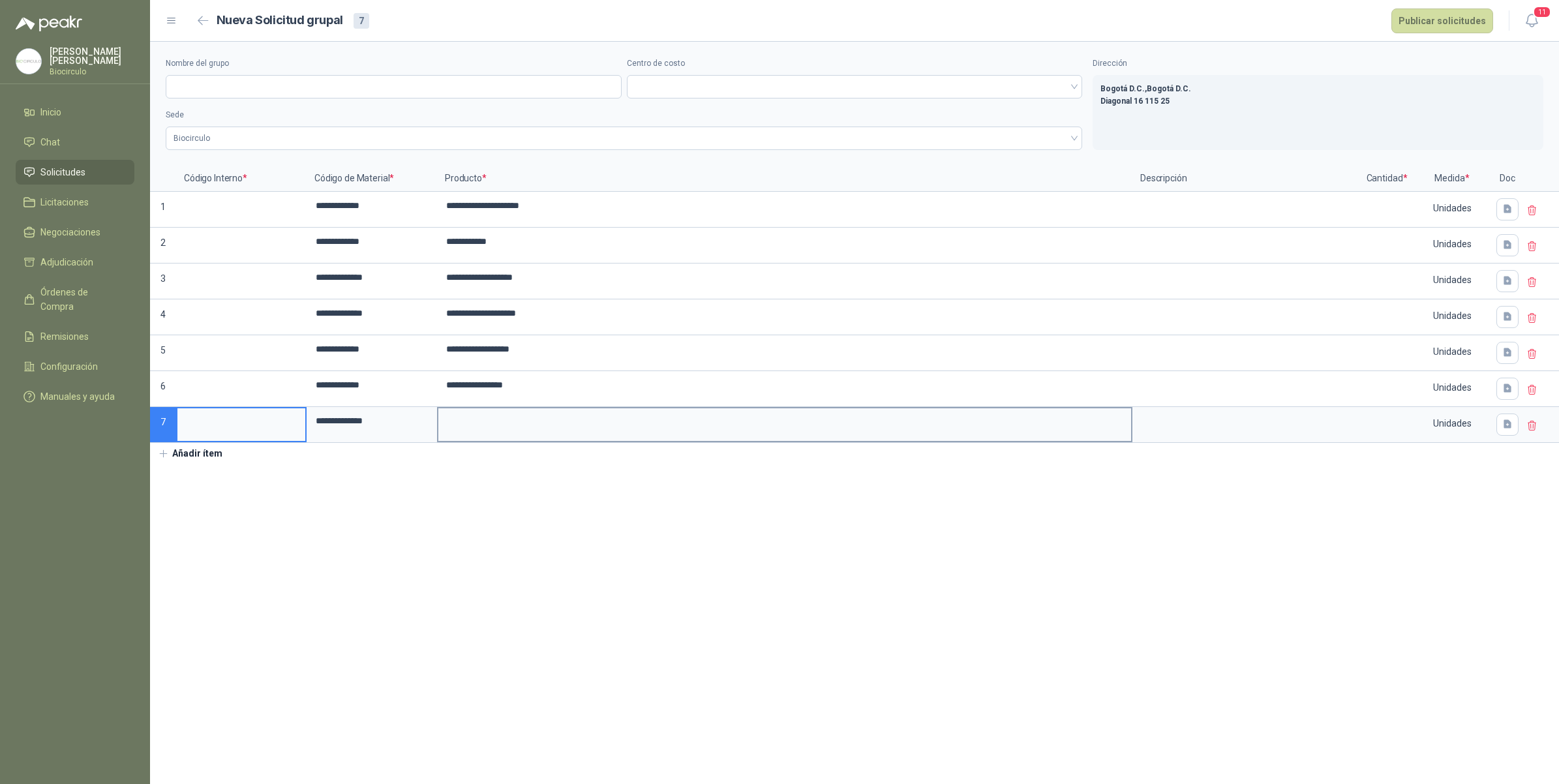
click at [493, 420] on input at bounding box center [785, 420] width 693 height 25
click at [1391, 217] on input at bounding box center [1387, 205] width 49 height 25
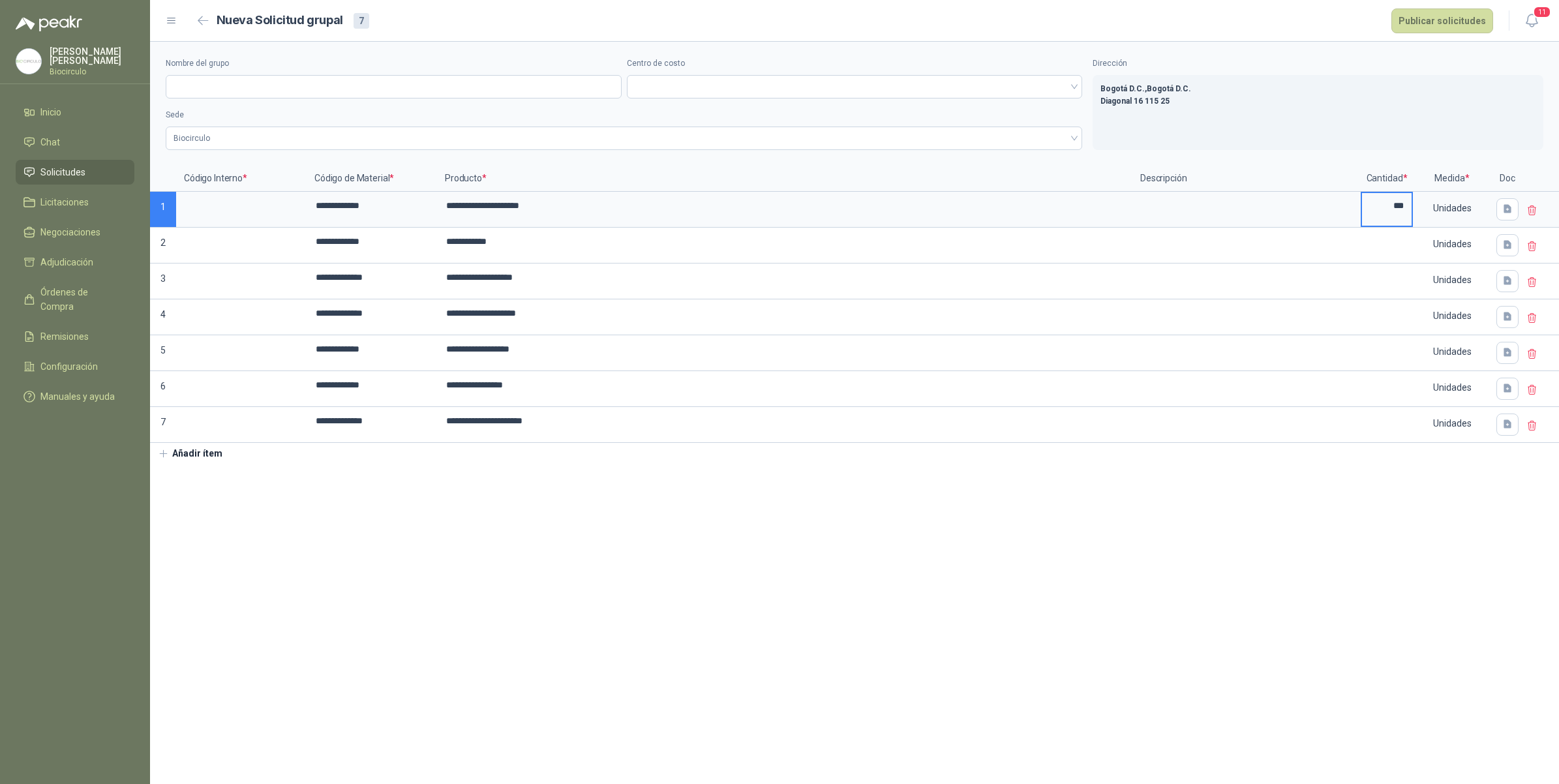
type input "***"
drag, startPoint x: 1411, startPoint y: 221, endPoint x: 1411, endPoint y: 433, distance: 212.0
click at [200, 204] on input at bounding box center [241, 205] width 128 height 25
click at [208, 235] on input at bounding box center [241, 241] width 128 height 25
click at [232, 215] on input "******" at bounding box center [241, 205] width 128 height 25
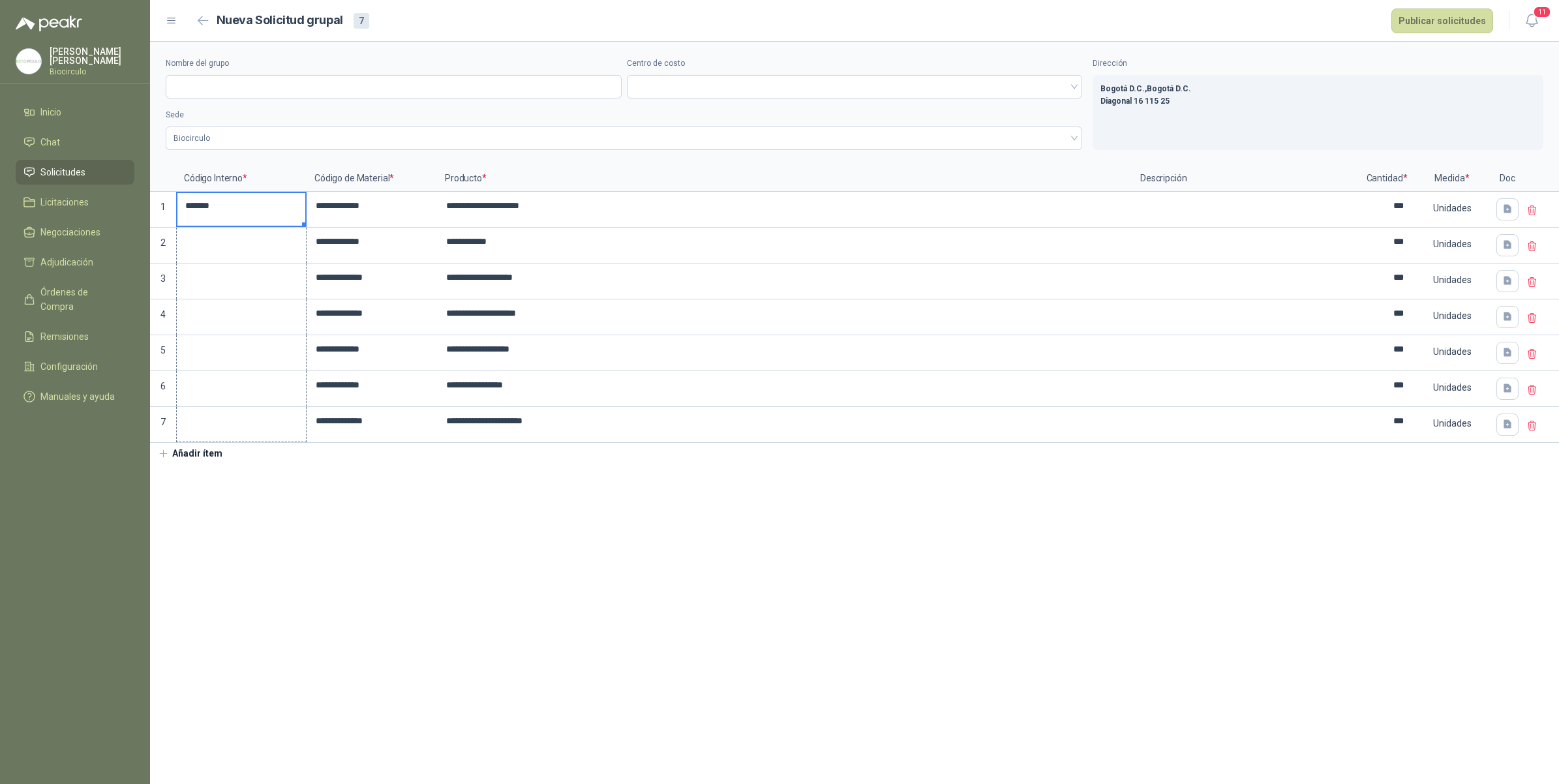
drag, startPoint x: 304, startPoint y: 224, endPoint x: 279, endPoint y: 438, distance: 215.5
click at [415, 91] on input "Nombre del grupo" at bounding box center [394, 86] width 456 height 23
click at [248, 93] on input "Nombre del grupo" at bounding box center [394, 86] width 456 height 23
click at [247, 91] on input "Nombre del grupo" at bounding box center [394, 86] width 456 height 23
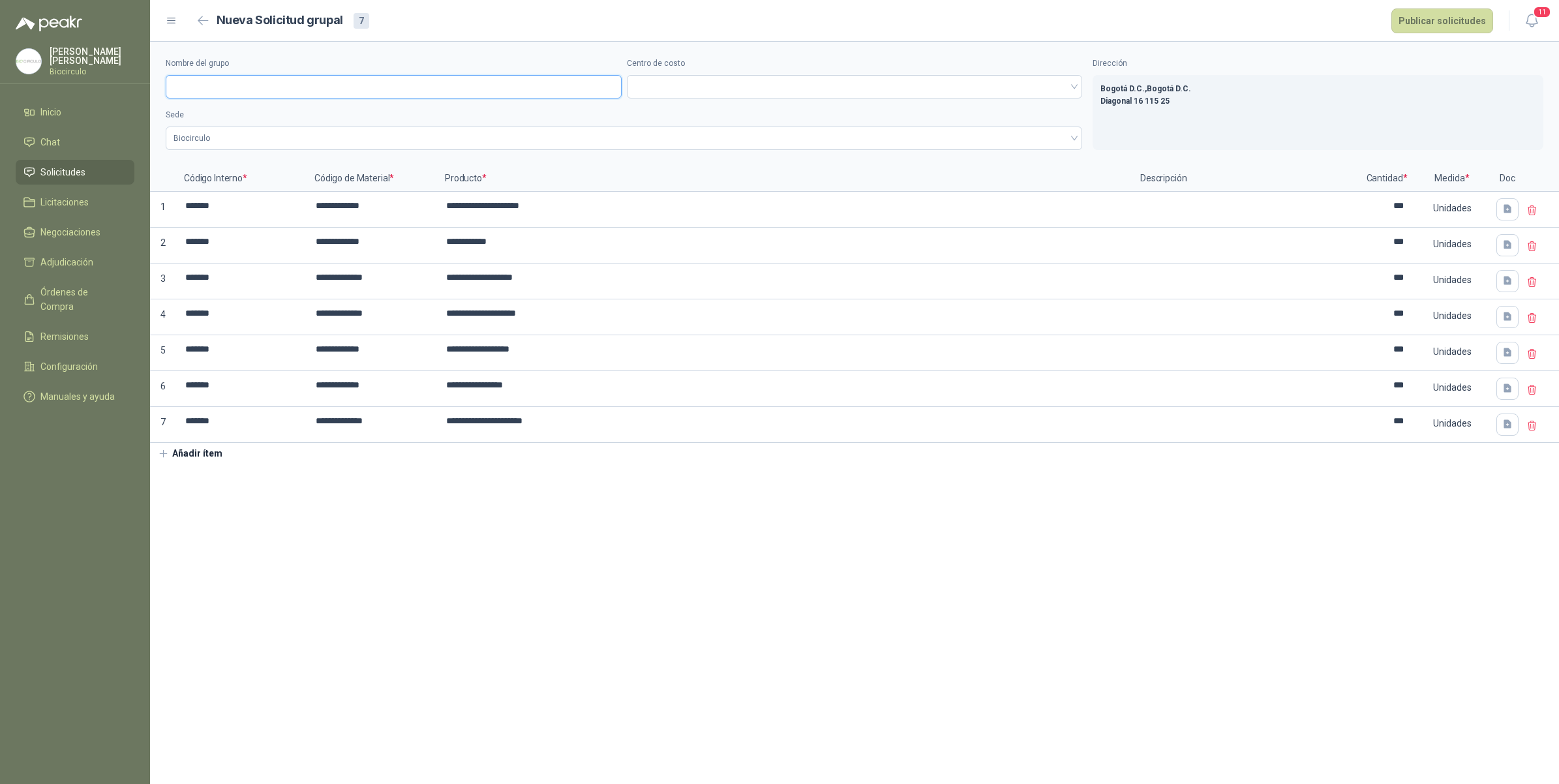
paste input "**********"
click at [724, 80] on span at bounding box center [855, 86] width 440 height 20
type input "**********"
click at [704, 138] on div "Mantenimiento" at bounding box center [855, 135] width 435 height 15
click at [1432, 10] on button "Publicar solicitudes" at bounding box center [1442, 21] width 102 height 25
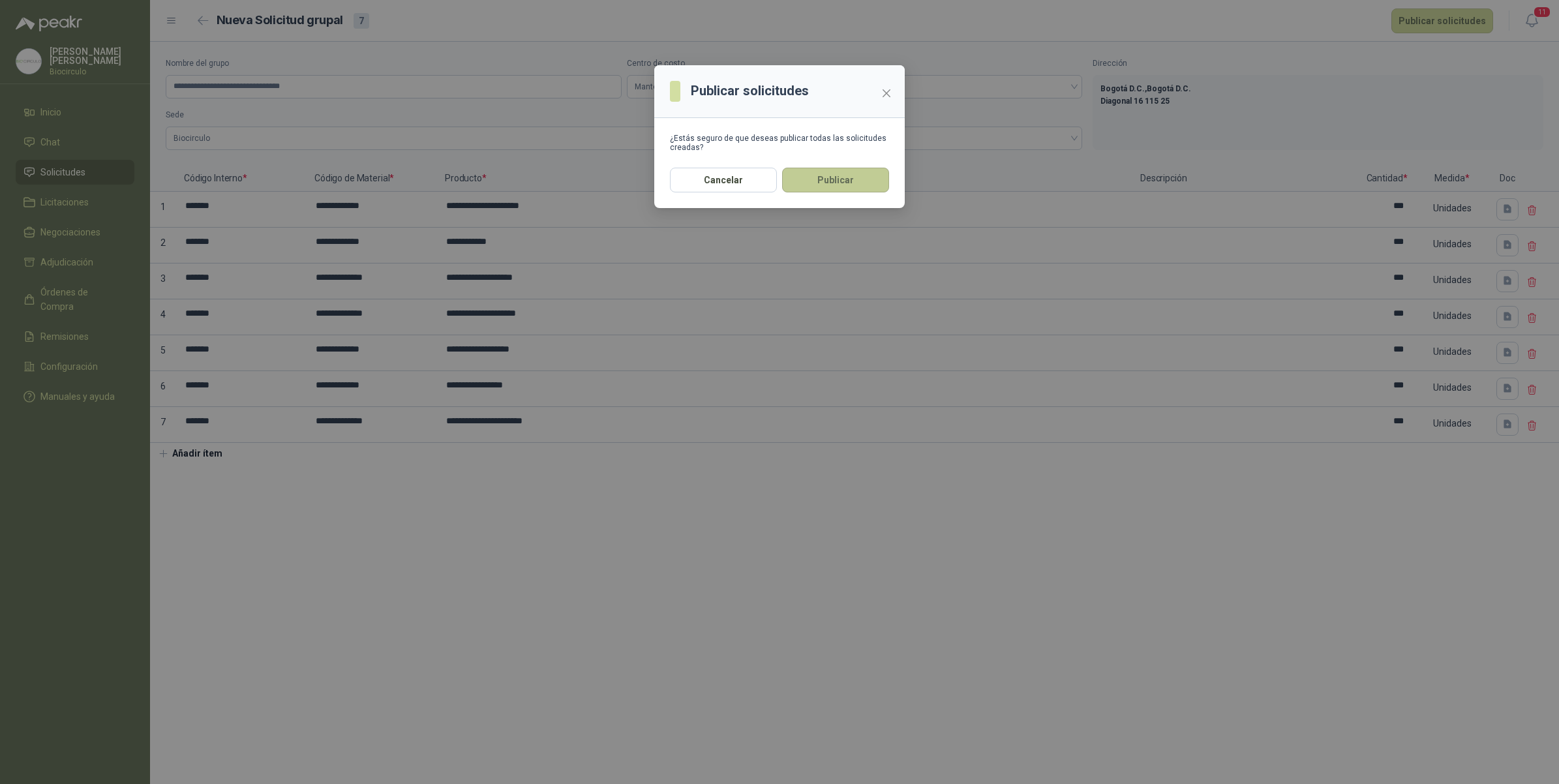
click at [833, 178] on button "Publicar" at bounding box center [835, 180] width 107 height 25
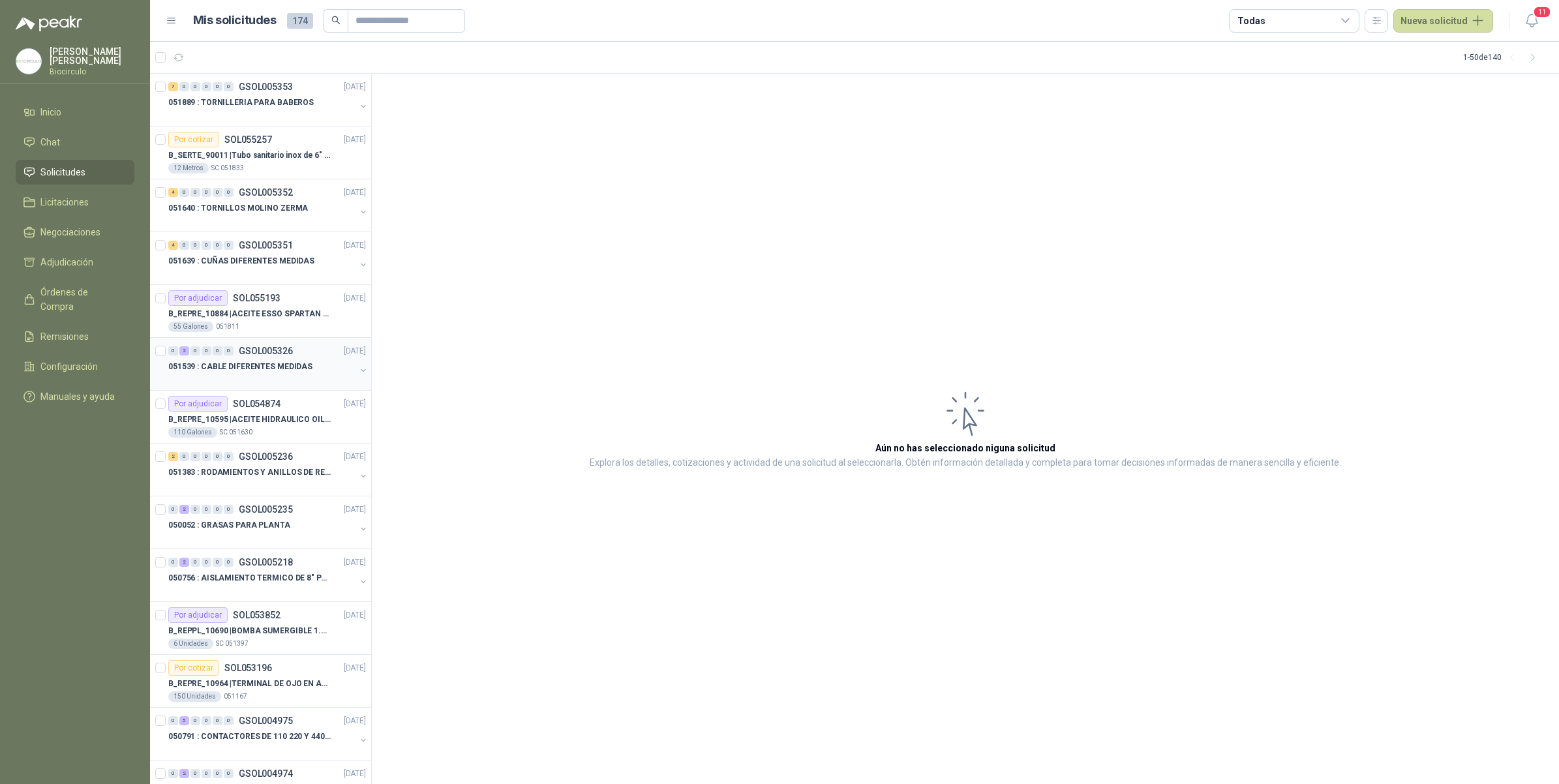
click at [308, 359] on div "051539 : CABLE DIFERENTES MEDIDAS" at bounding box center [262, 367] width 187 height 16
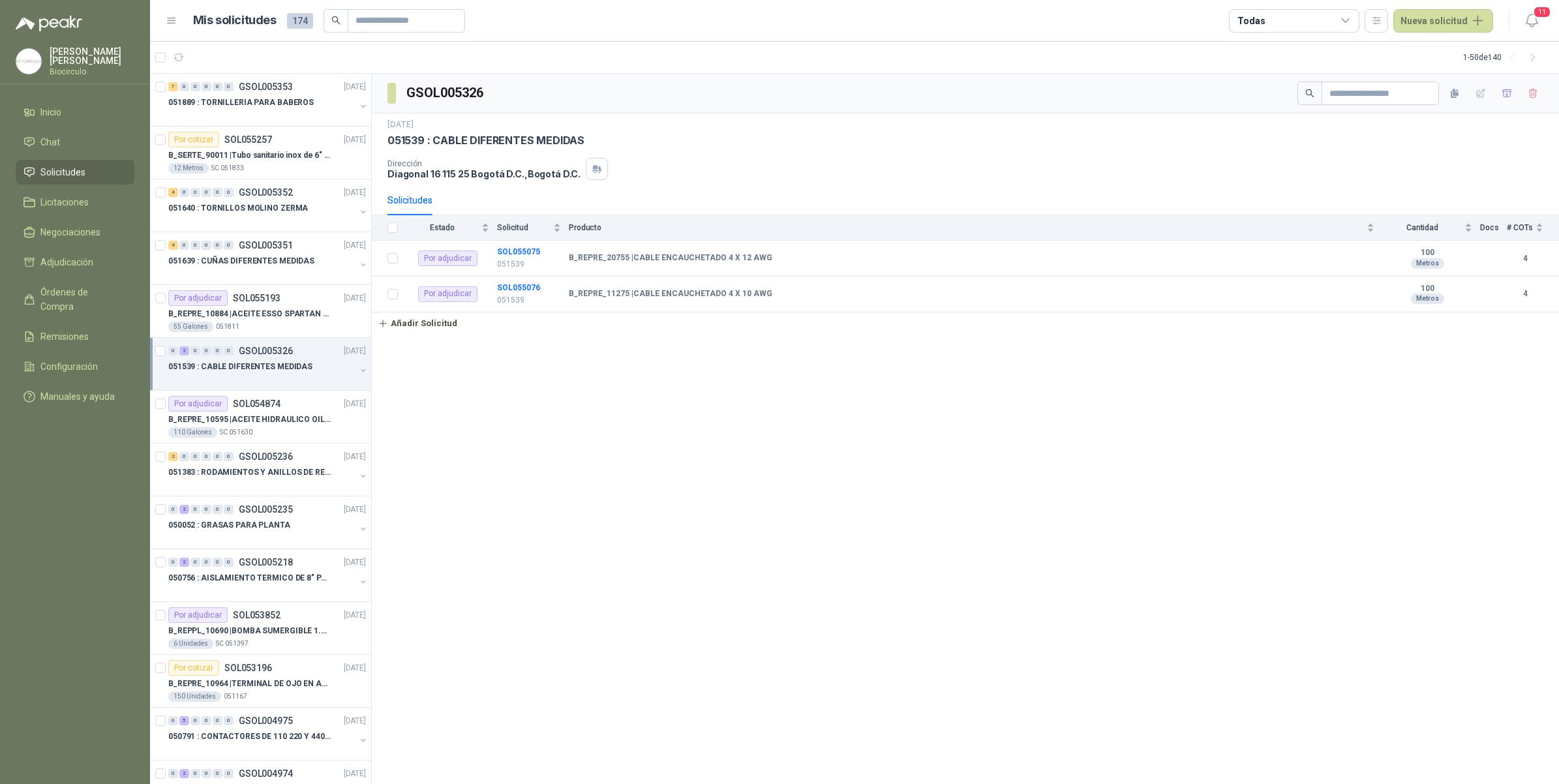
click at [405, 139] on p "051539 : CABLE DIFERENTES MEDIDAS" at bounding box center [486, 140] width 197 height 14
copy p "051539"
